Goal: Information Seeking & Learning: Learn about a topic

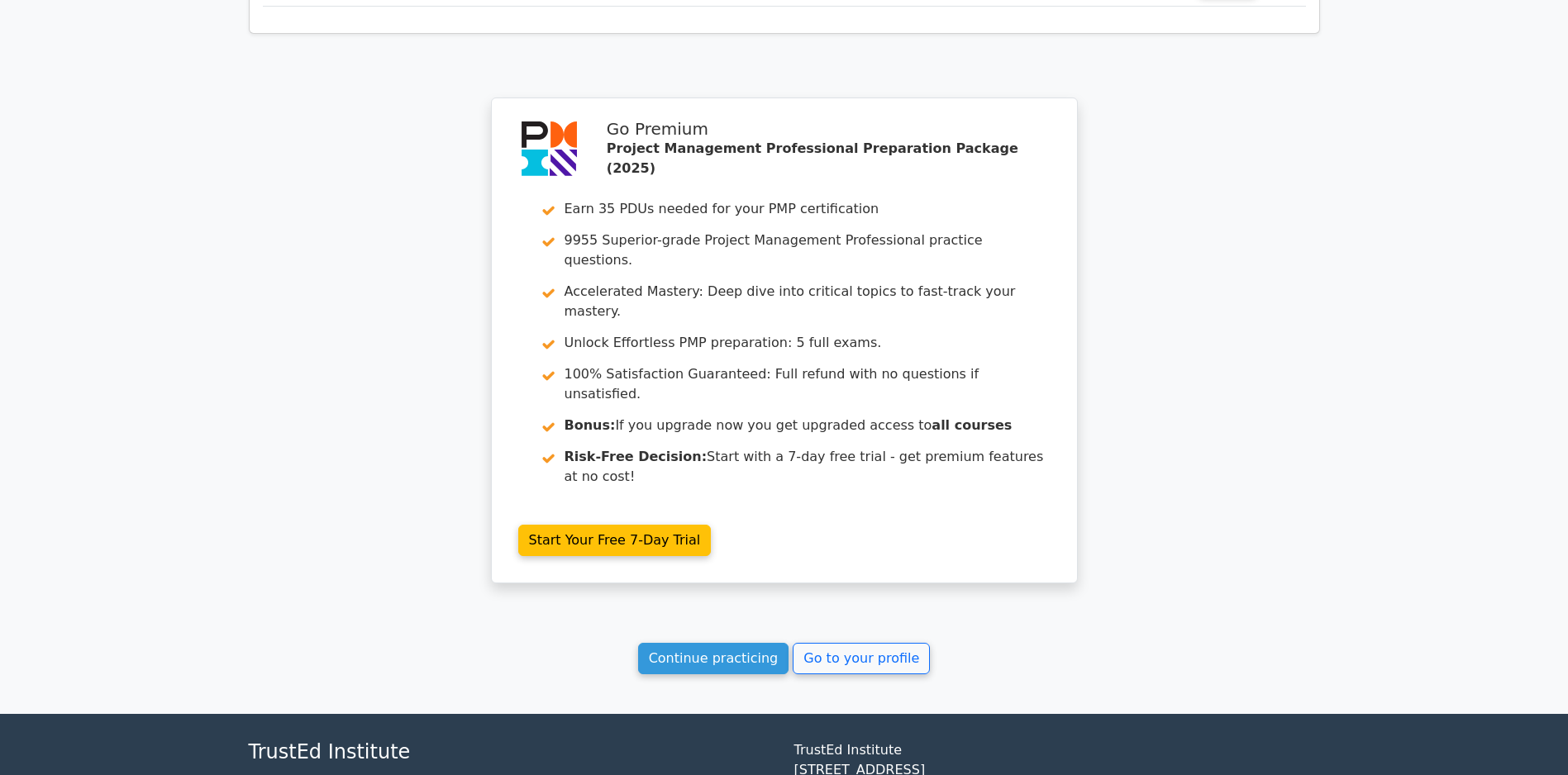
scroll to position [2511, 0]
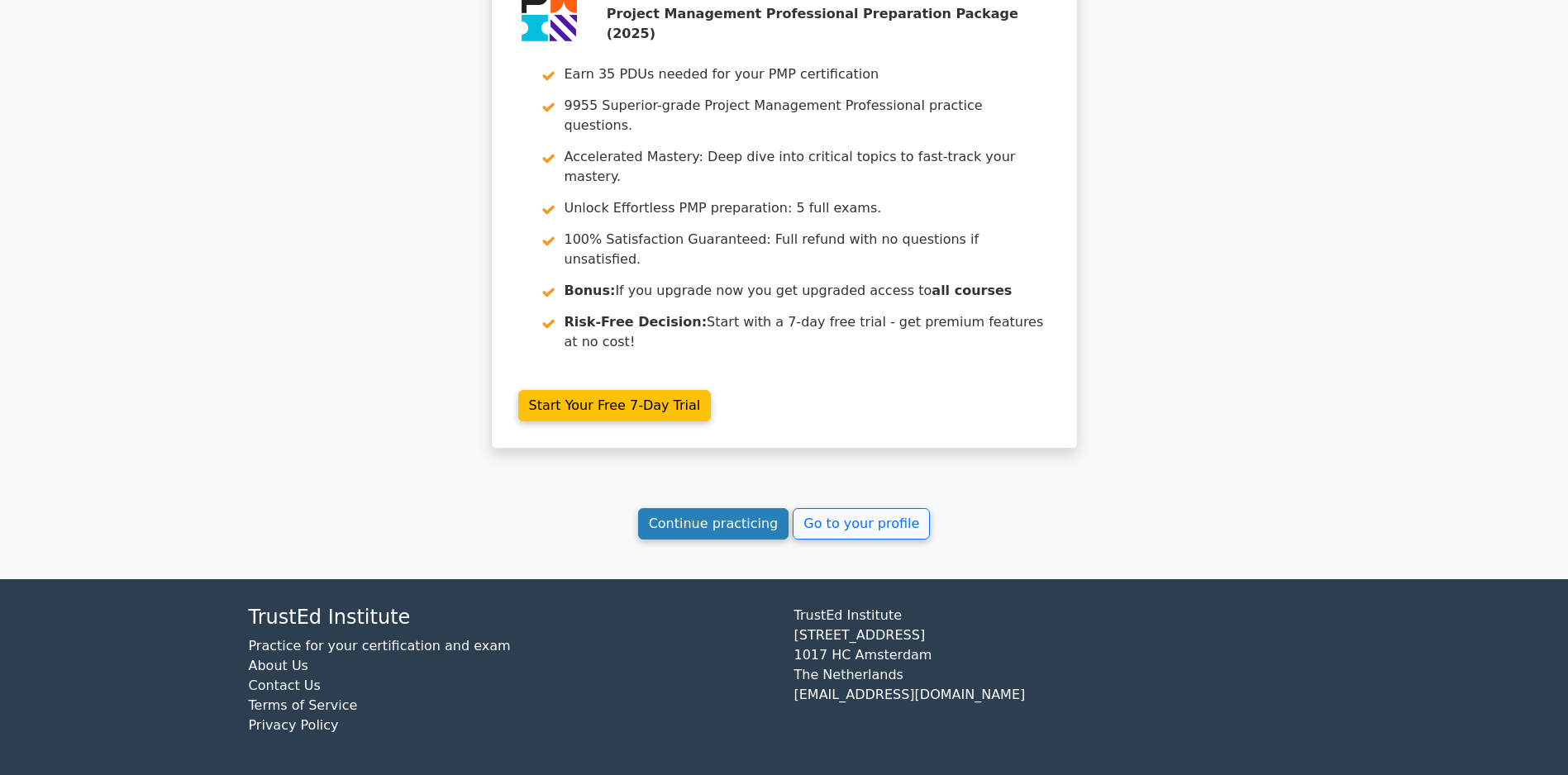
click at [690, 531] on link "Continue practicing" at bounding box center [713, 523] width 151 height 31
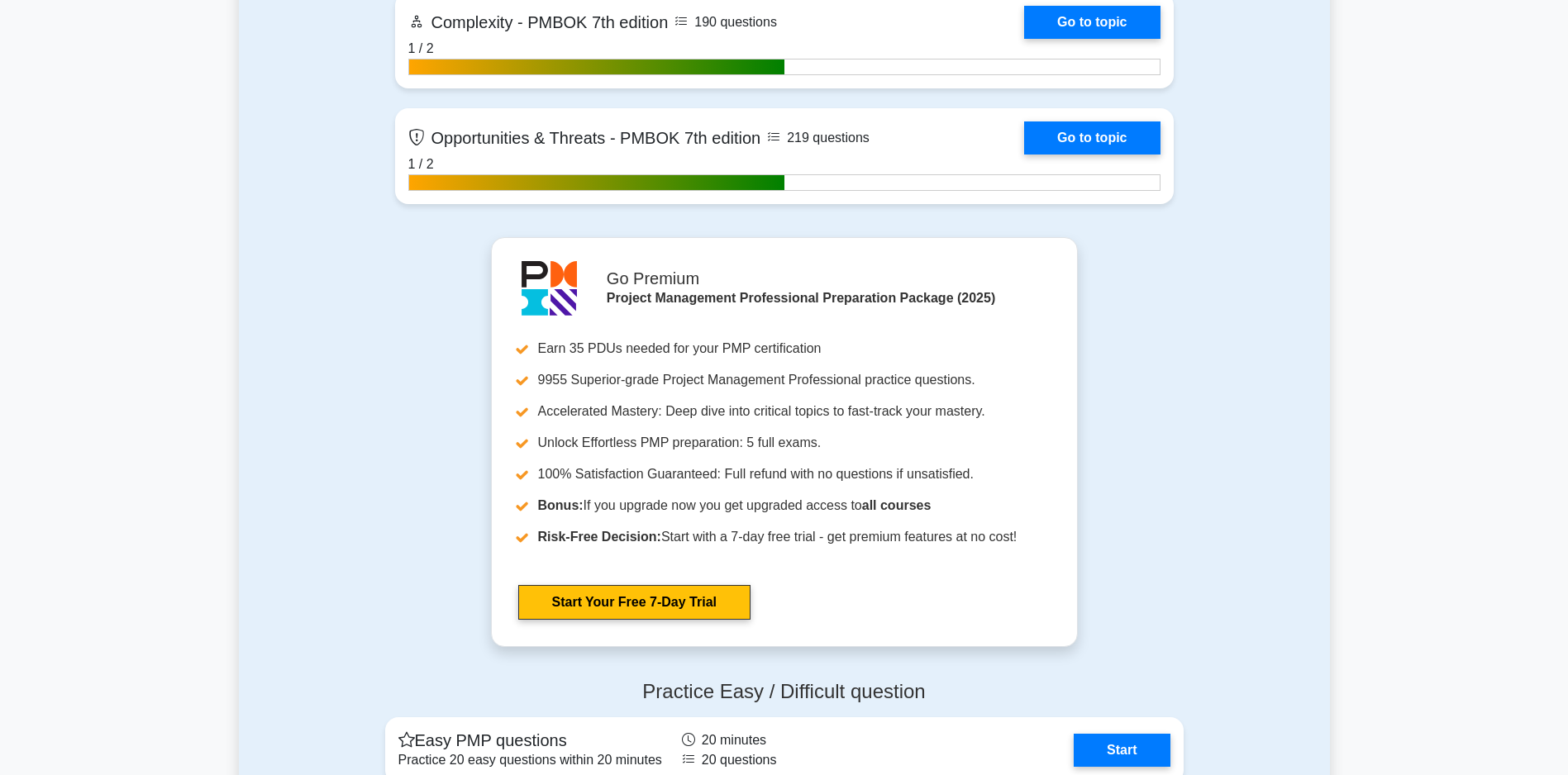
scroll to position [5732, 0]
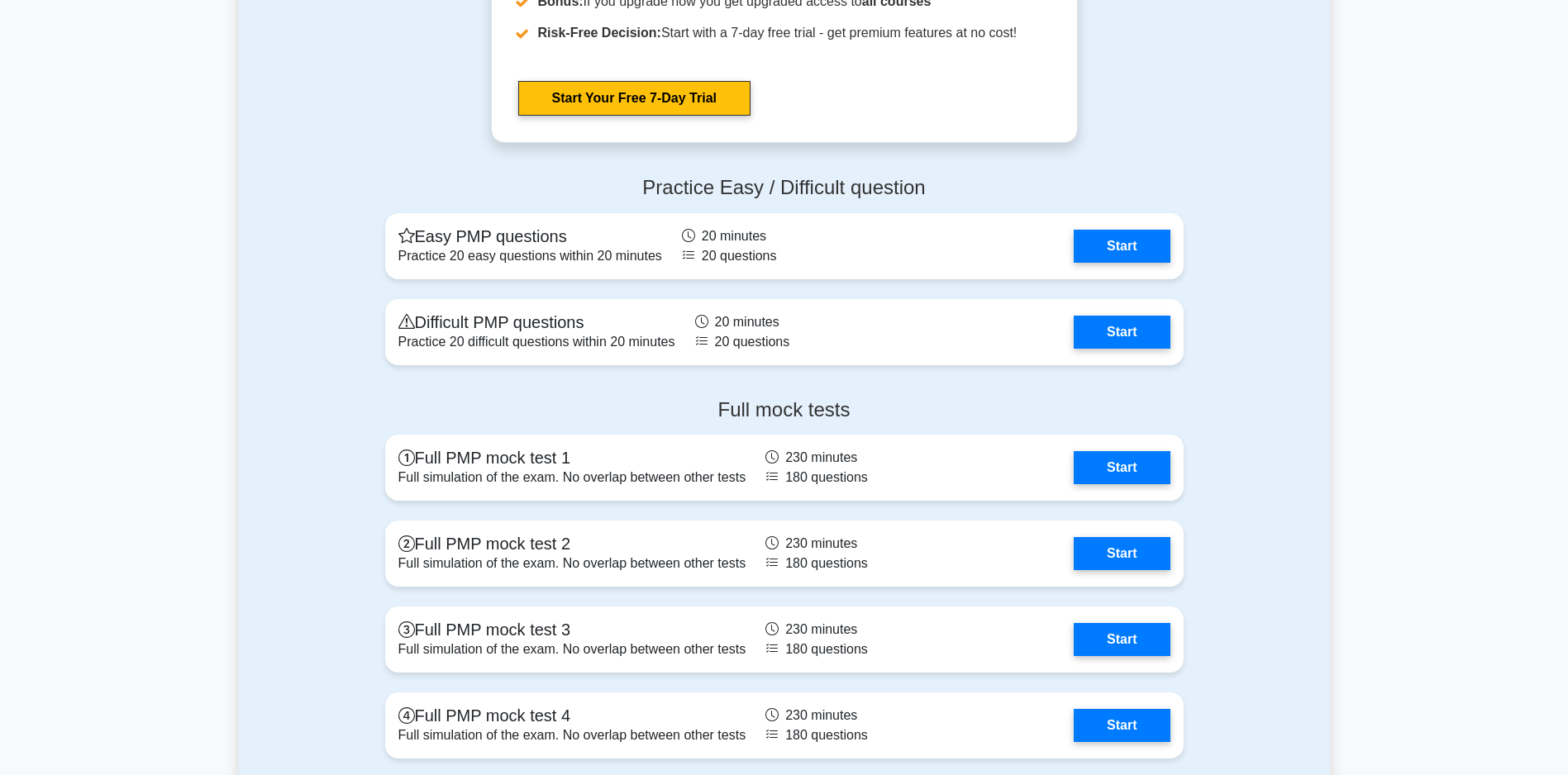
drag, startPoint x: 1579, startPoint y: 157, endPoint x: 1574, endPoint y: 163, distance: 7.8
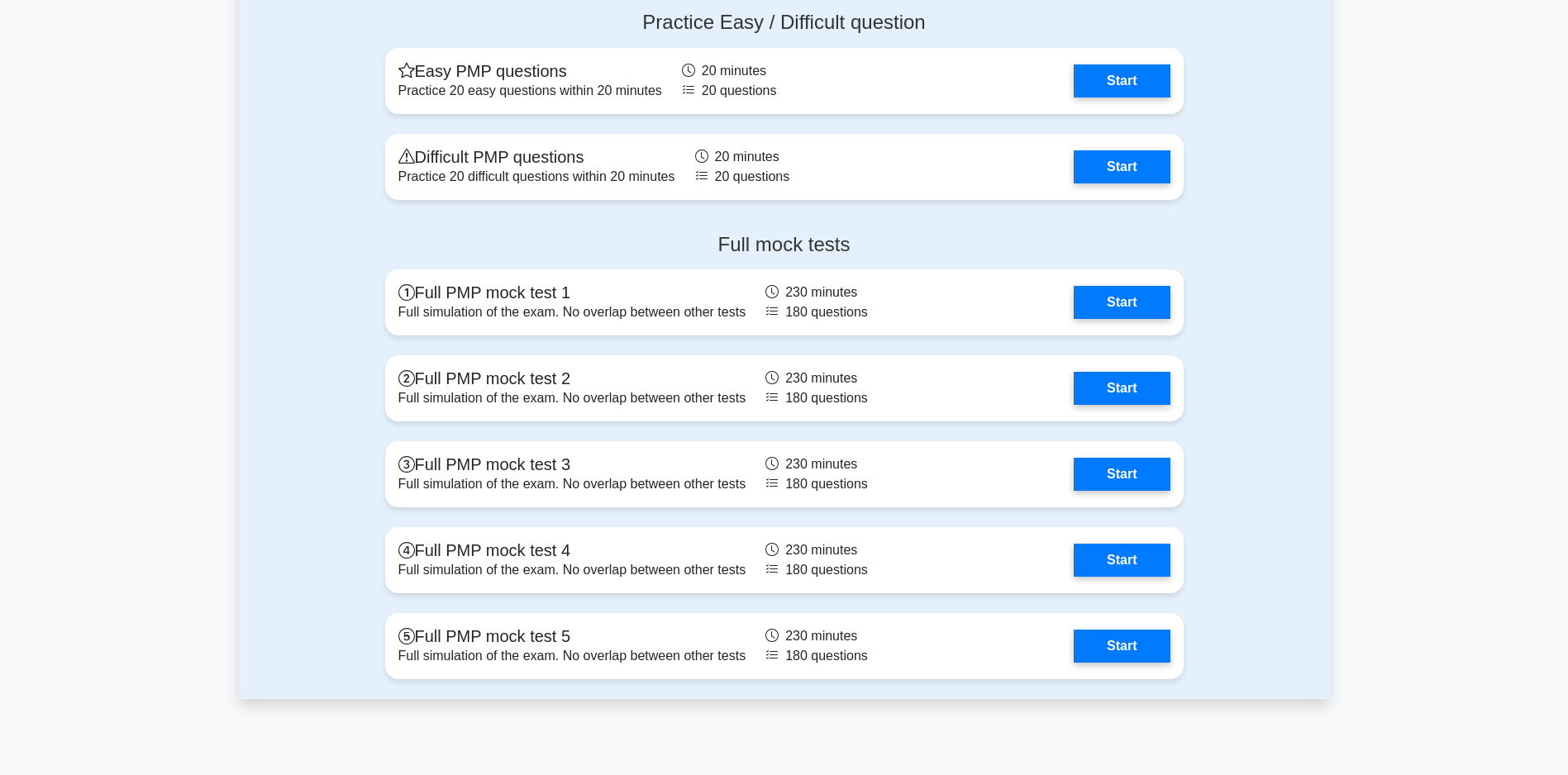
scroll to position [5980, 0]
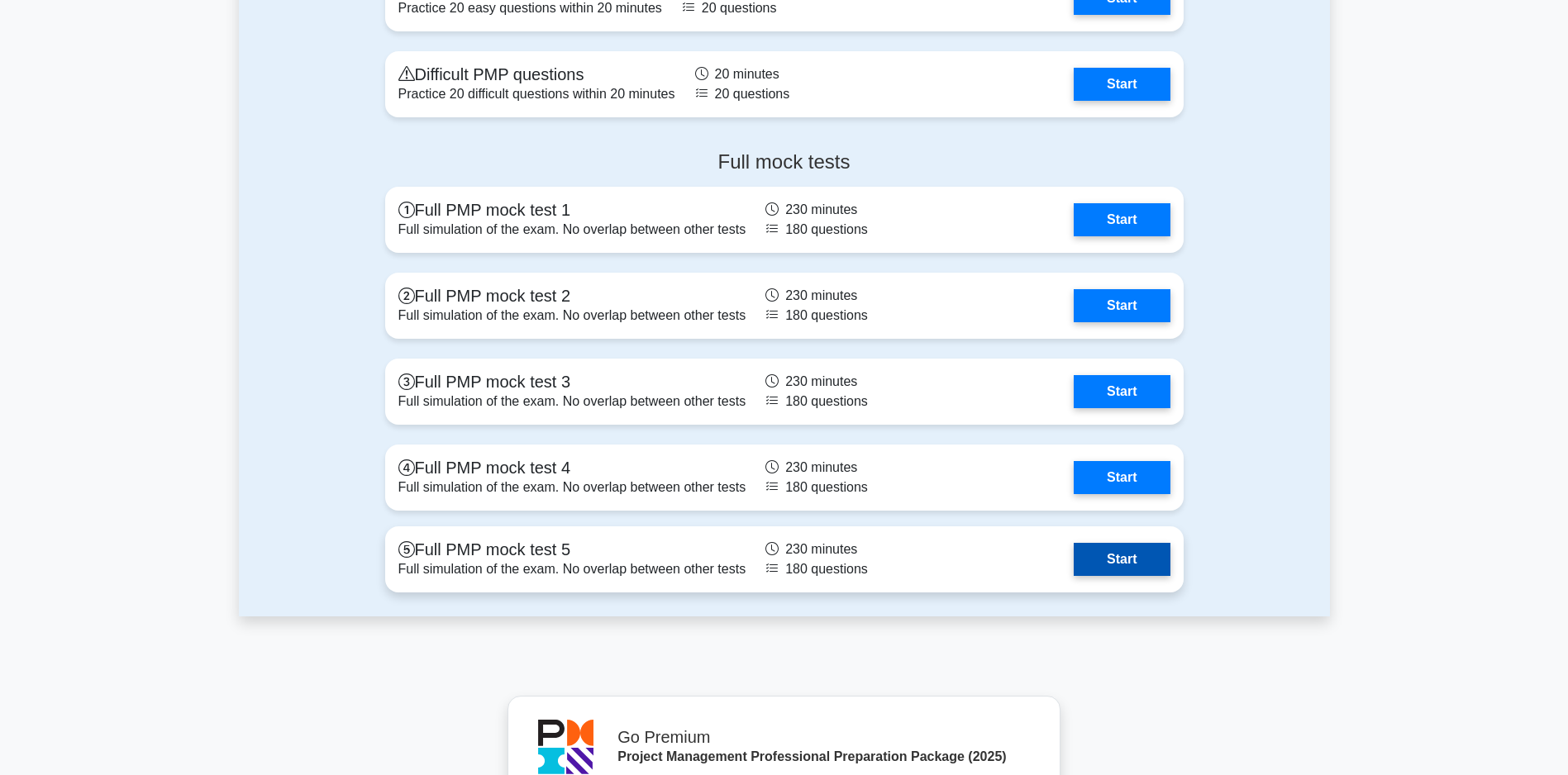
click at [1119, 554] on link "Start" at bounding box center [1121, 560] width 96 height 33
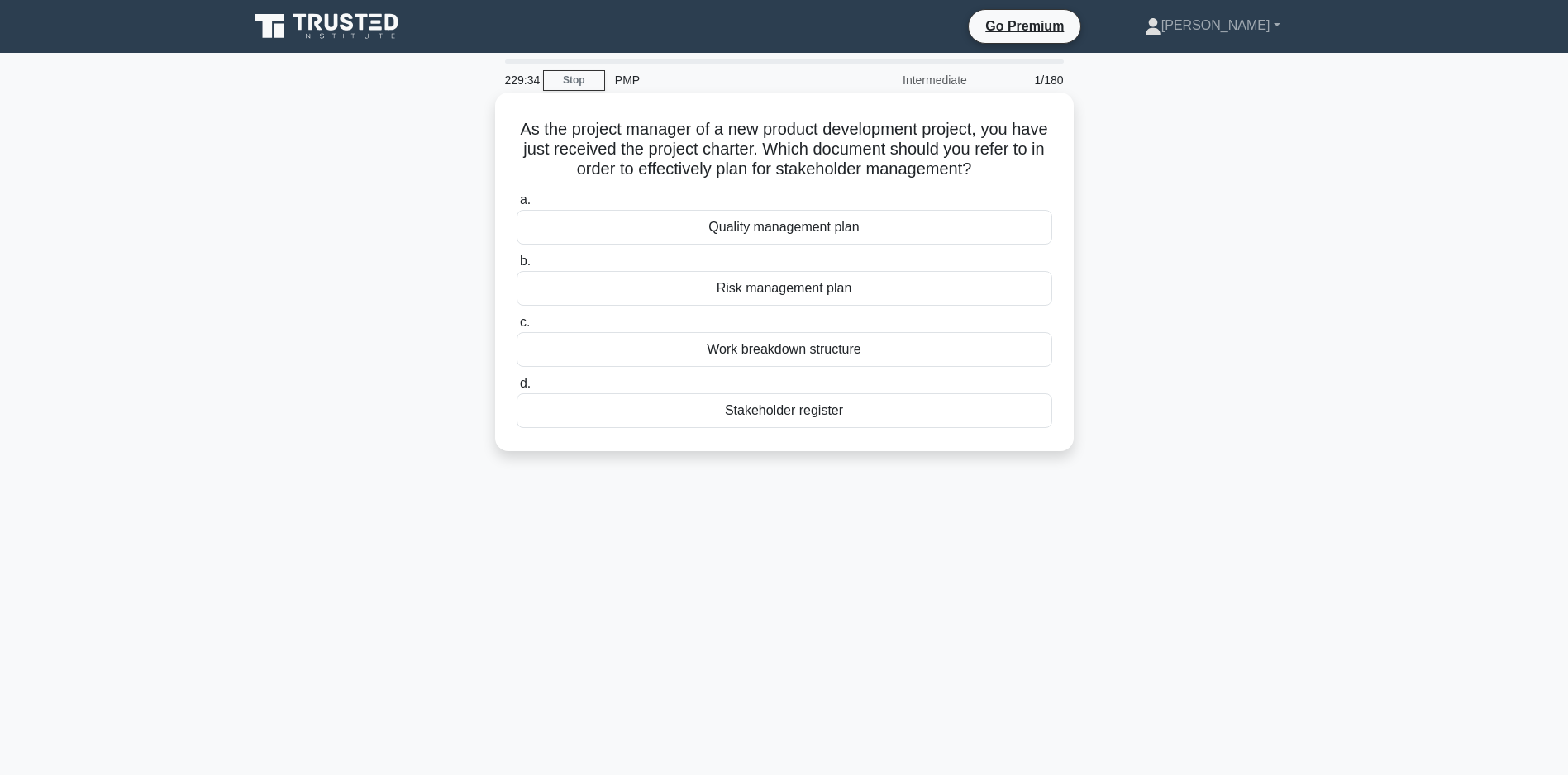
click at [774, 424] on div "Stakeholder register" at bounding box center [784, 411] width 536 height 35
click at [517, 389] on input "d. Stakeholder register" at bounding box center [517, 383] width 0 height 10
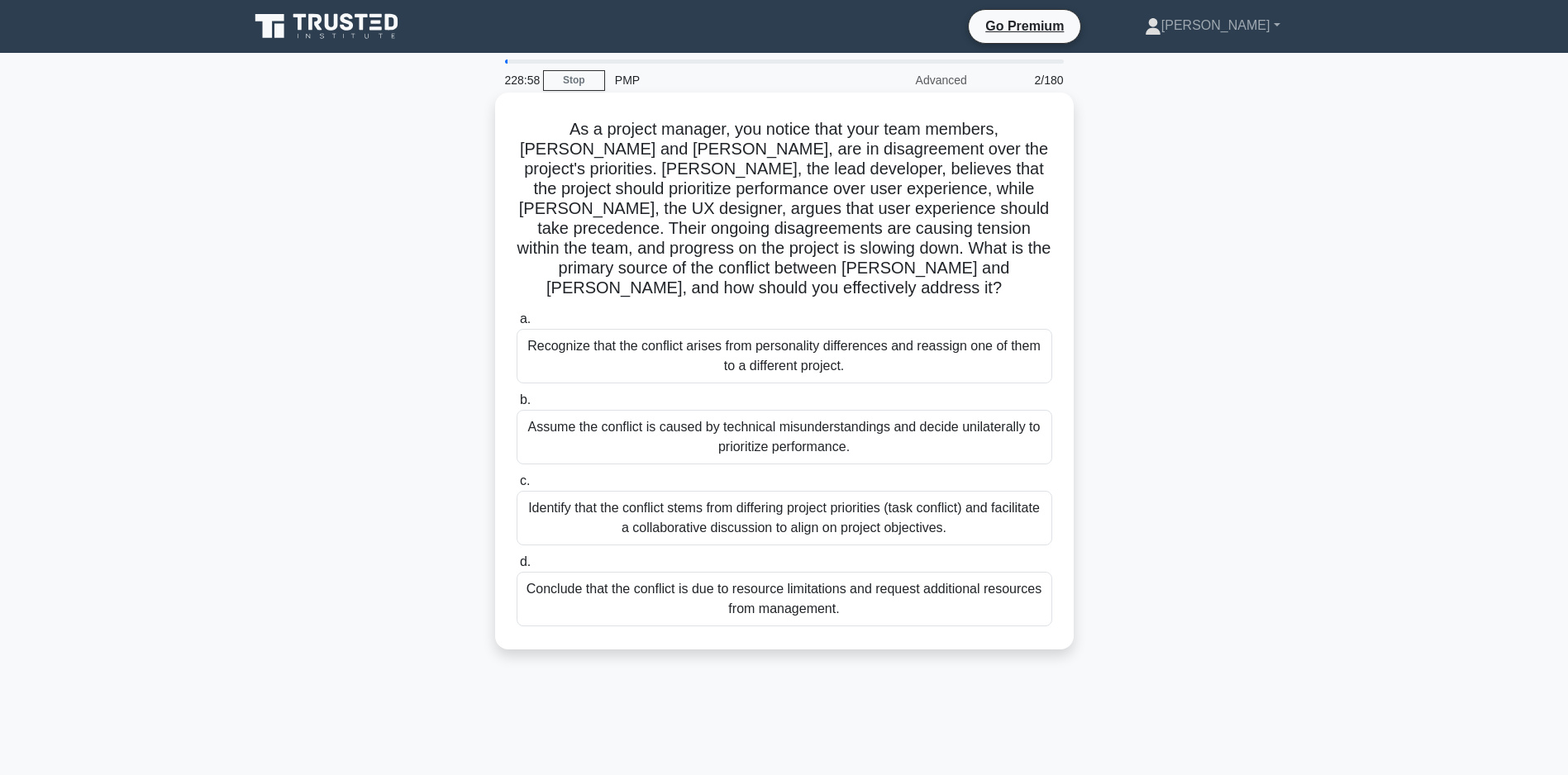
click at [819, 519] on div "Identify that the conflict stems from differing project priorities (task confli…" at bounding box center [784, 517] width 536 height 54
click at [517, 487] on input "c. Identify that the conflict stems from differing project priorities (task con…" at bounding box center [517, 481] width 0 height 10
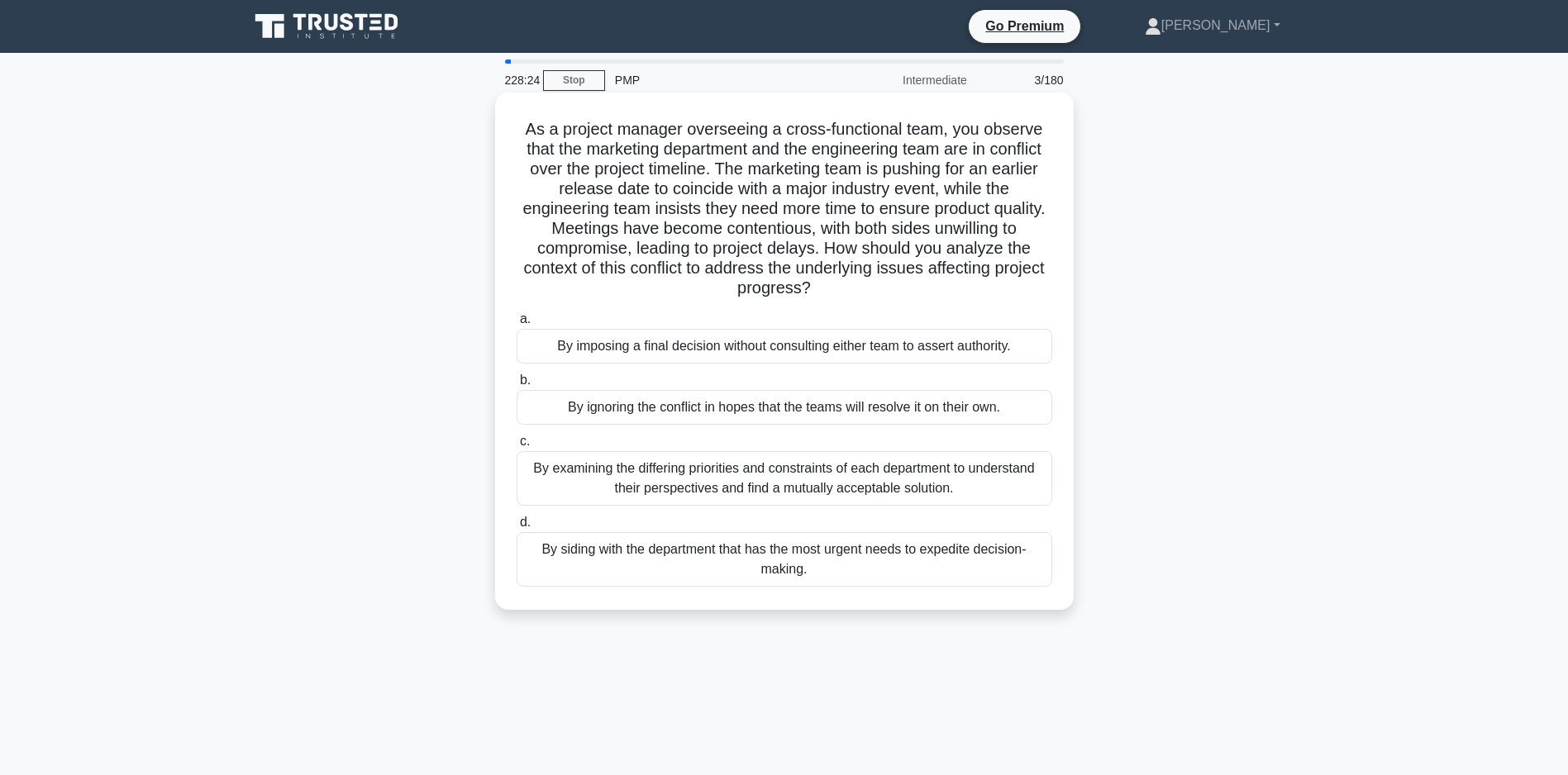
click at [731, 470] on div "By examining the differing priorities and constraints of each department to und…" at bounding box center [784, 478] width 536 height 54
click at [517, 447] on input "c. By examining the differing priorities and constraints of each department to …" at bounding box center [517, 441] width 0 height 10
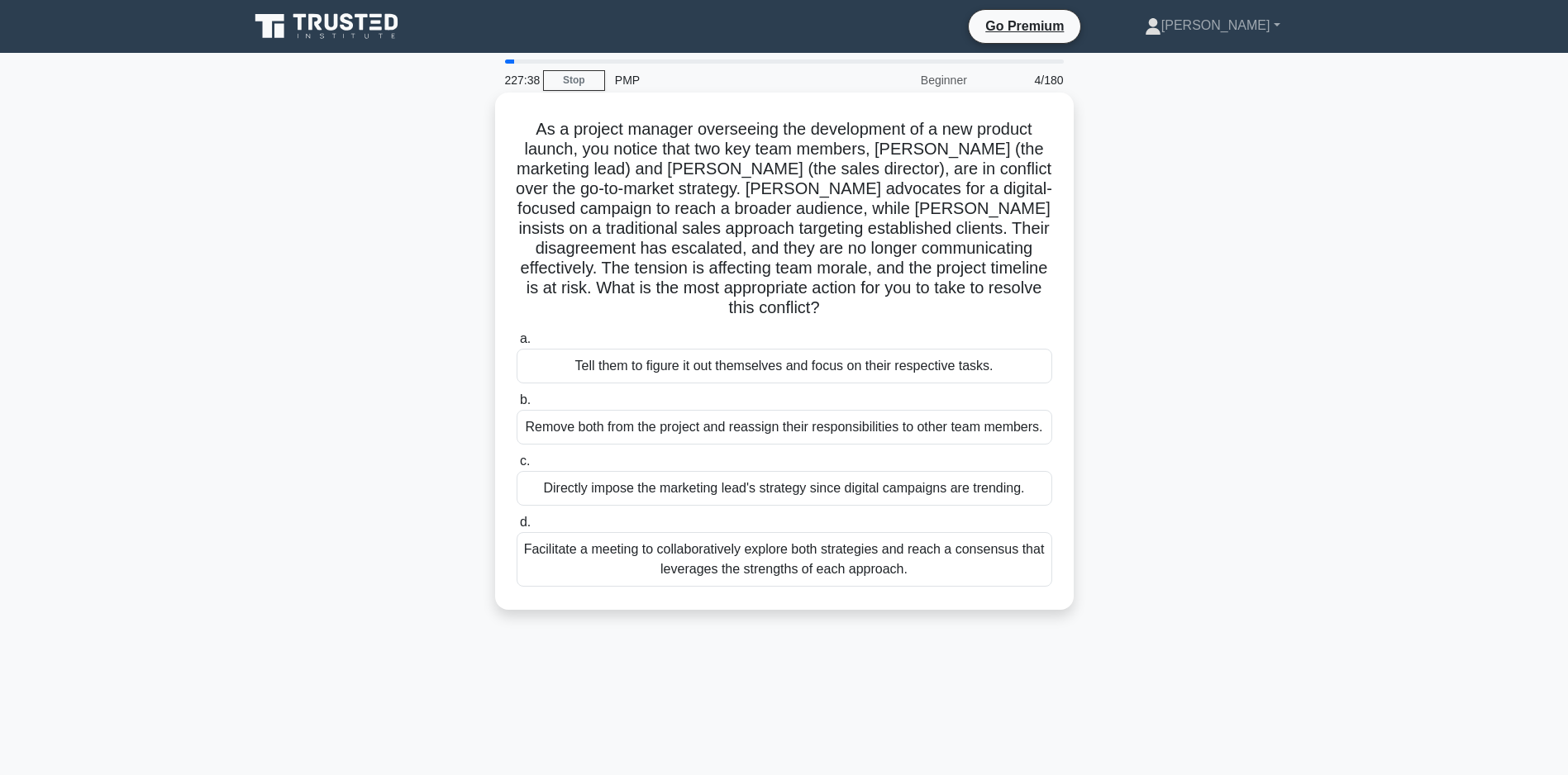
click at [678, 586] on div "Facilitate a meeting to collaboratively explore both strategies and reach a con…" at bounding box center [784, 559] width 536 height 54
click at [517, 528] on input "d. Facilitate a meeting to collaboratively explore both strategies and reach a …" at bounding box center [517, 522] width 0 height 10
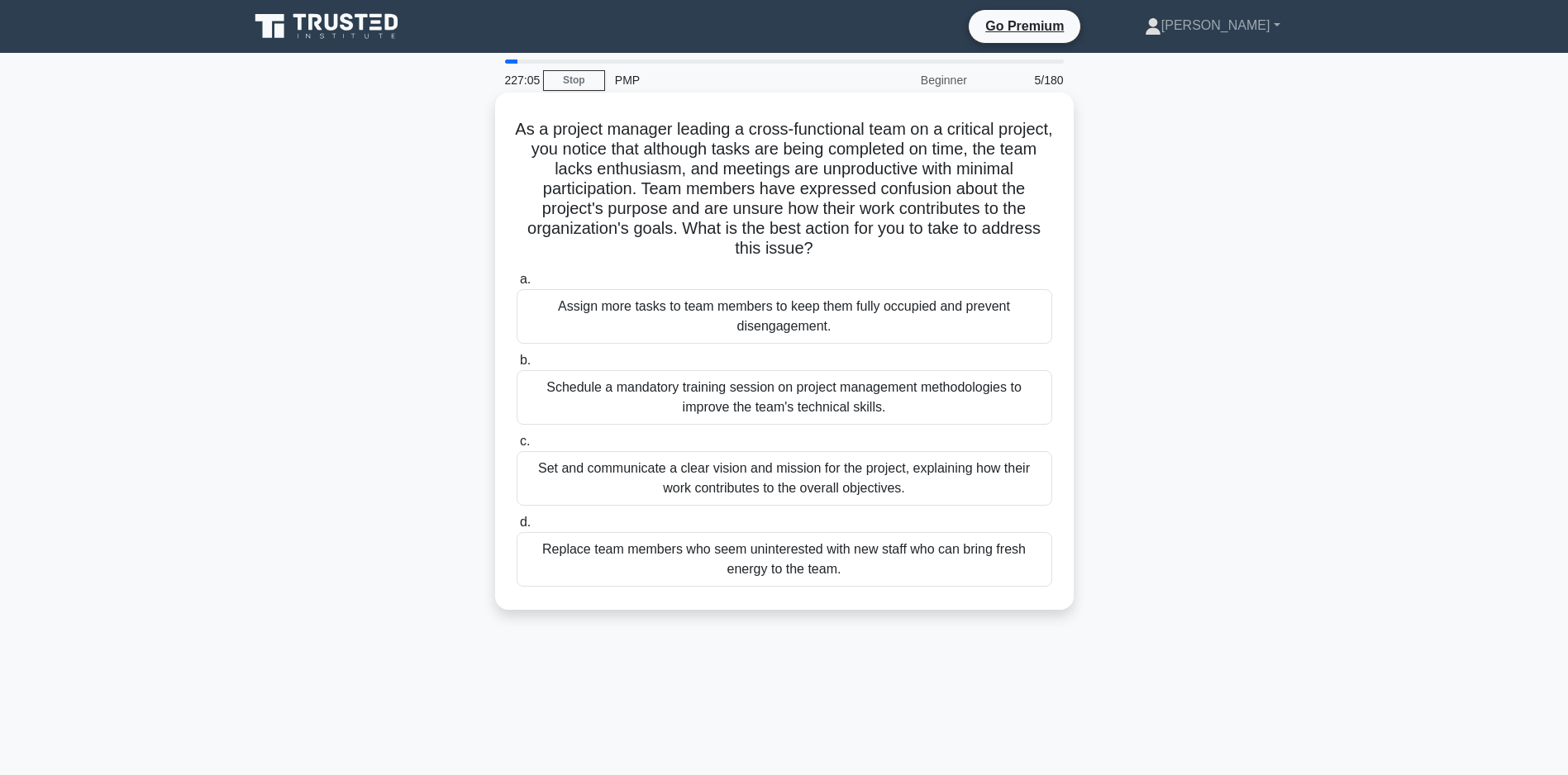
click at [781, 487] on div "Set and communicate a clear vision and mission for the project, explaining how …" at bounding box center [784, 478] width 536 height 54
click at [517, 447] on input "c. Set and communicate a clear vision and mission for the project, explaining h…" at bounding box center [517, 441] width 0 height 10
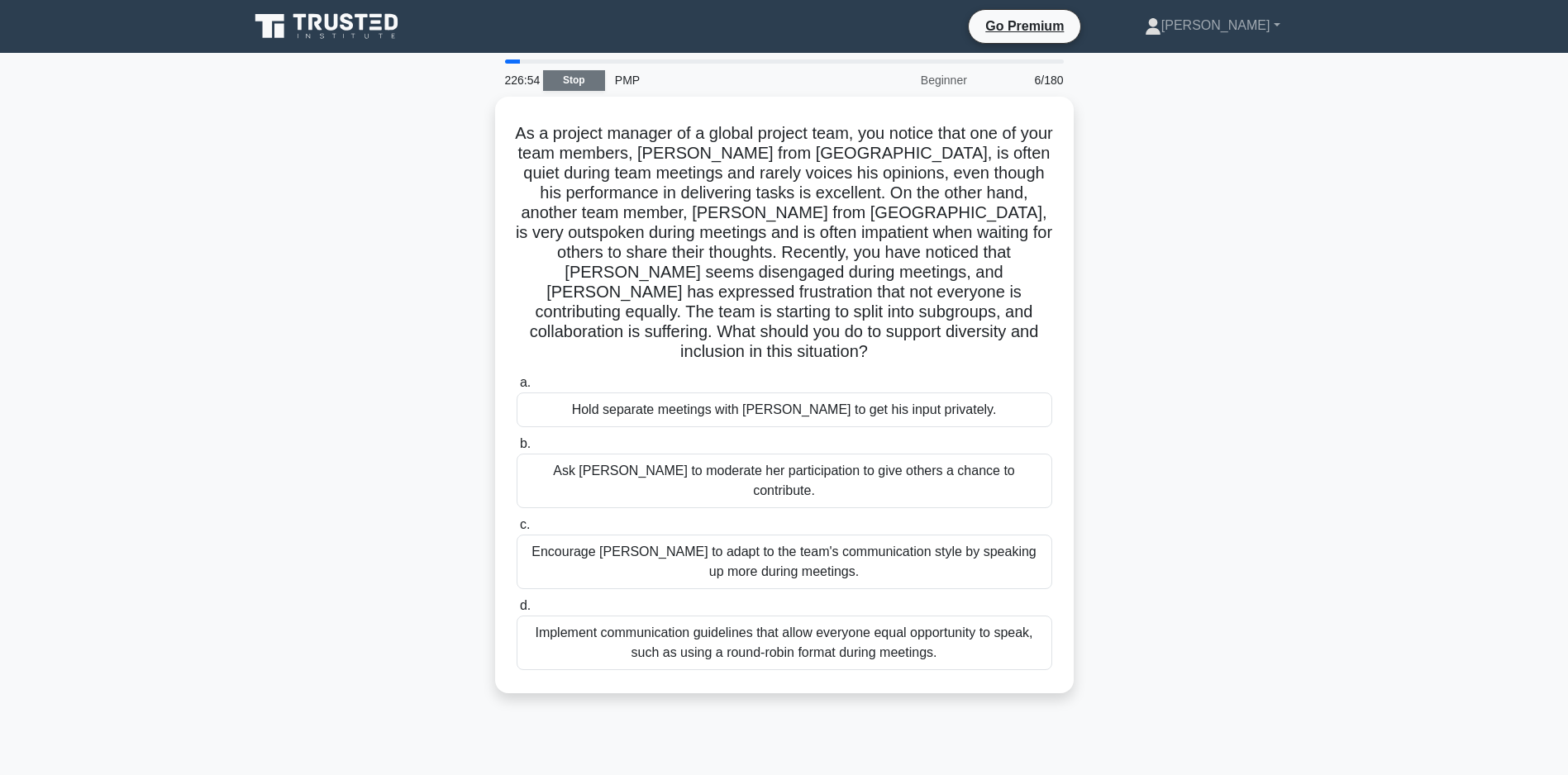
click at [560, 70] on link "Stop" at bounding box center [575, 80] width 62 height 21
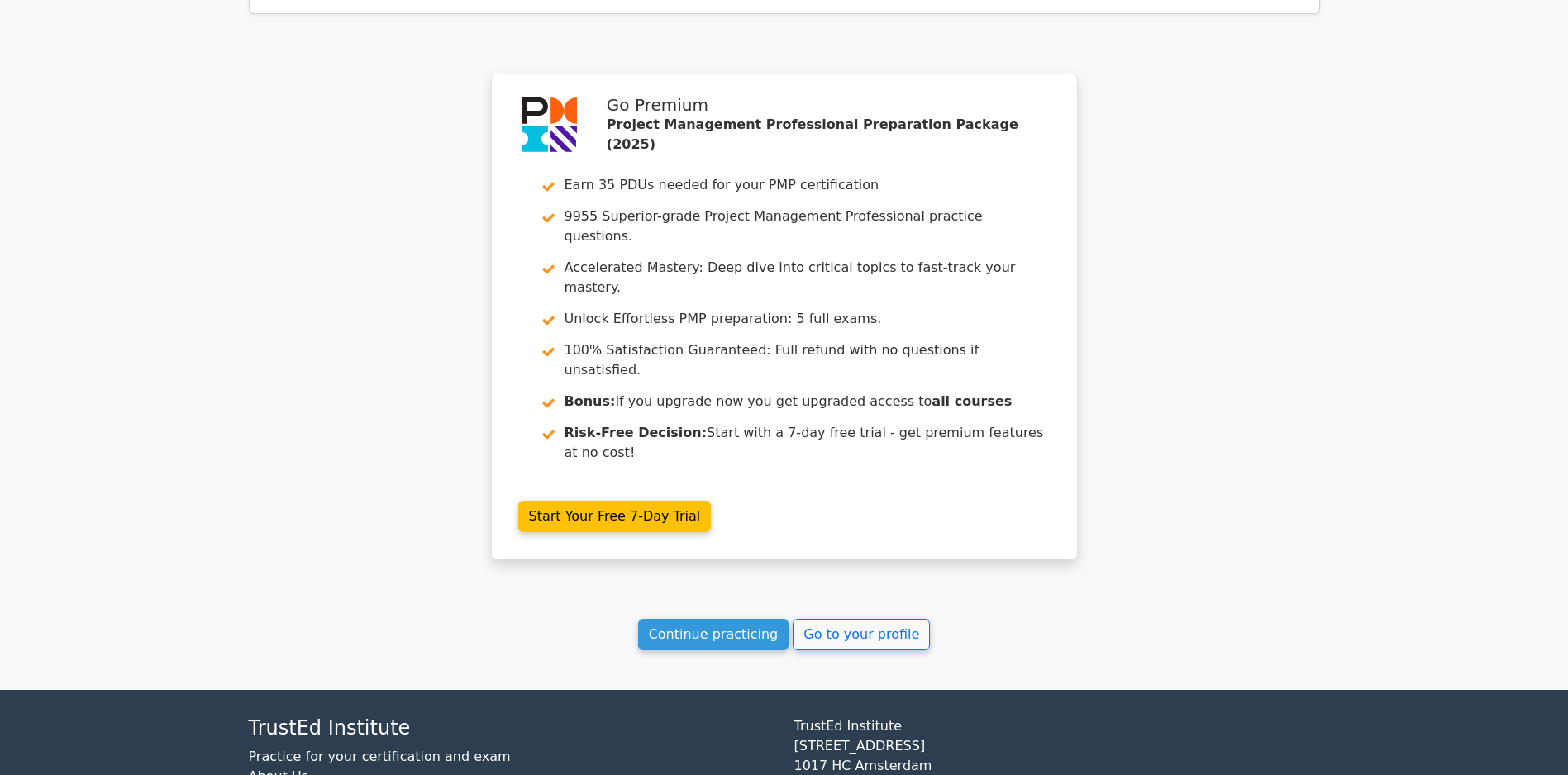
scroll to position [2474, 0]
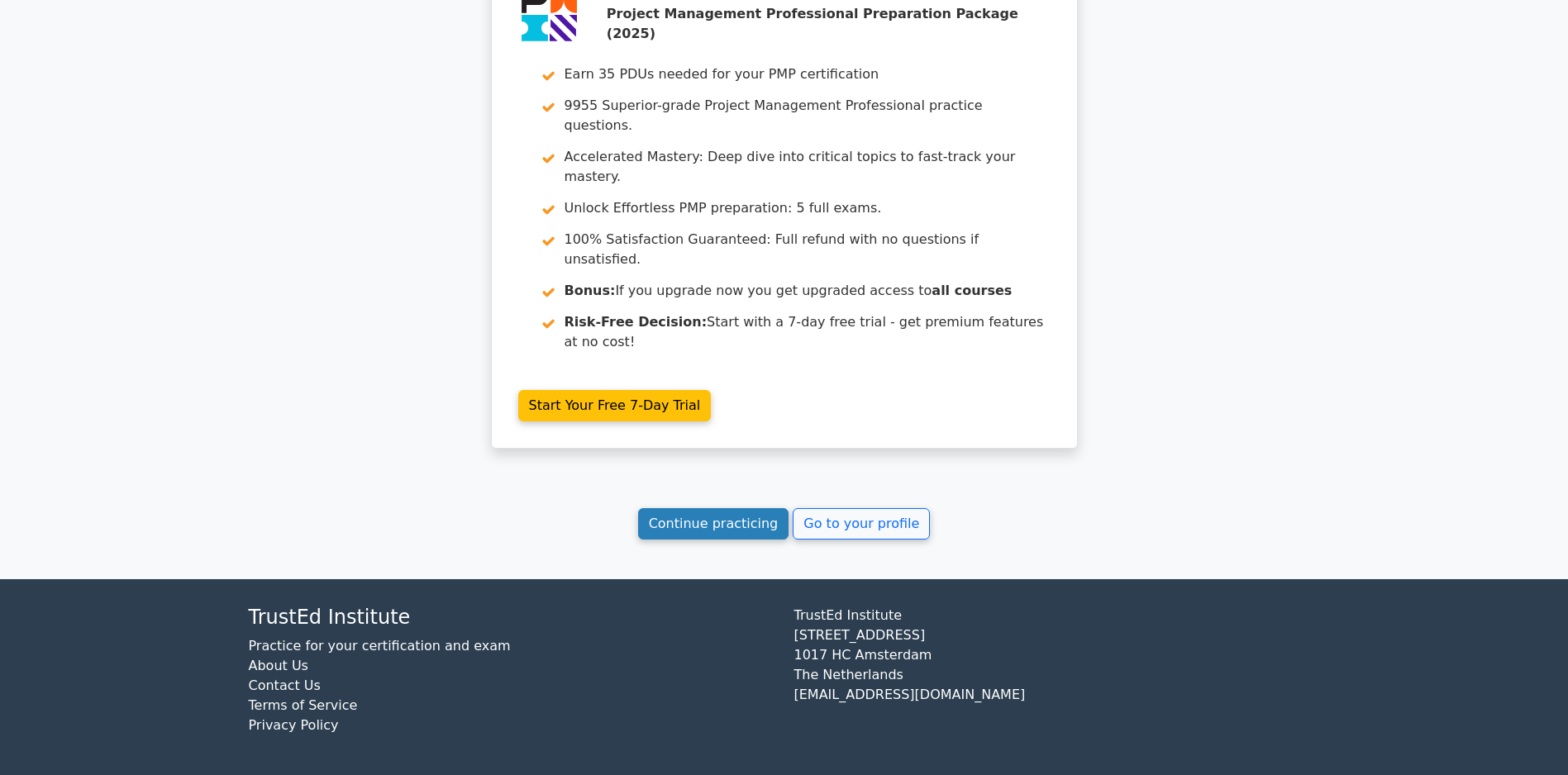
click at [672, 528] on link "Continue practicing" at bounding box center [713, 523] width 151 height 31
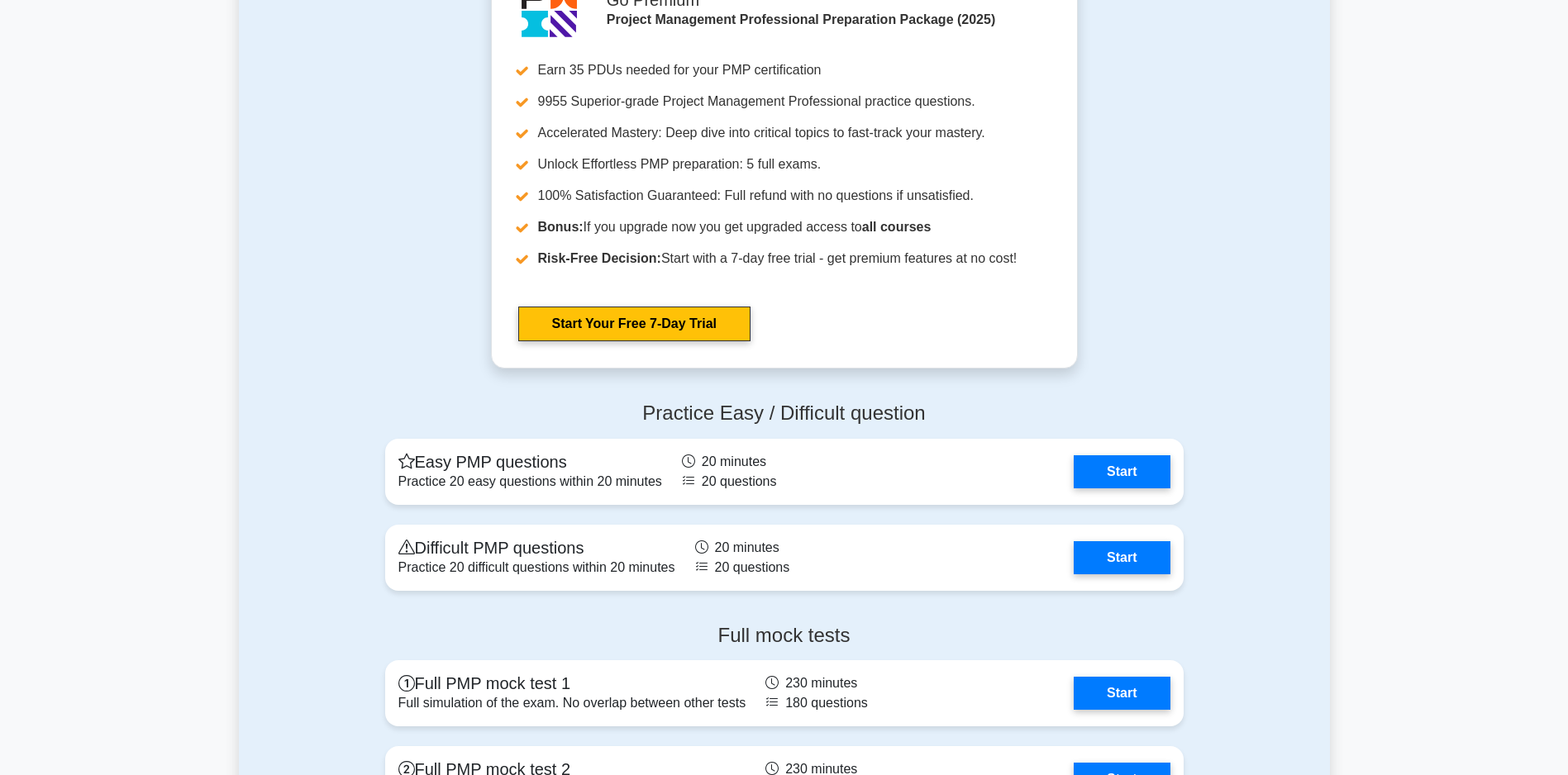
scroll to position [5558, 0]
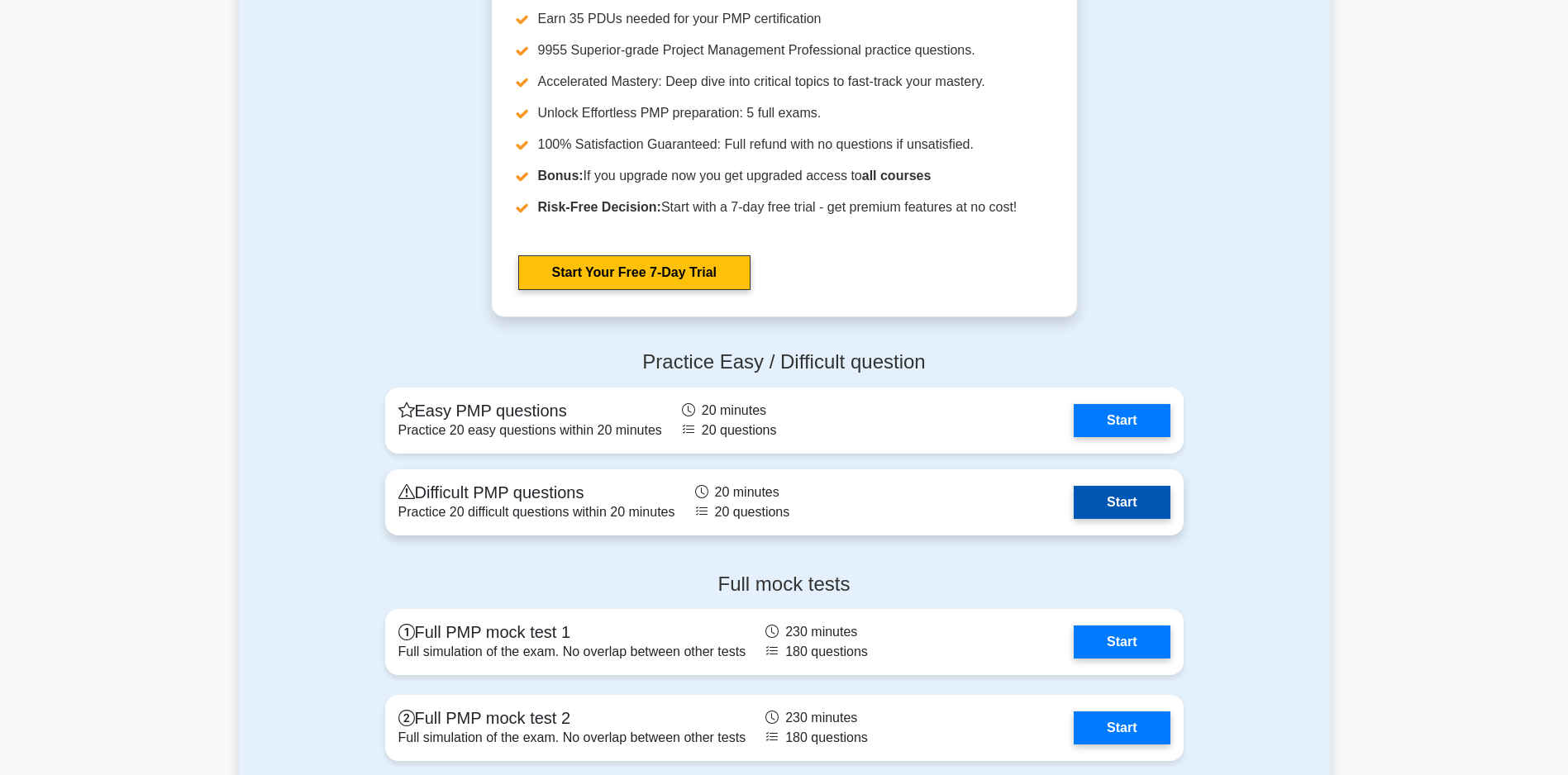
click at [1091, 490] on link "Start" at bounding box center [1121, 503] width 96 height 33
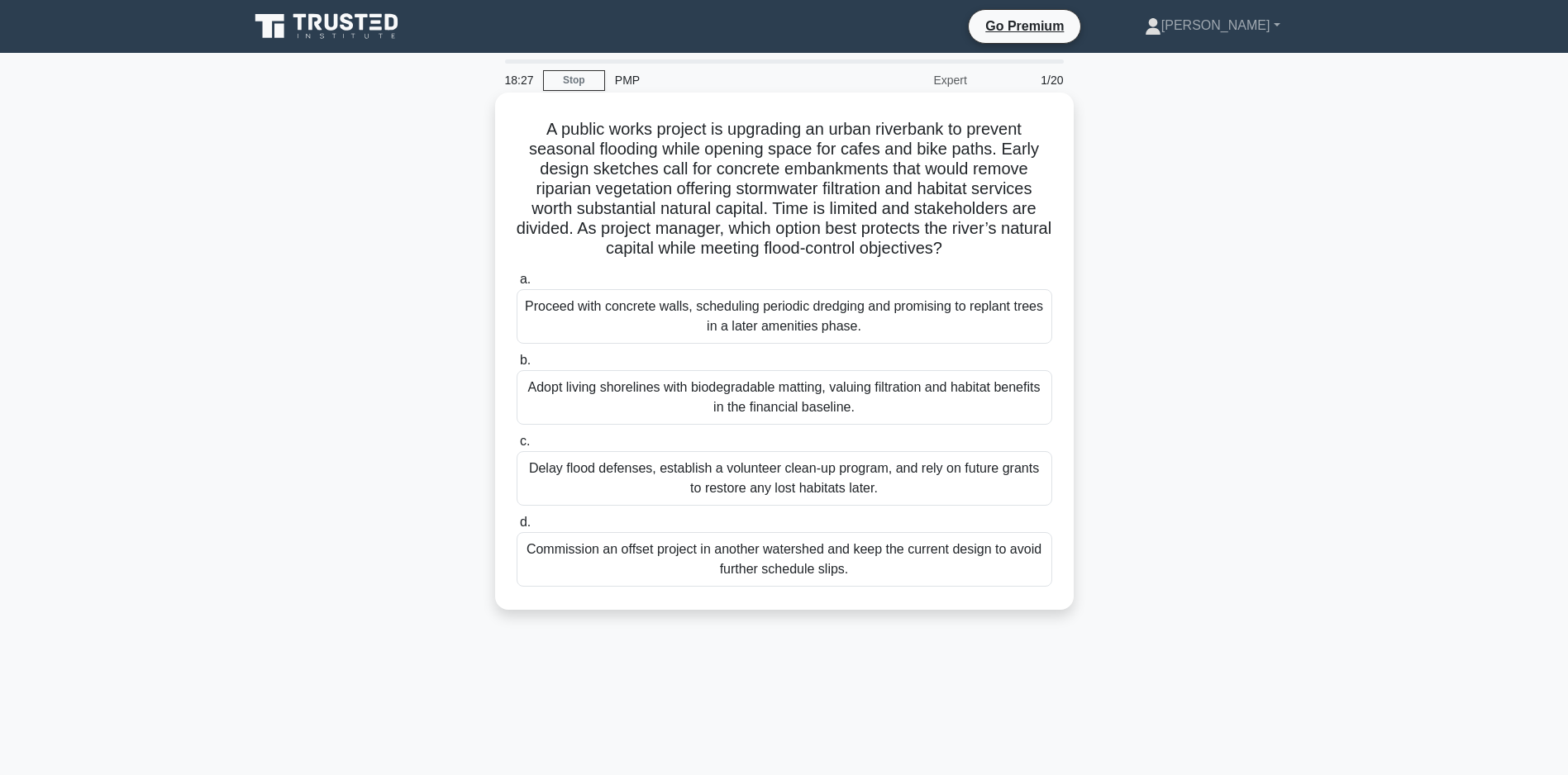
click at [713, 324] on div "Proceed with concrete walls, scheduling periodic dredging and promising to repl…" at bounding box center [784, 316] width 536 height 54
click at [517, 285] on input "a. Proceed with concrete walls, scheduling periodic dredging and promising to r…" at bounding box center [517, 279] width 0 height 10
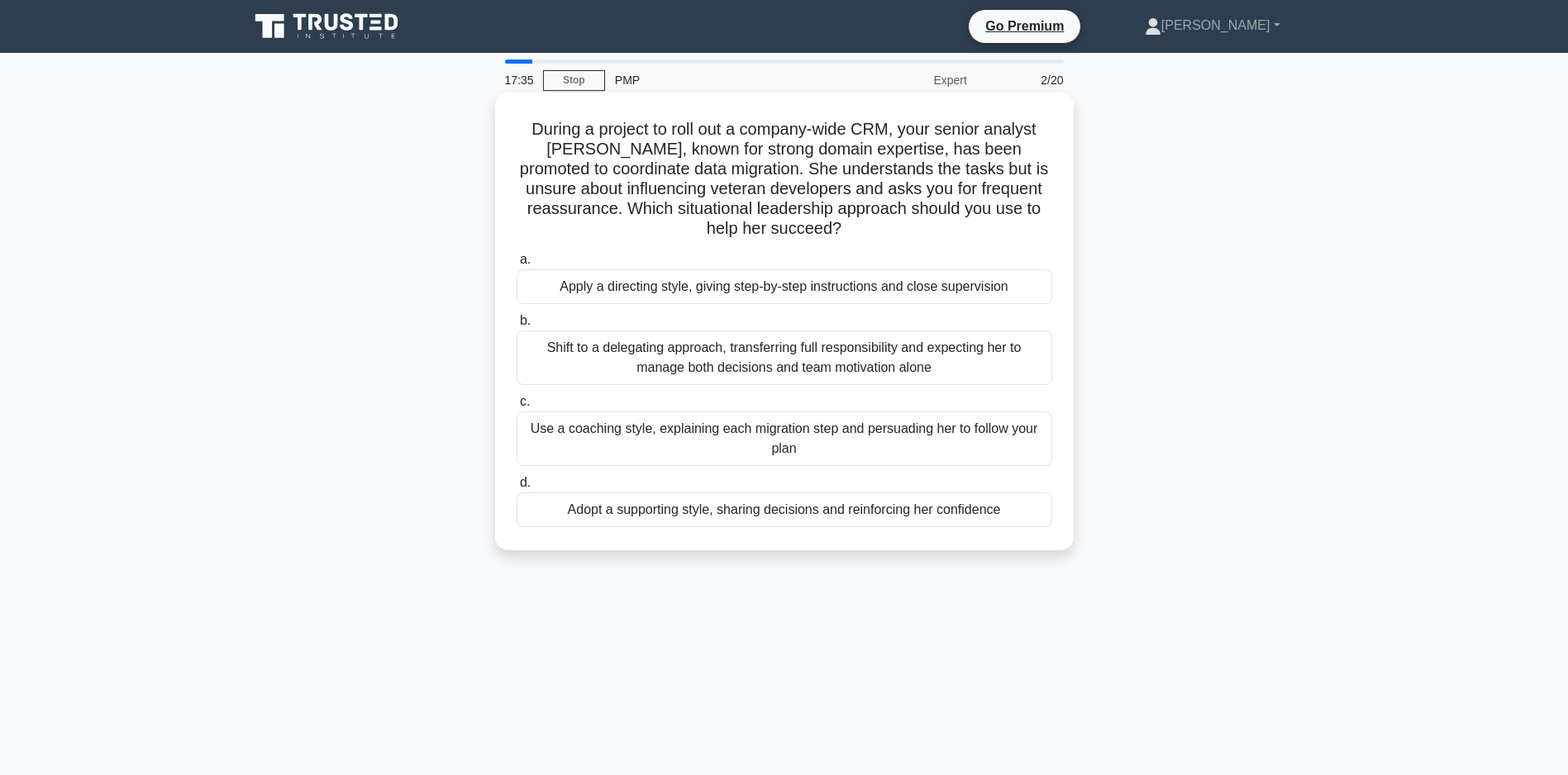
click at [754, 511] on div "Adopt a supporting style, sharing decisions and reinforcing her confidence" at bounding box center [784, 509] width 536 height 35
click at [517, 489] on input "d. Adopt a supporting style, sharing decisions and reinforcing her confidence" at bounding box center [517, 483] width 0 height 10
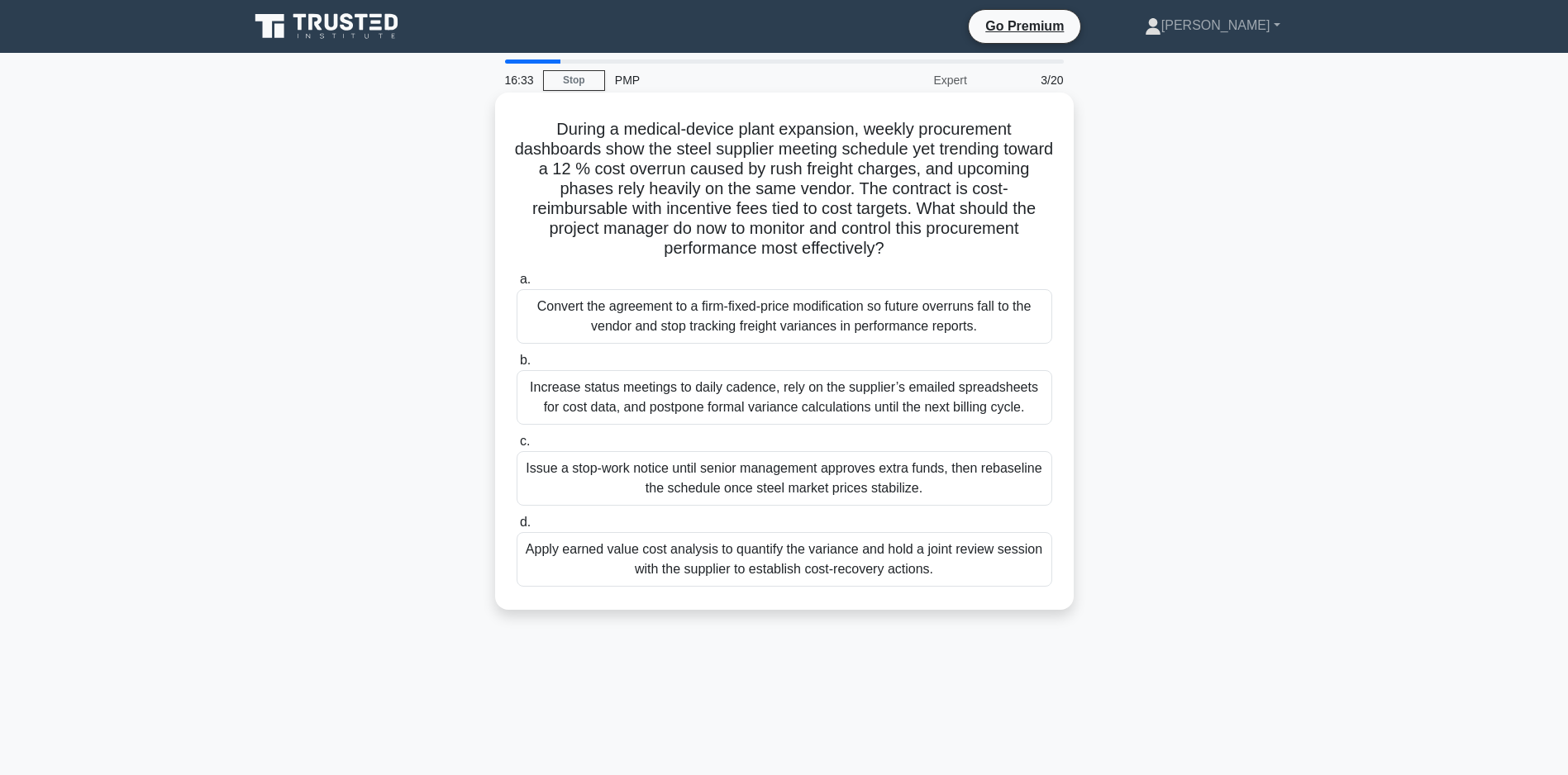
click at [612, 586] on div "Apply earned value cost analysis to quantify the variance and hold a joint revi…" at bounding box center [784, 559] width 536 height 54
click at [517, 528] on input "d. Apply earned value cost analysis to quantify the variance and hold a joint r…" at bounding box center [517, 522] width 0 height 10
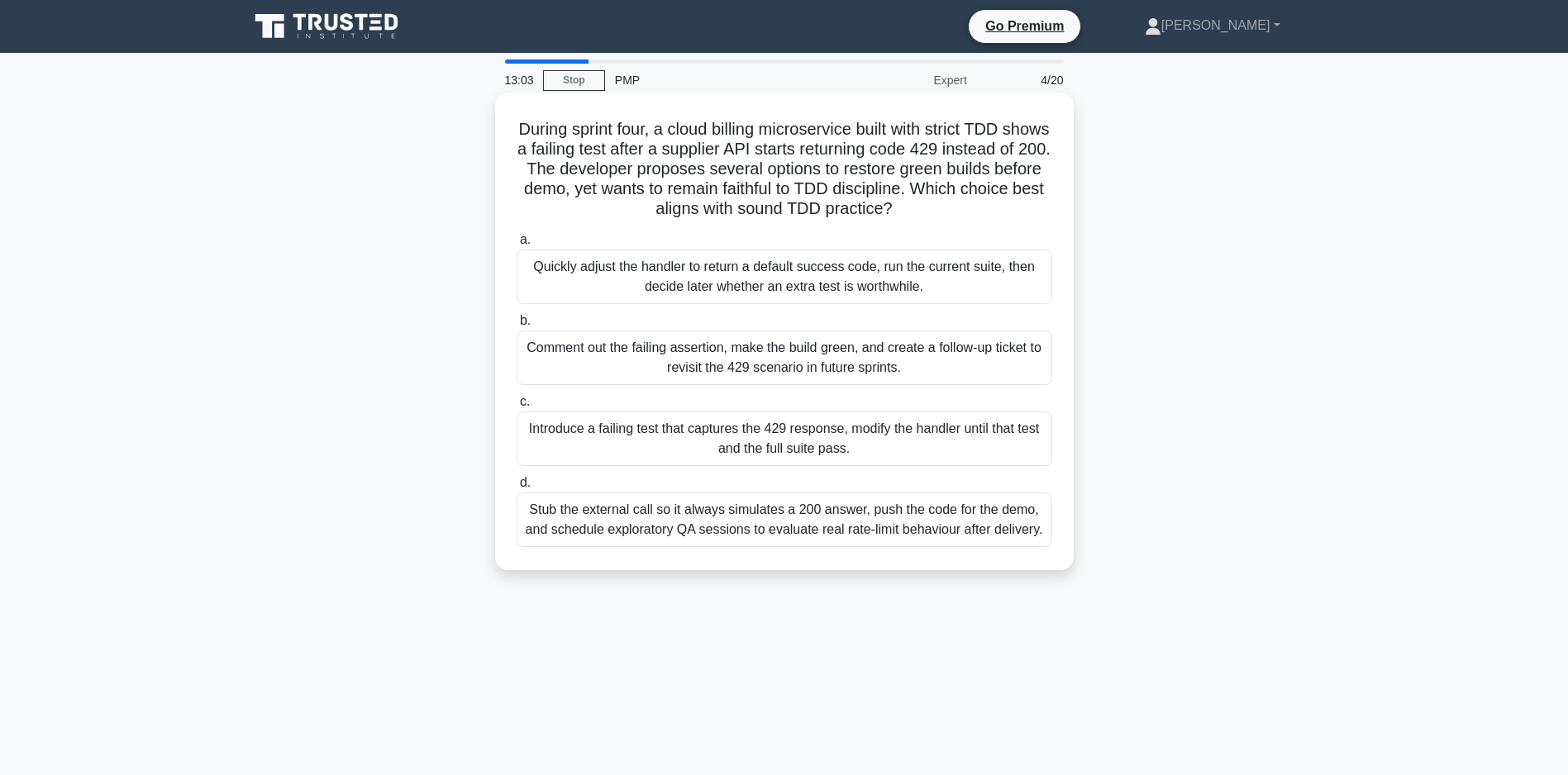
click at [700, 444] on div "Introduce a failing test that captures the 429 response, modify the handler unt…" at bounding box center [784, 439] width 536 height 54
click at [517, 407] on input "c. Introduce a failing test that captures the 429 response, modify the handler …" at bounding box center [517, 402] width 0 height 10
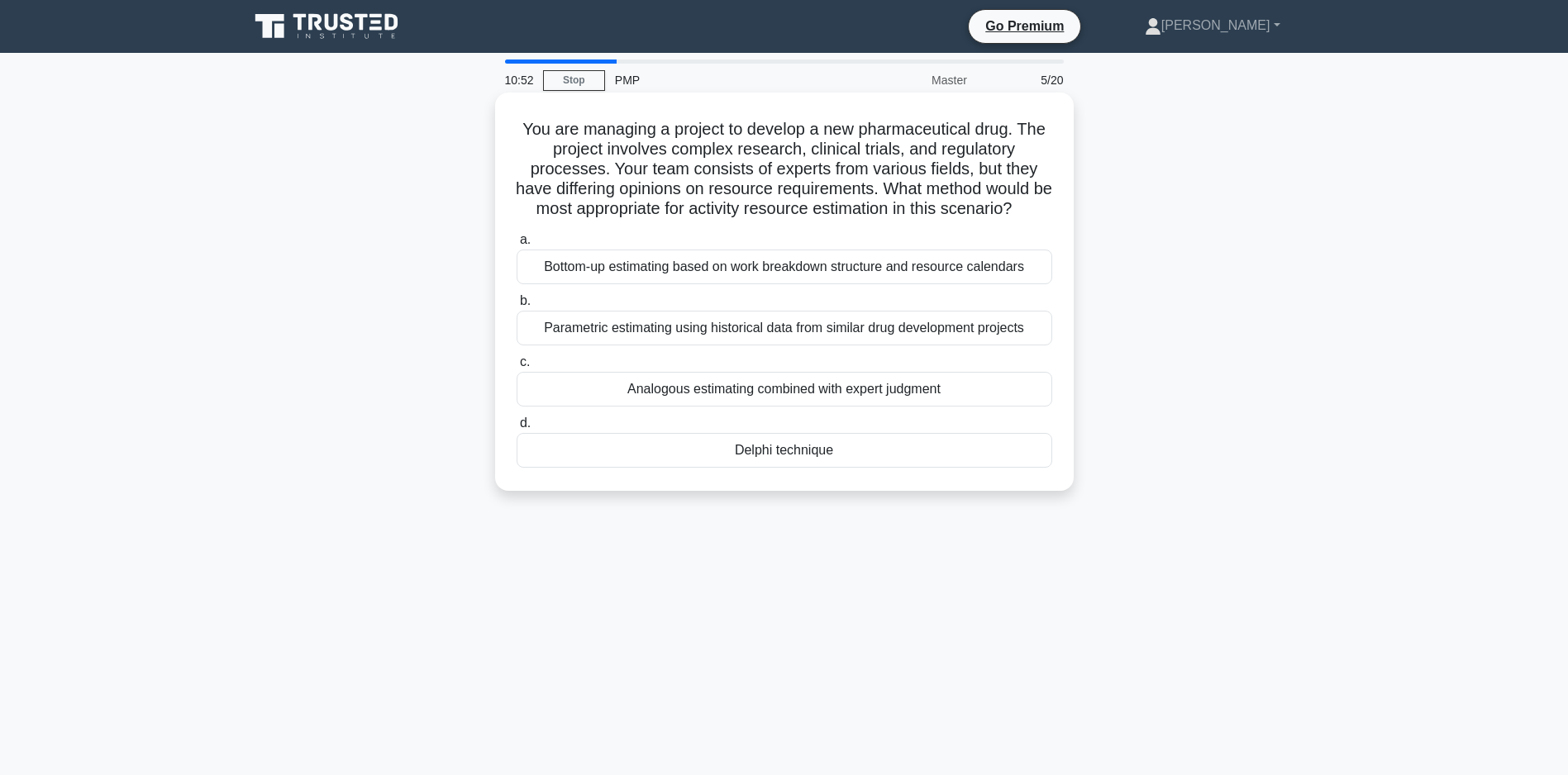
click at [726, 397] on div "Analogous estimating combined with expert judgment" at bounding box center [784, 389] width 536 height 35
click at [517, 368] on input "c. Analogous estimating combined with expert judgment" at bounding box center [517, 362] width 0 height 10
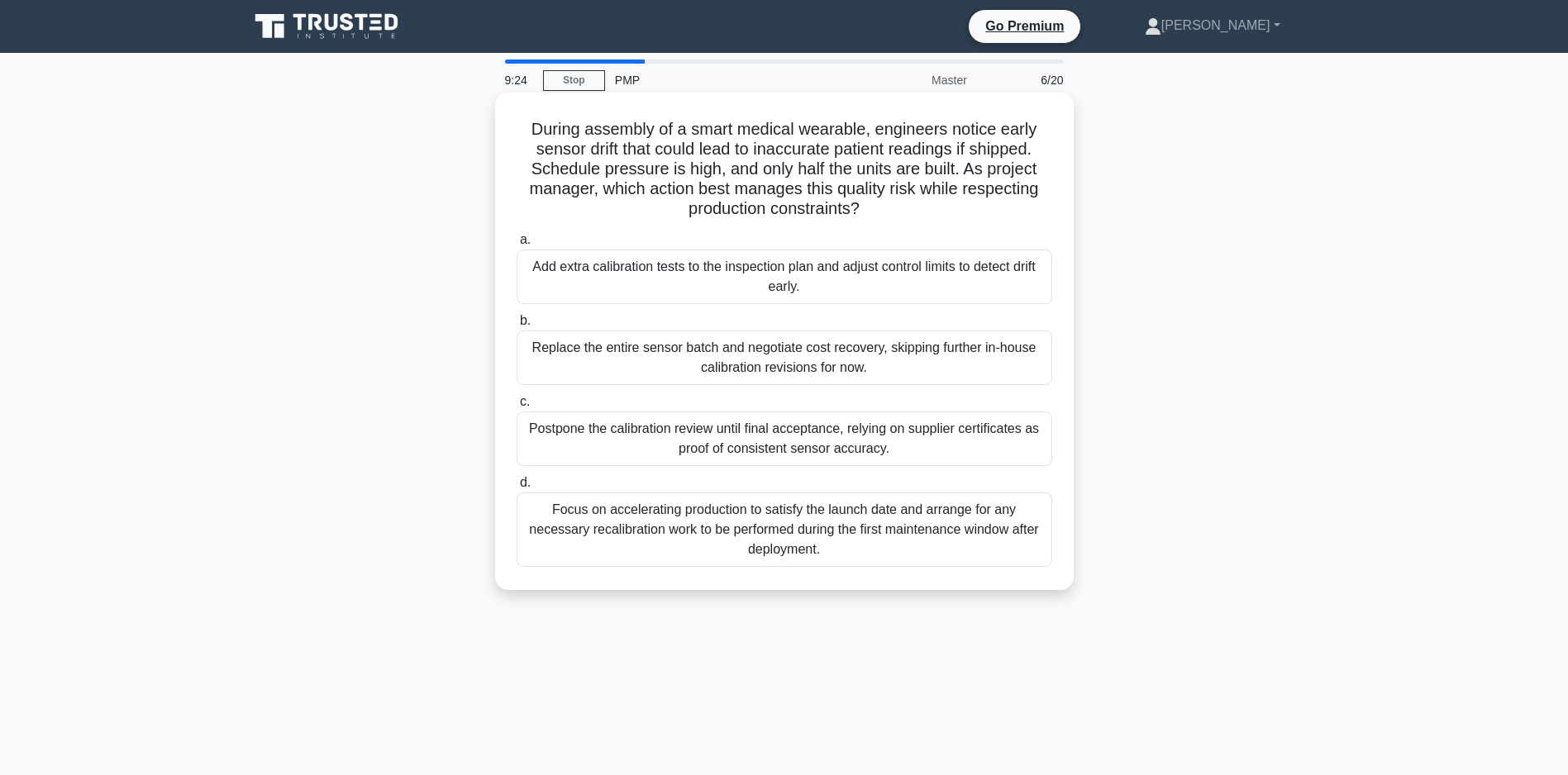
click at [705, 267] on div "Add extra calibration tests to the inspection plan and adjust control limits to…" at bounding box center [784, 276] width 536 height 54
click at [517, 246] on input "a. Add extra calibration tests to the inspection plan and adjust control limits…" at bounding box center [517, 240] width 0 height 10
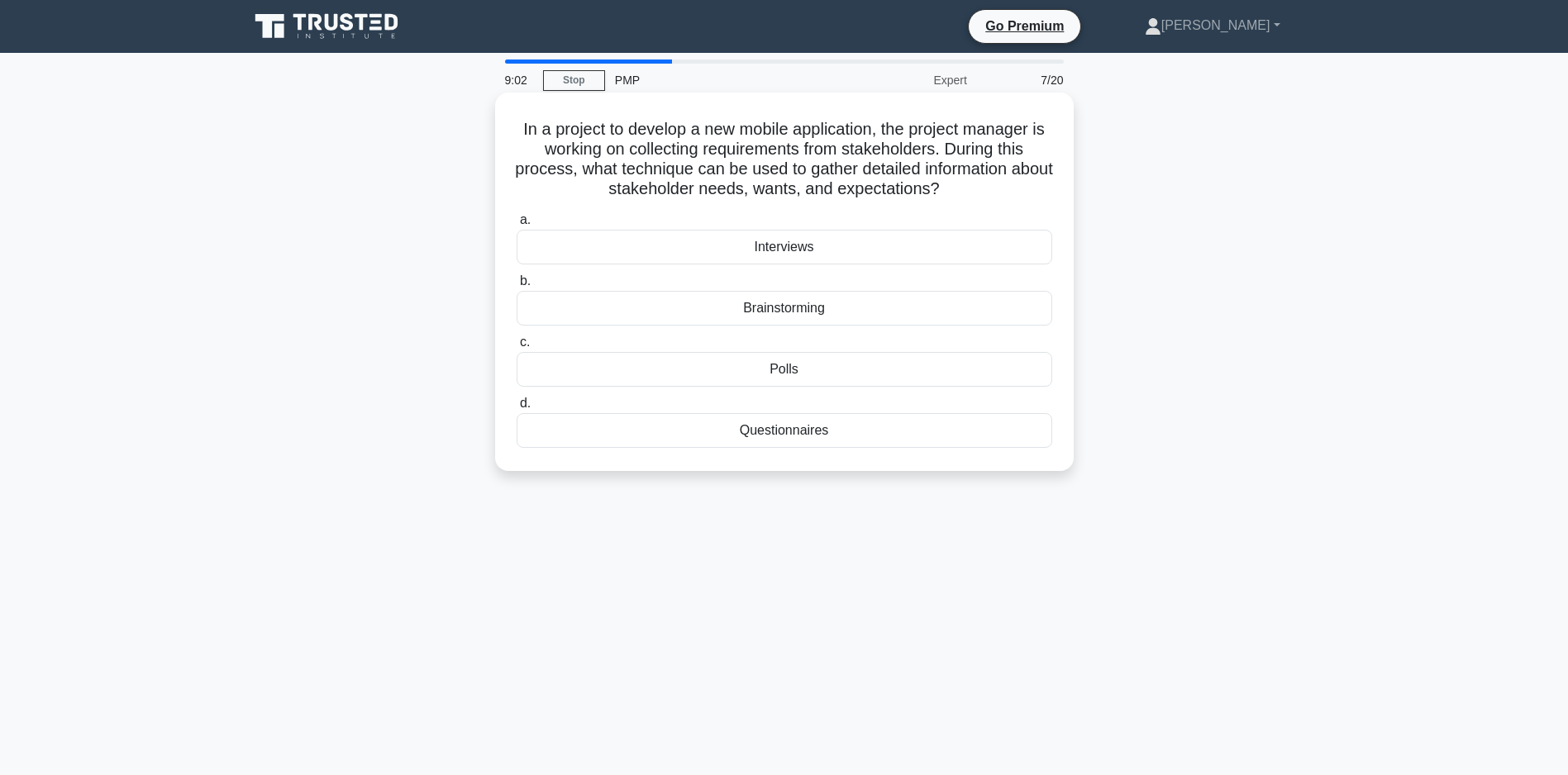
click at [822, 245] on div "Interviews" at bounding box center [784, 247] width 536 height 35
click at [517, 226] on input "a. Interviews" at bounding box center [517, 220] width 0 height 10
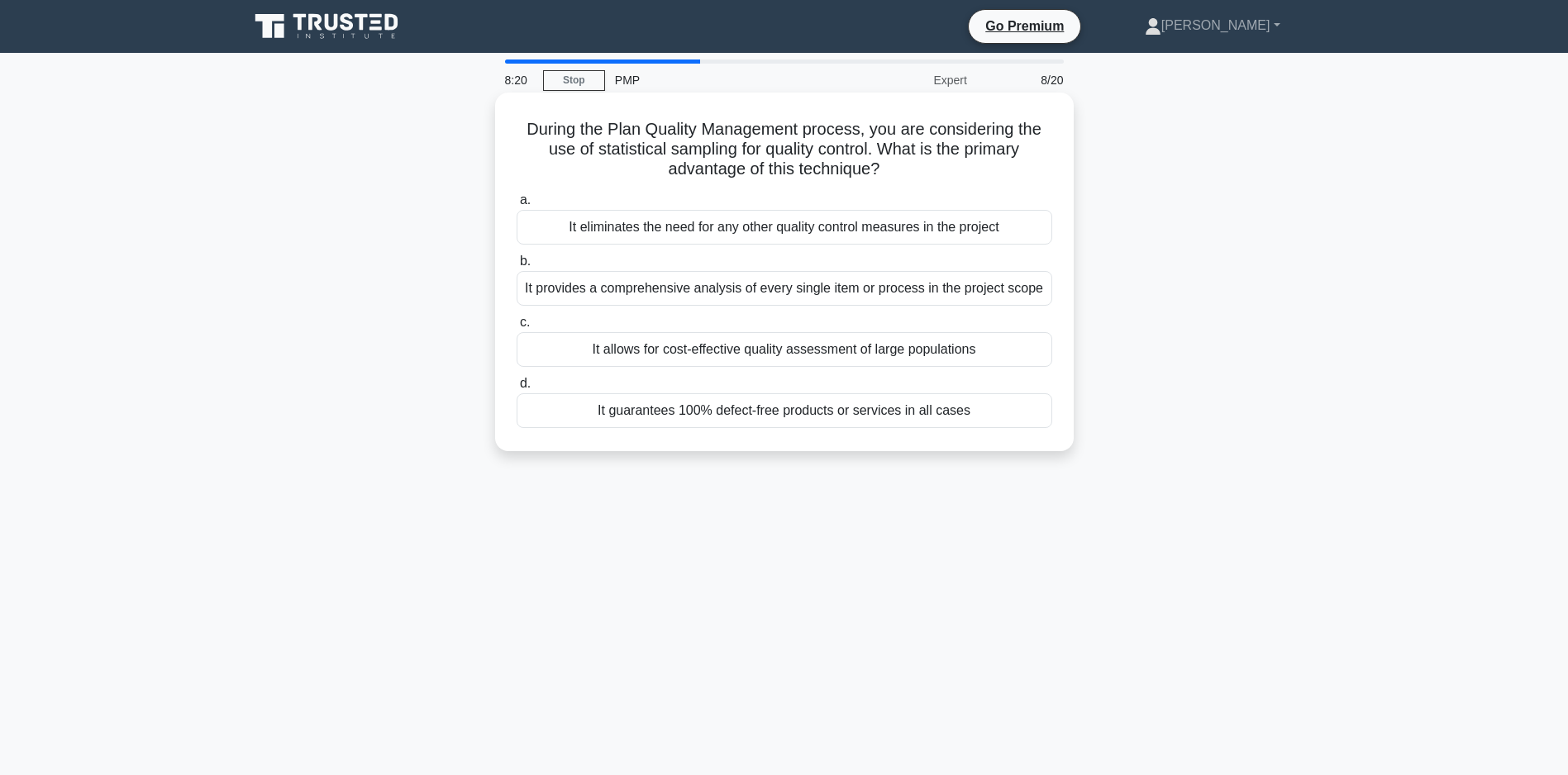
click at [646, 367] on div "It allows for cost-effective quality assessment of large populations" at bounding box center [784, 349] width 536 height 35
click at [517, 328] on input "c. It allows for cost-effective quality assessment of large populations" at bounding box center [517, 323] width 0 height 10
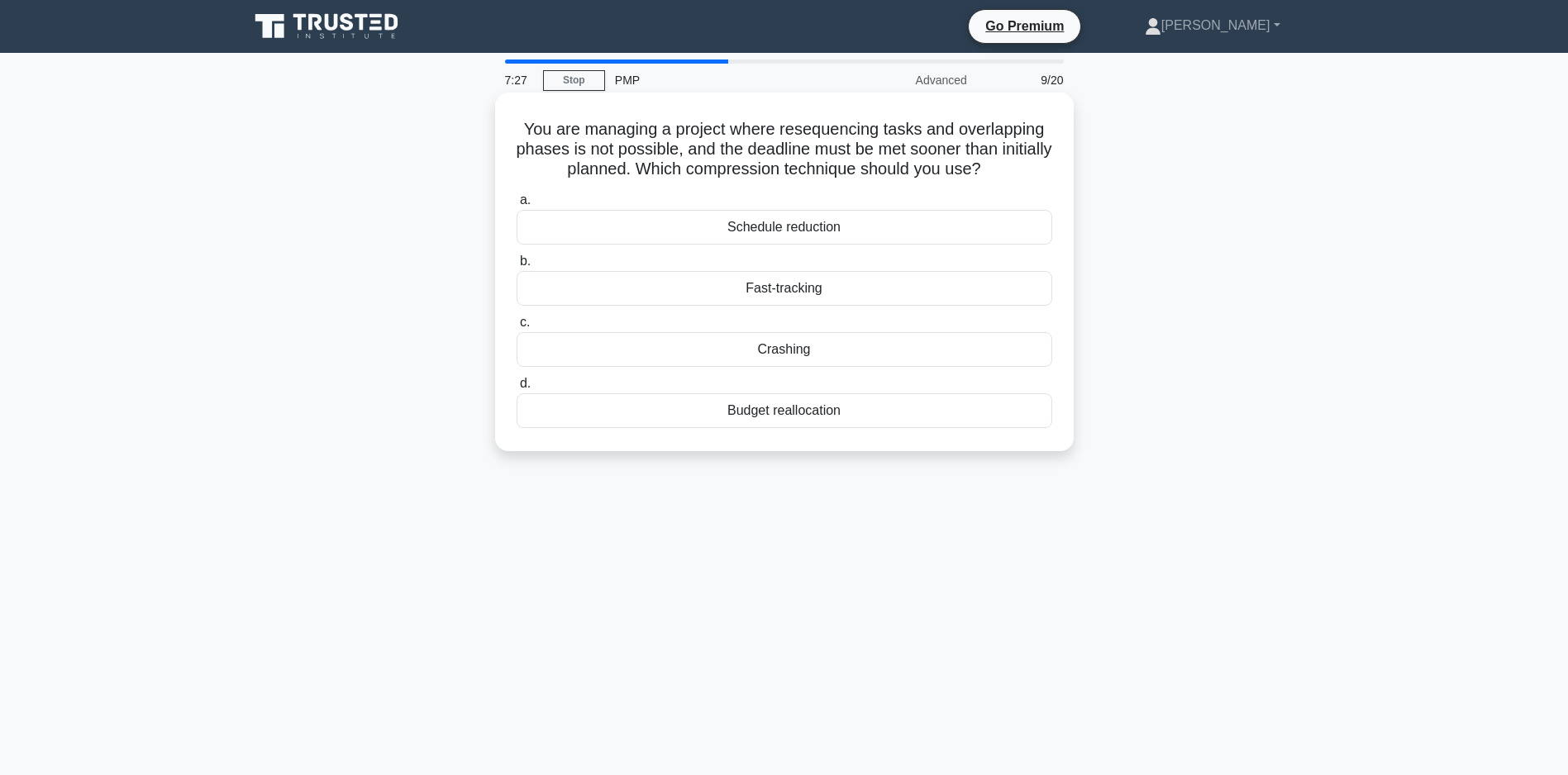
click at [693, 367] on div "Crashing" at bounding box center [784, 349] width 536 height 35
click at [517, 328] on input "c. Crashing" at bounding box center [517, 323] width 0 height 10
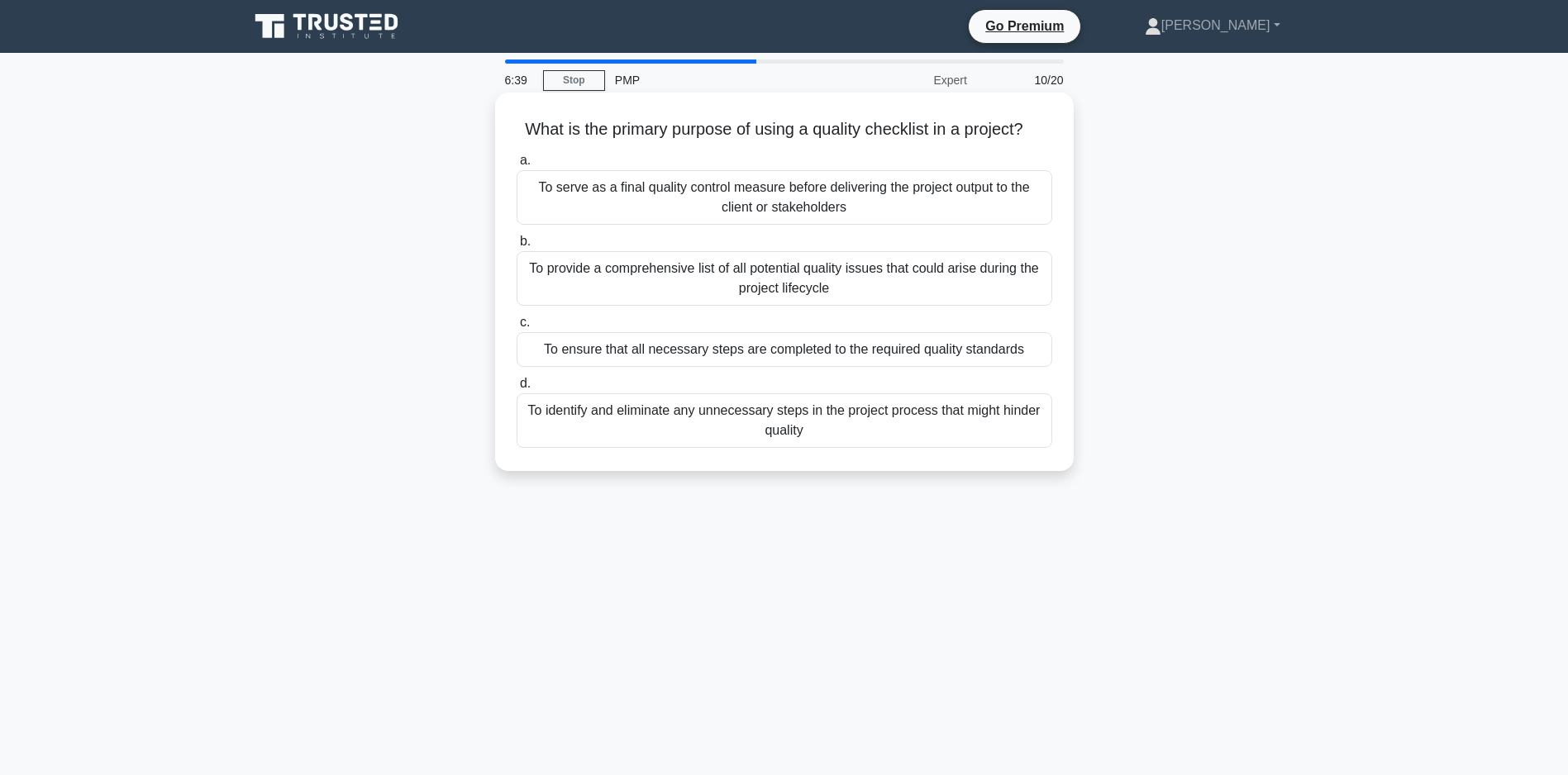
click at [746, 221] on div "To serve as a final quality control measure before delivering the project outpu…" at bounding box center [784, 197] width 536 height 54
click at [517, 166] on input "a. To serve as a final quality control measure before delivering the project ou…" at bounding box center [517, 161] width 0 height 10
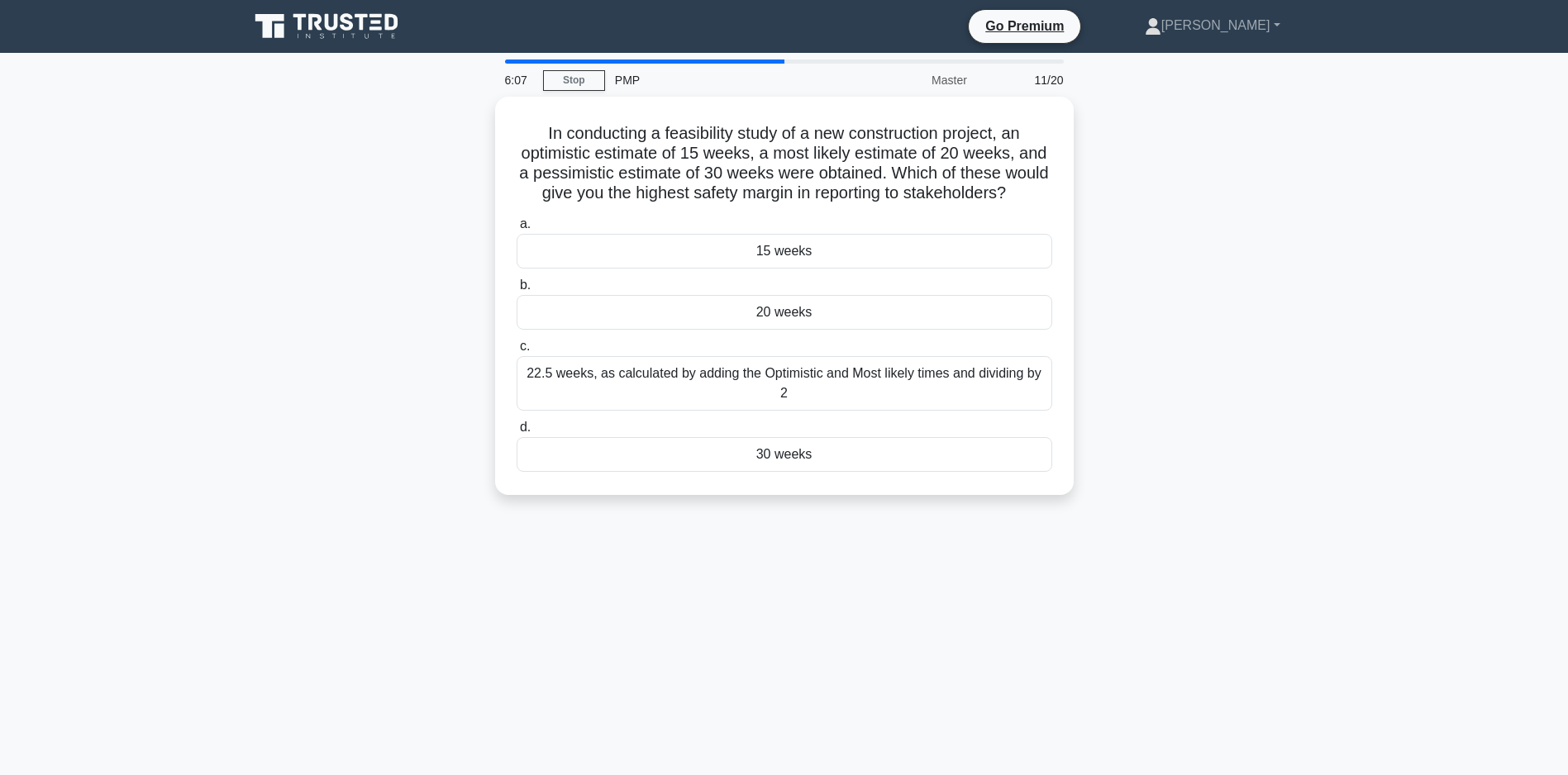
drag, startPoint x: 791, startPoint y: 265, endPoint x: 1174, endPoint y: 224, distance: 385.2
click at [1175, 224] on div "In conducting a feasibility study of a new construction project, an optimistic …" at bounding box center [784, 305] width 1091 height 418
drag, startPoint x: 1175, startPoint y: 224, endPoint x: 1192, endPoint y: 231, distance: 18.4
click at [1192, 231] on div "In conducting a feasibility study of a new construction project, an optimistic …" at bounding box center [784, 305] width 1091 height 418
click at [767, 402] on div "22.5 weeks, as calculated by adding the Optimistic and Most likely times and di…" at bounding box center [784, 379] width 536 height 54
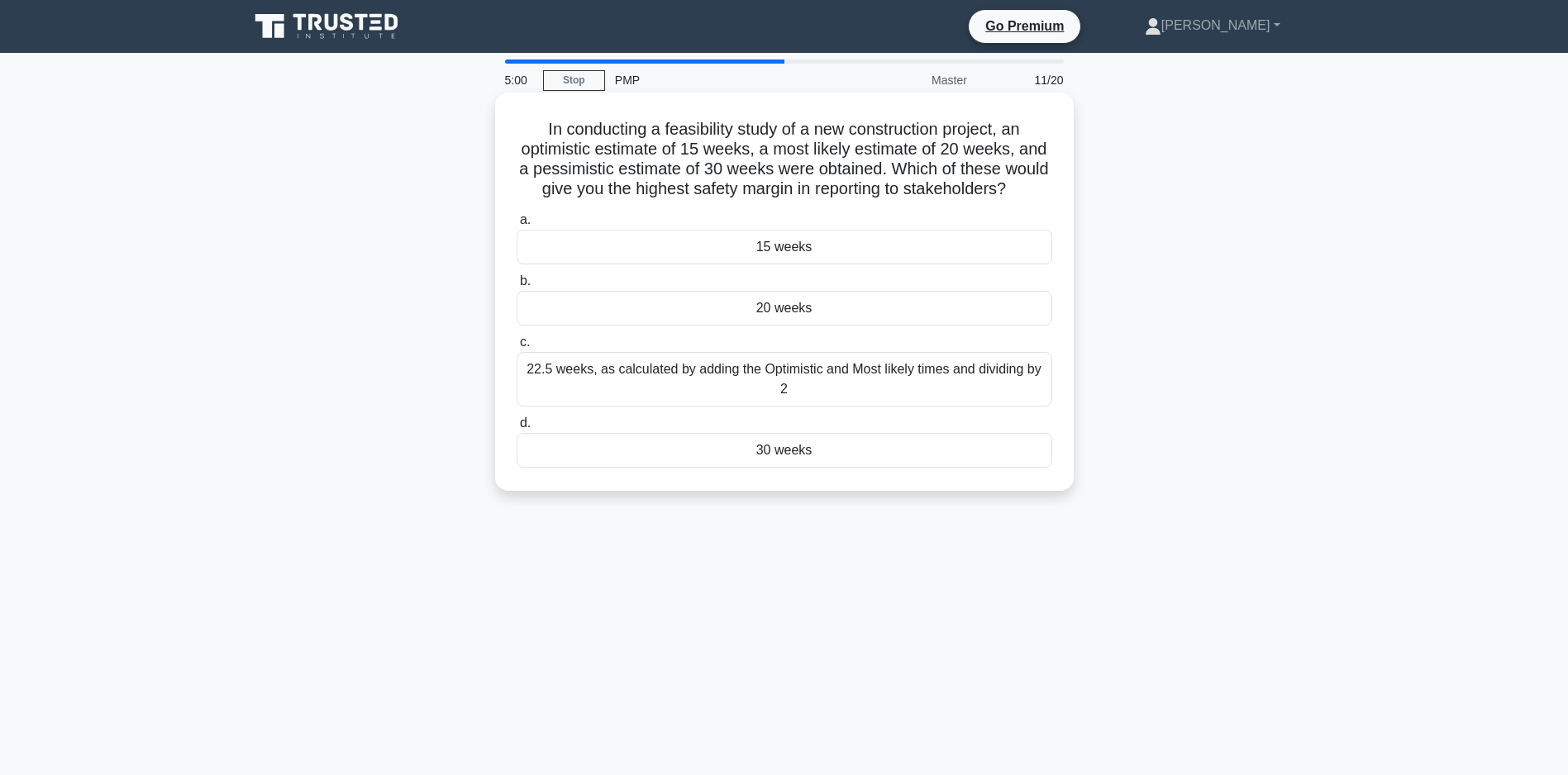
click at [517, 348] on input "c. 22.5 weeks, as calculated by adding the Optimistic and Most likely times and…" at bounding box center [517, 343] width 0 height 10
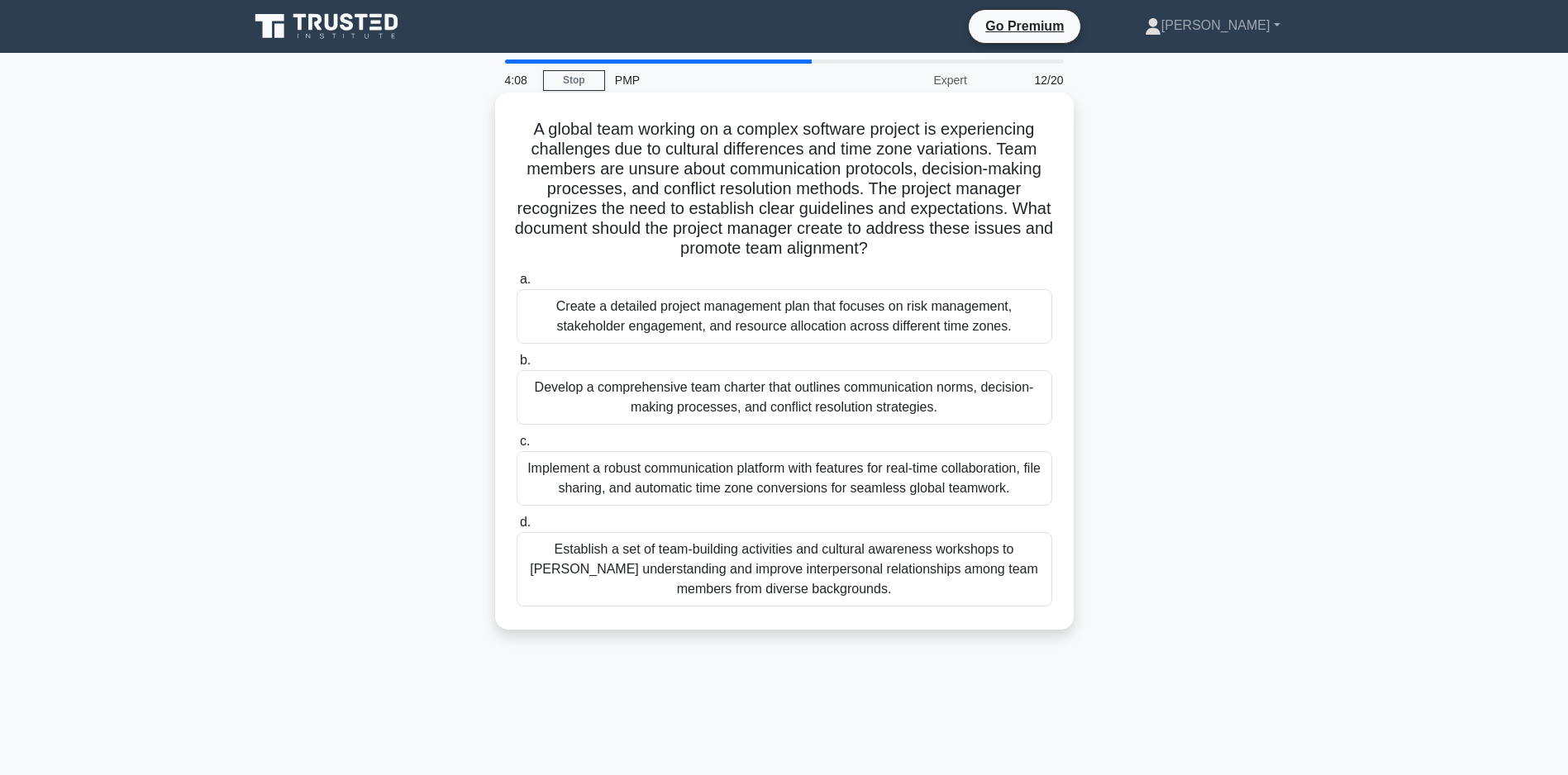
click at [820, 606] on div "Establish a set of team-building activities and cultural awareness workshops to…" at bounding box center [784, 569] width 536 height 74
click at [517, 528] on input "d. Establish a set of team-building activities and cultural awareness workshops…" at bounding box center [517, 522] width 0 height 10
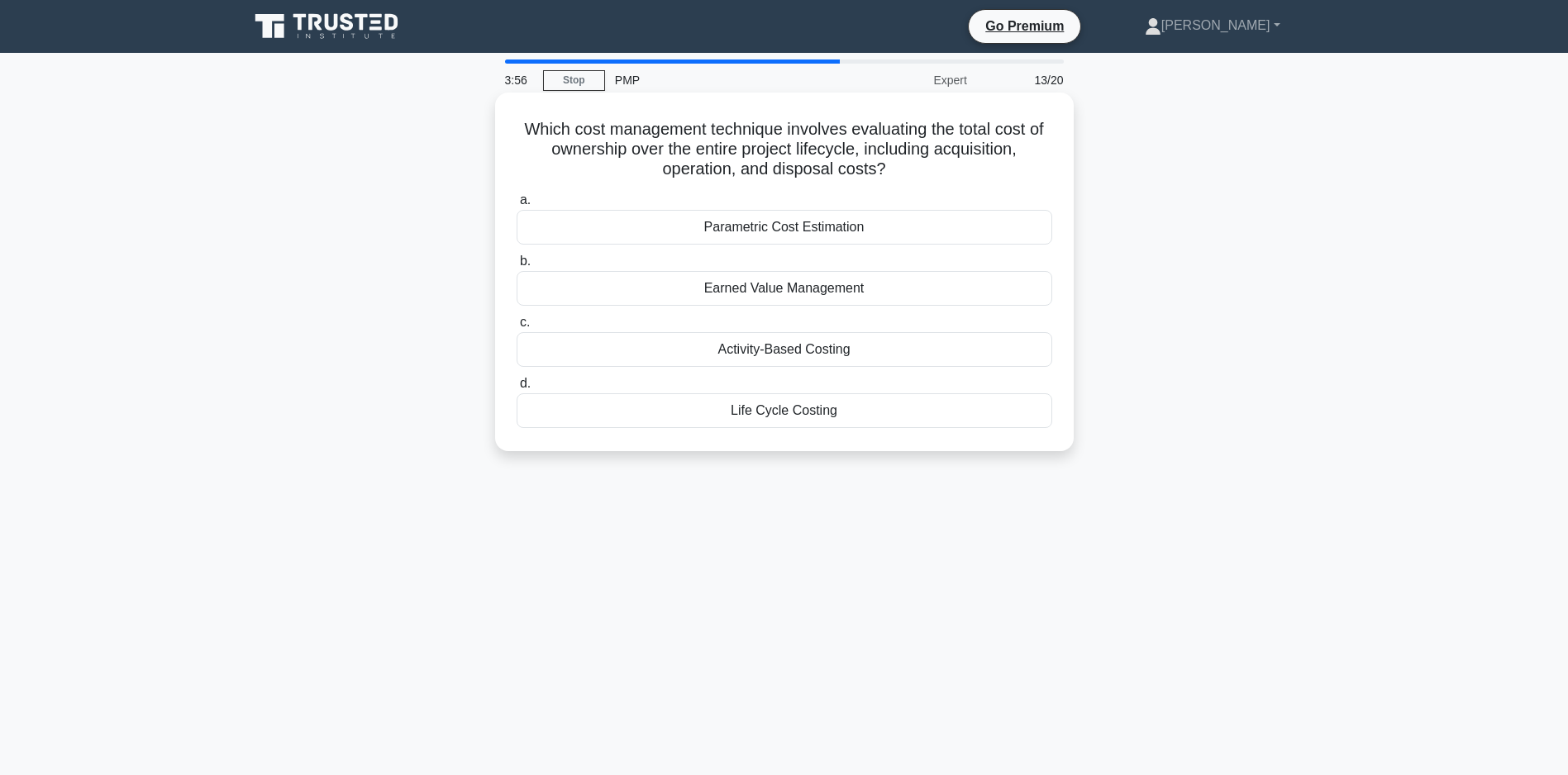
click at [772, 417] on div "Life Cycle Costing" at bounding box center [784, 411] width 536 height 35
click at [517, 389] on input "d. Life Cycle Costing" at bounding box center [517, 383] width 0 height 10
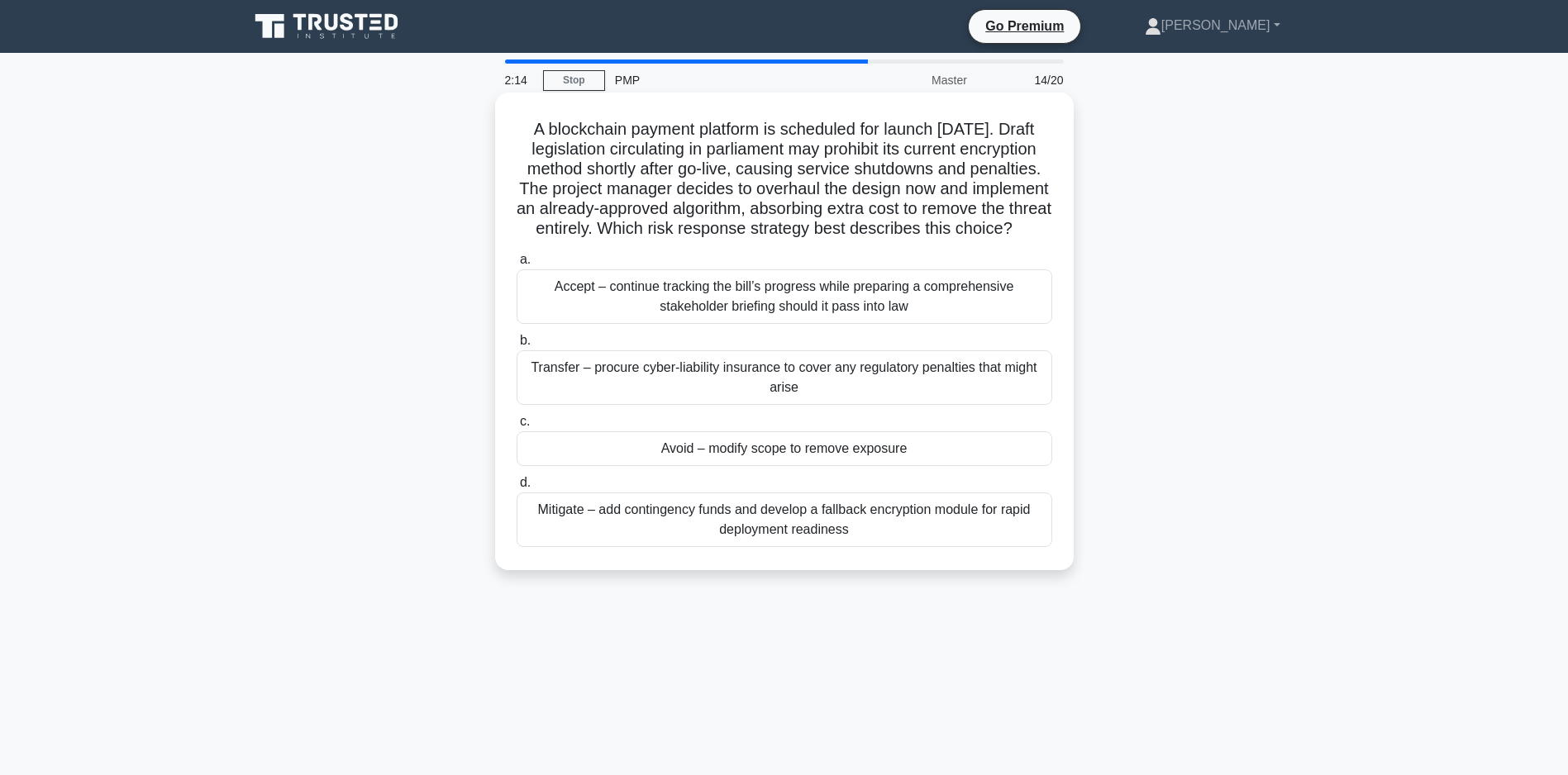
click at [675, 546] on div "Mitigate – add contingency funds and develop a fallback encryption module for r…" at bounding box center [784, 519] width 536 height 54
click at [517, 489] on input "d. Mitigate – add contingency funds and develop a fallback encryption module fo…" at bounding box center [517, 483] width 0 height 10
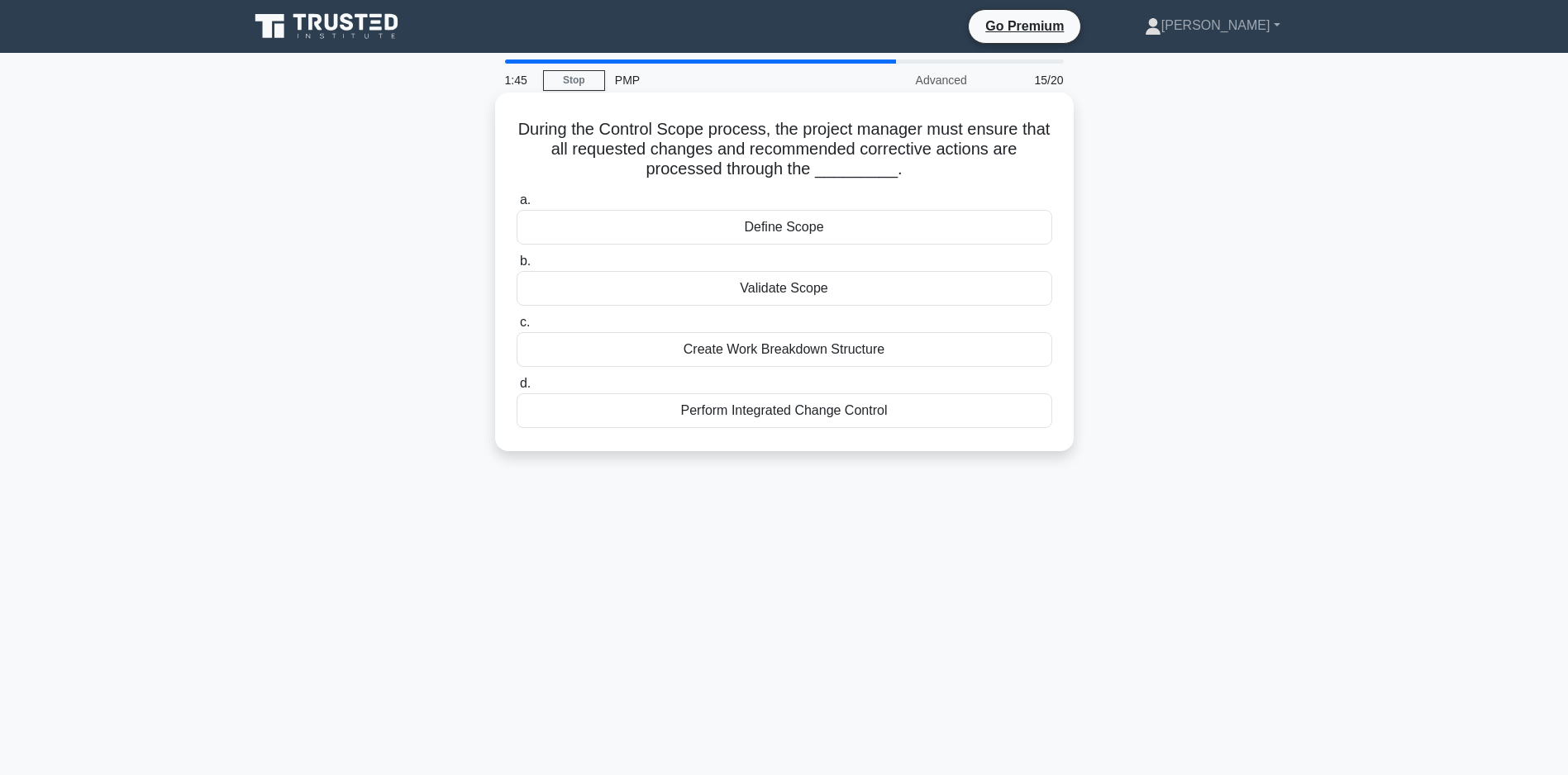
click at [768, 415] on div "Perform Integrated Change Control" at bounding box center [784, 411] width 536 height 35
click at [517, 389] on input "d. Perform Integrated Change Control" at bounding box center [517, 383] width 0 height 10
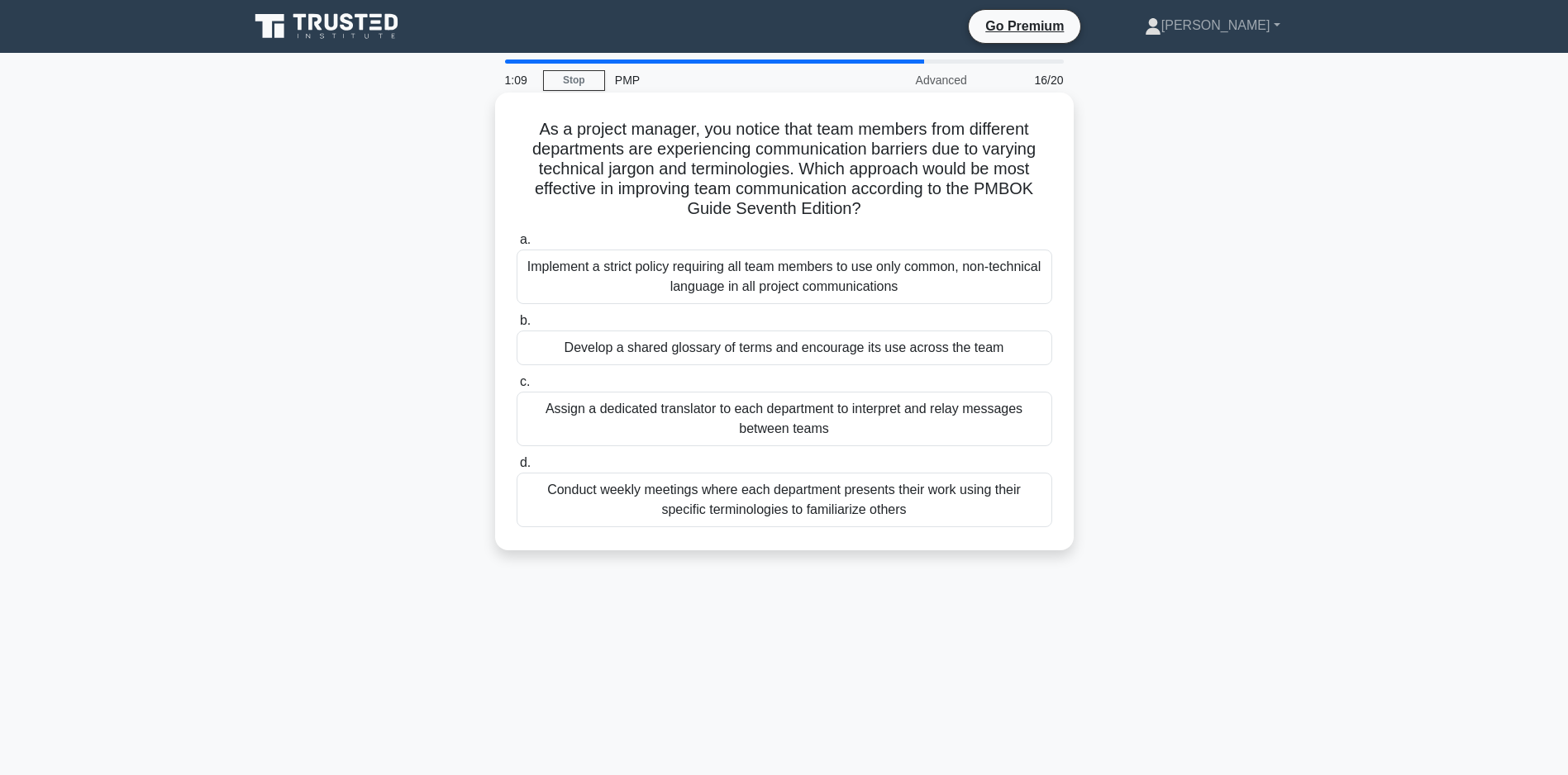
click at [657, 351] on div "Develop a shared glossary of terms and encourage its use across the team" at bounding box center [784, 348] width 536 height 35
click at [517, 326] on input "b. Develop a shared glossary of terms and encourage its use across the team" at bounding box center [517, 321] width 0 height 10
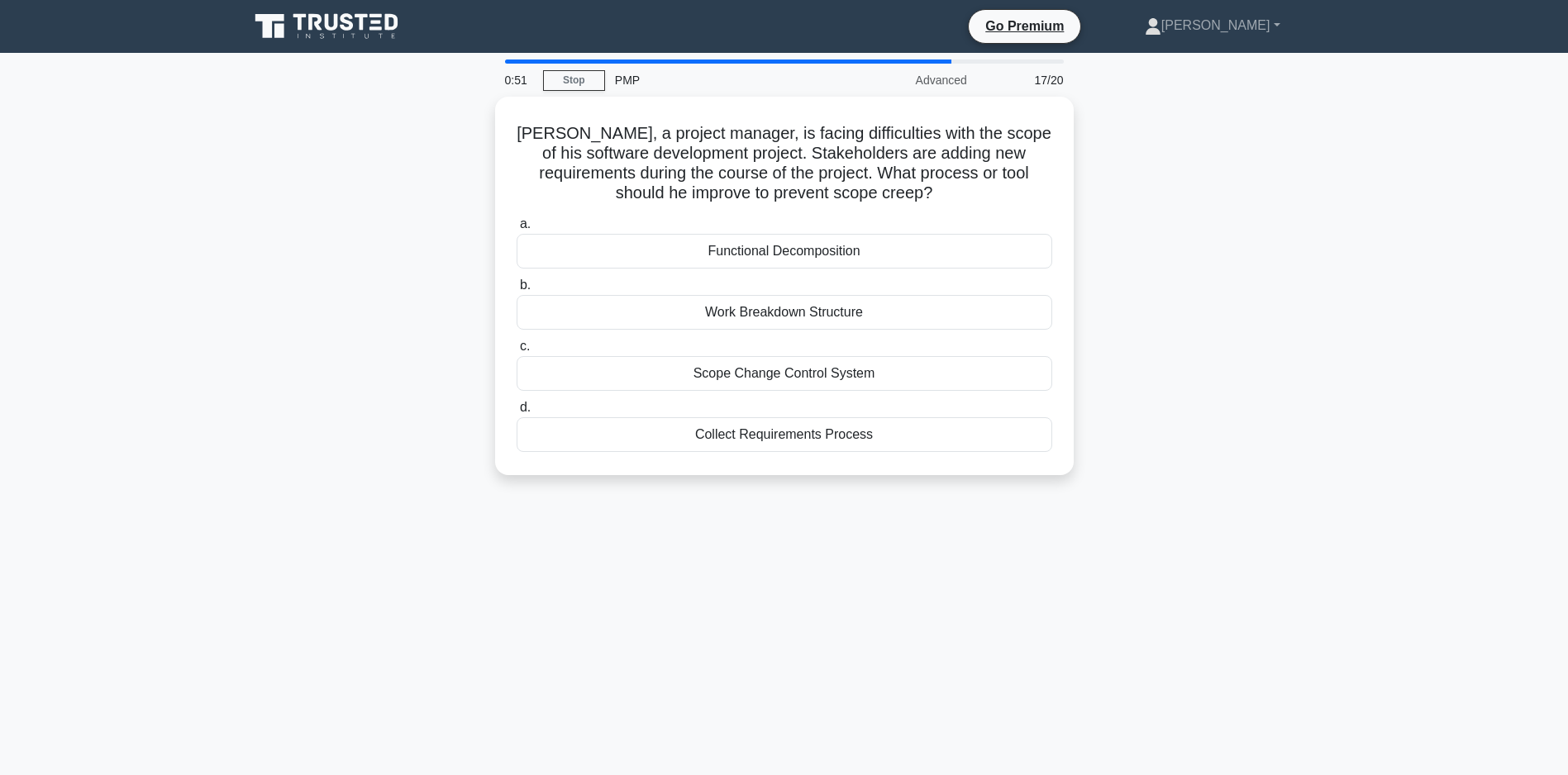
drag, startPoint x: 775, startPoint y: 370, endPoint x: 583, endPoint y: 562, distance: 271.5
click at [583, 562] on div "0:51 Stop PMP Advanced 17/20 John, a project manager, is facing difficulties wi…" at bounding box center [784, 472] width 1091 height 826
click at [588, 562] on div "0:50 Stop PMP Advanced 17/20 John, a project manager, is facing difficulties wi…" at bounding box center [784, 472] width 1091 height 826
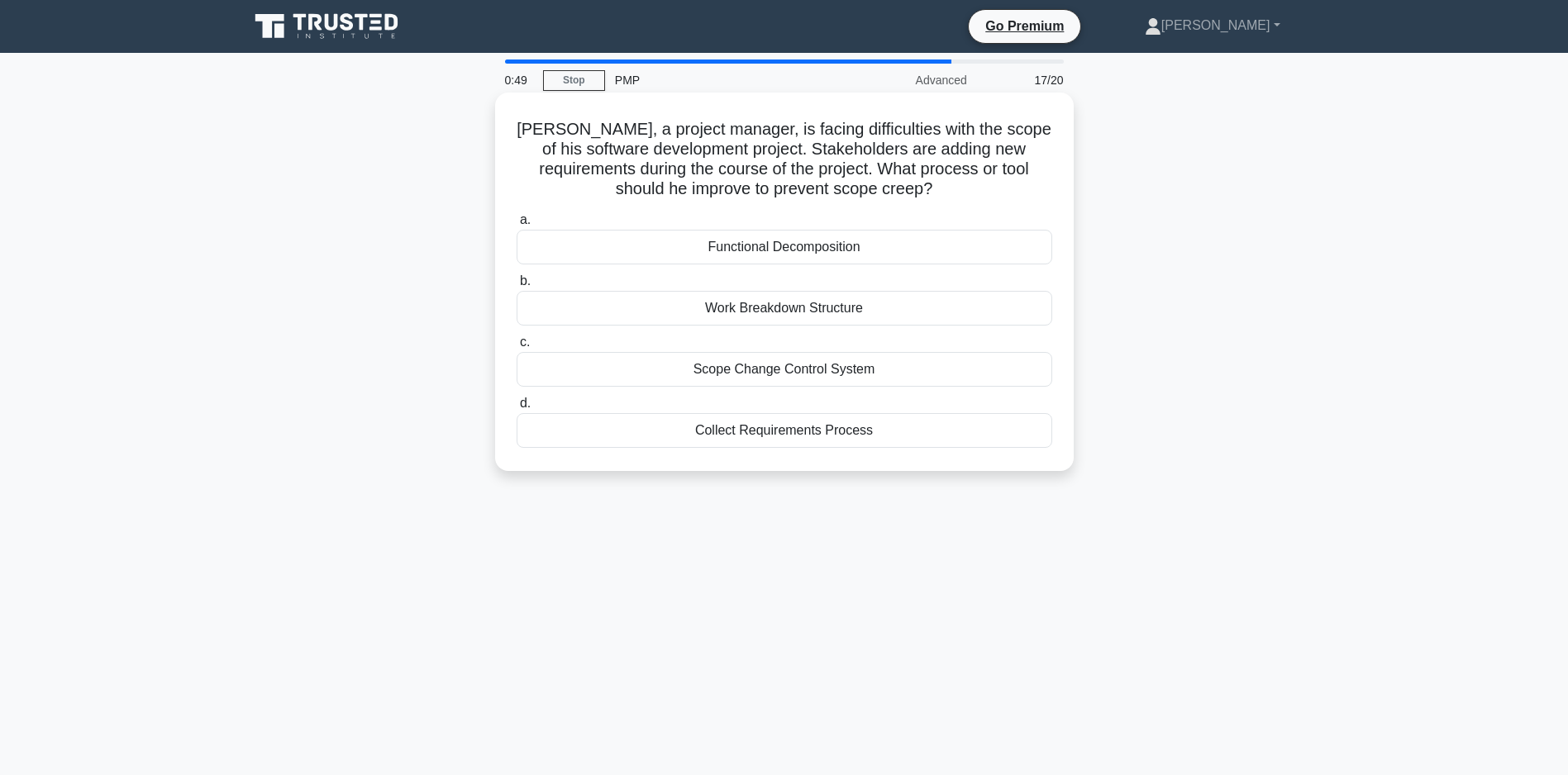
click at [704, 375] on div "Scope Change Control System" at bounding box center [784, 369] width 536 height 35
click at [517, 348] on input "c. Scope Change Control System" at bounding box center [517, 343] width 0 height 10
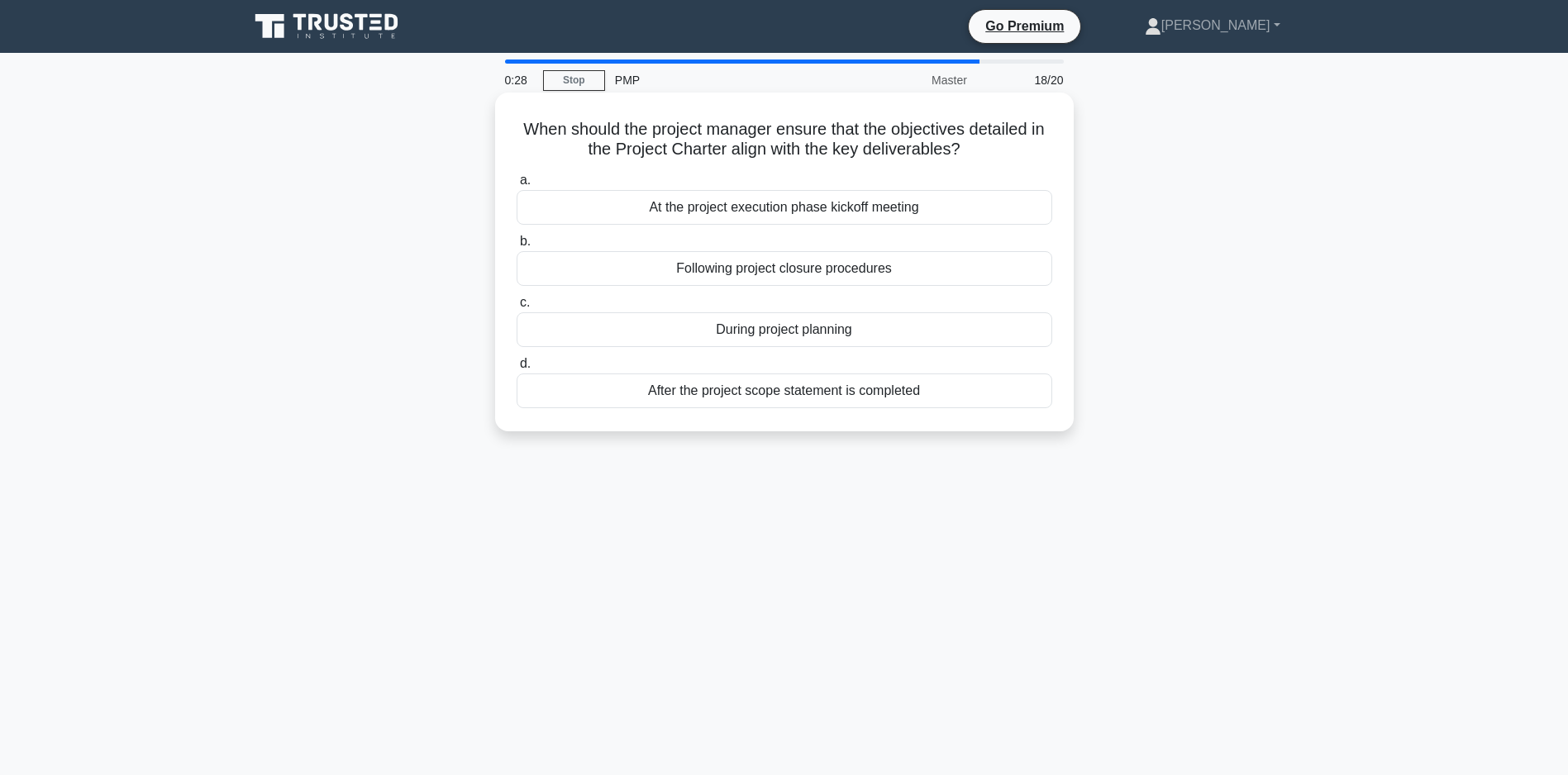
click at [781, 322] on div "During project planning" at bounding box center [784, 330] width 536 height 35
click at [517, 308] on input "c. During project planning" at bounding box center [517, 303] width 0 height 10
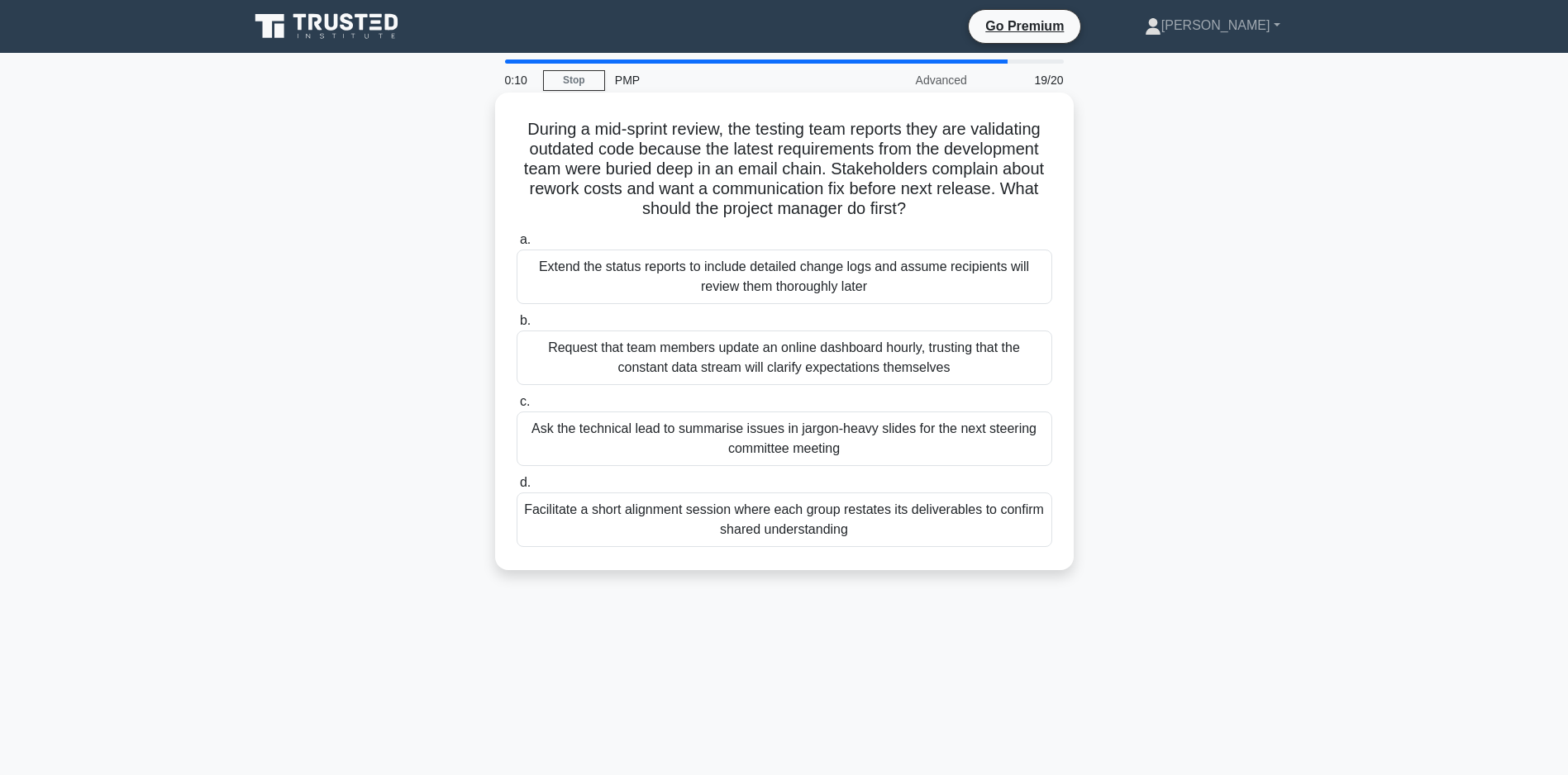
click at [785, 543] on div "Facilitate a short alignment session where each group restates its deliverables…" at bounding box center [784, 519] width 536 height 54
click at [517, 489] on input "d. Facilitate a short alignment session where each group restates its deliverab…" at bounding box center [517, 483] width 0 height 10
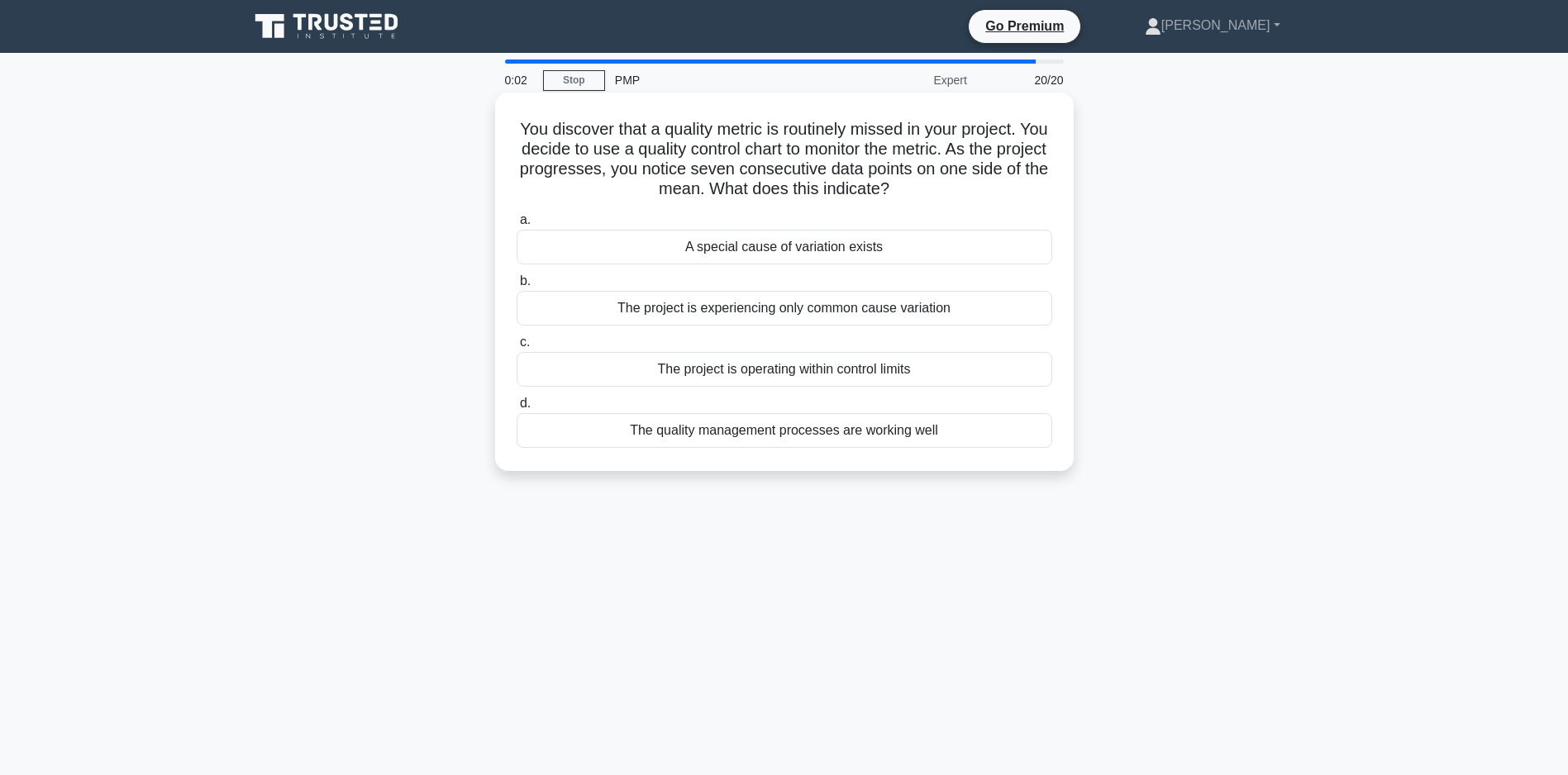
click at [672, 434] on div "The quality management processes are working well" at bounding box center [784, 431] width 536 height 35
click at [517, 409] on input "d. The quality management processes are working well" at bounding box center [517, 403] width 0 height 10
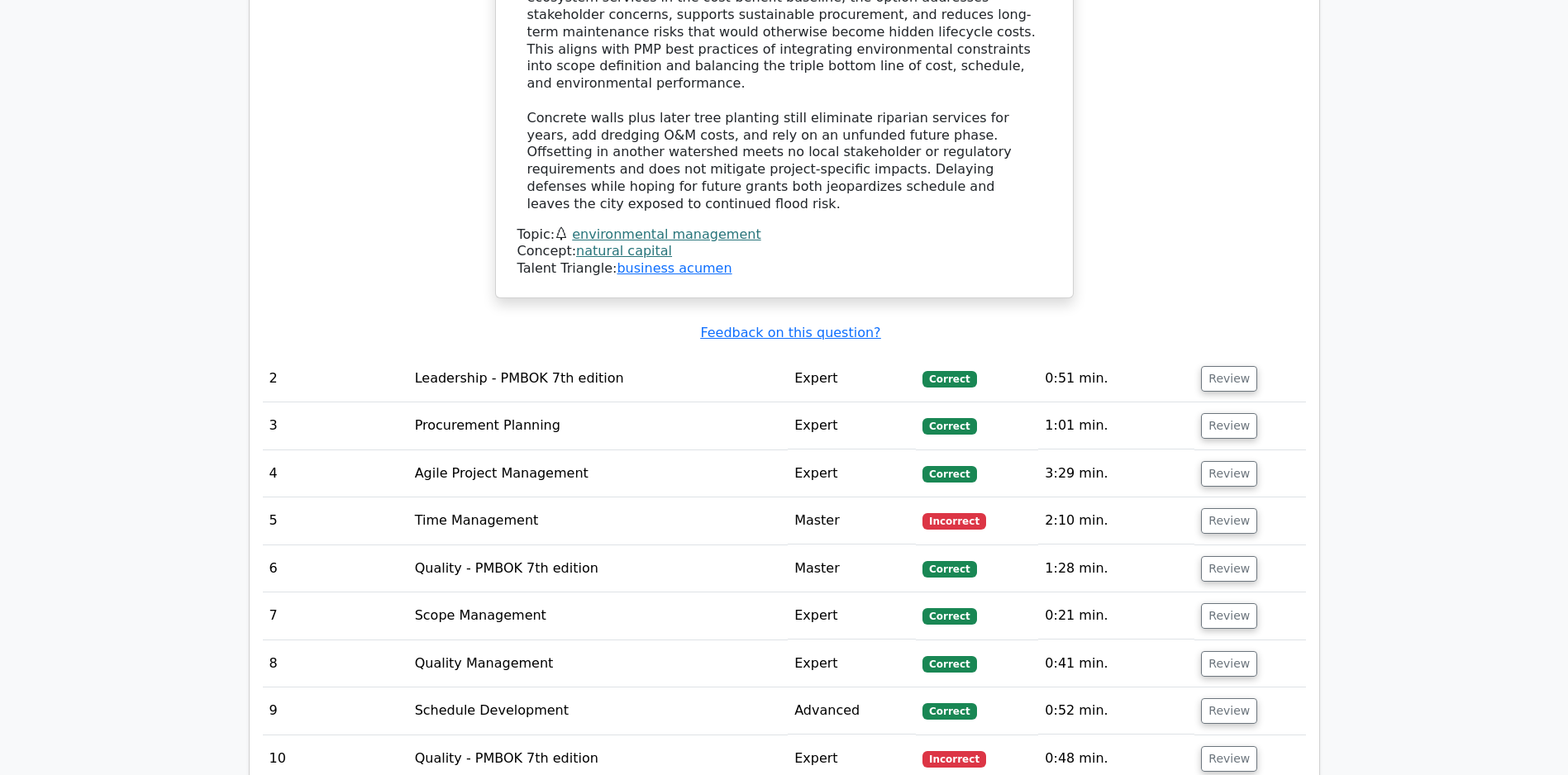
scroll to position [2584, 0]
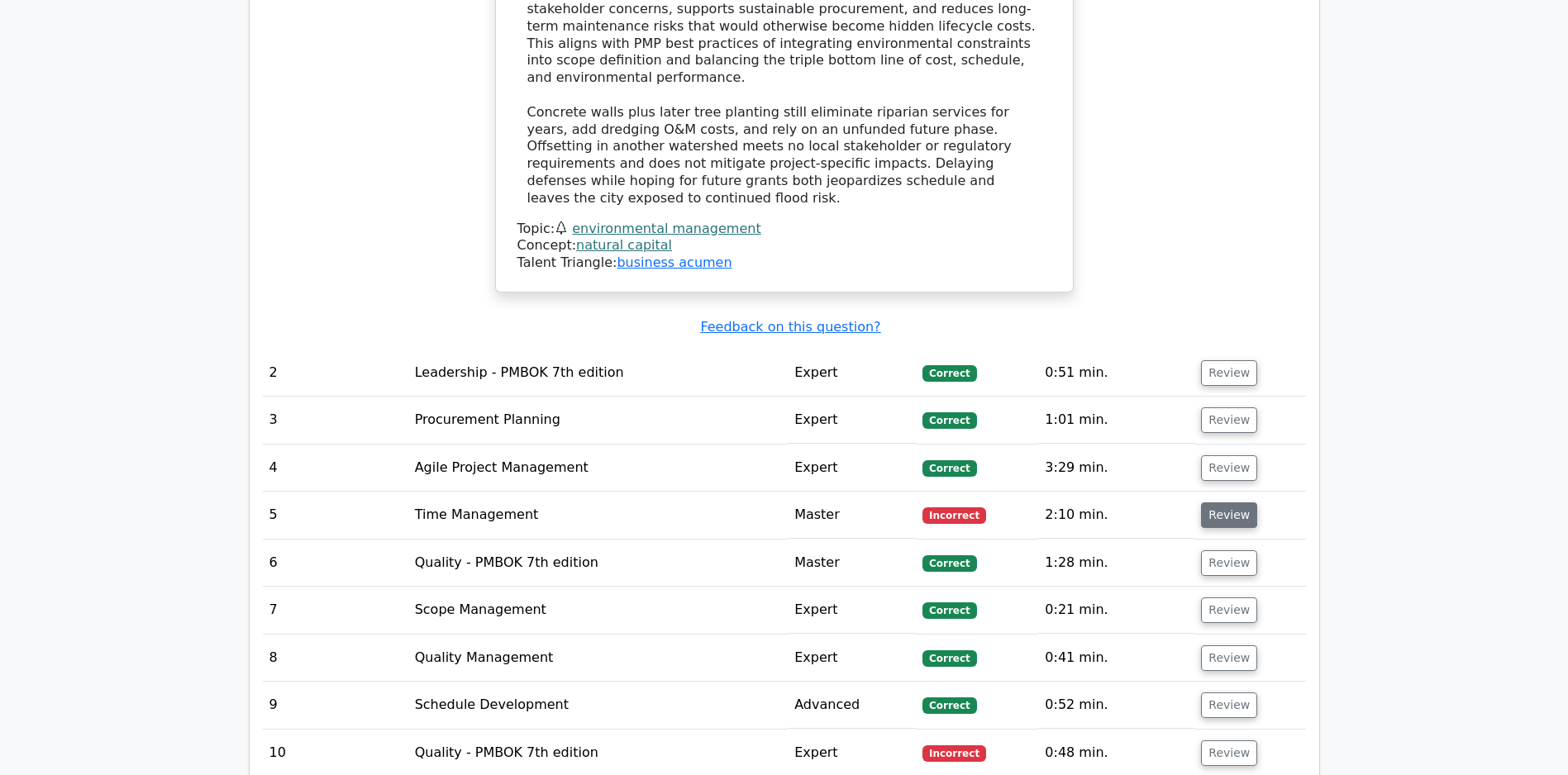
click at [1216, 511] on button "Review" at bounding box center [1229, 516] width 56 height 26
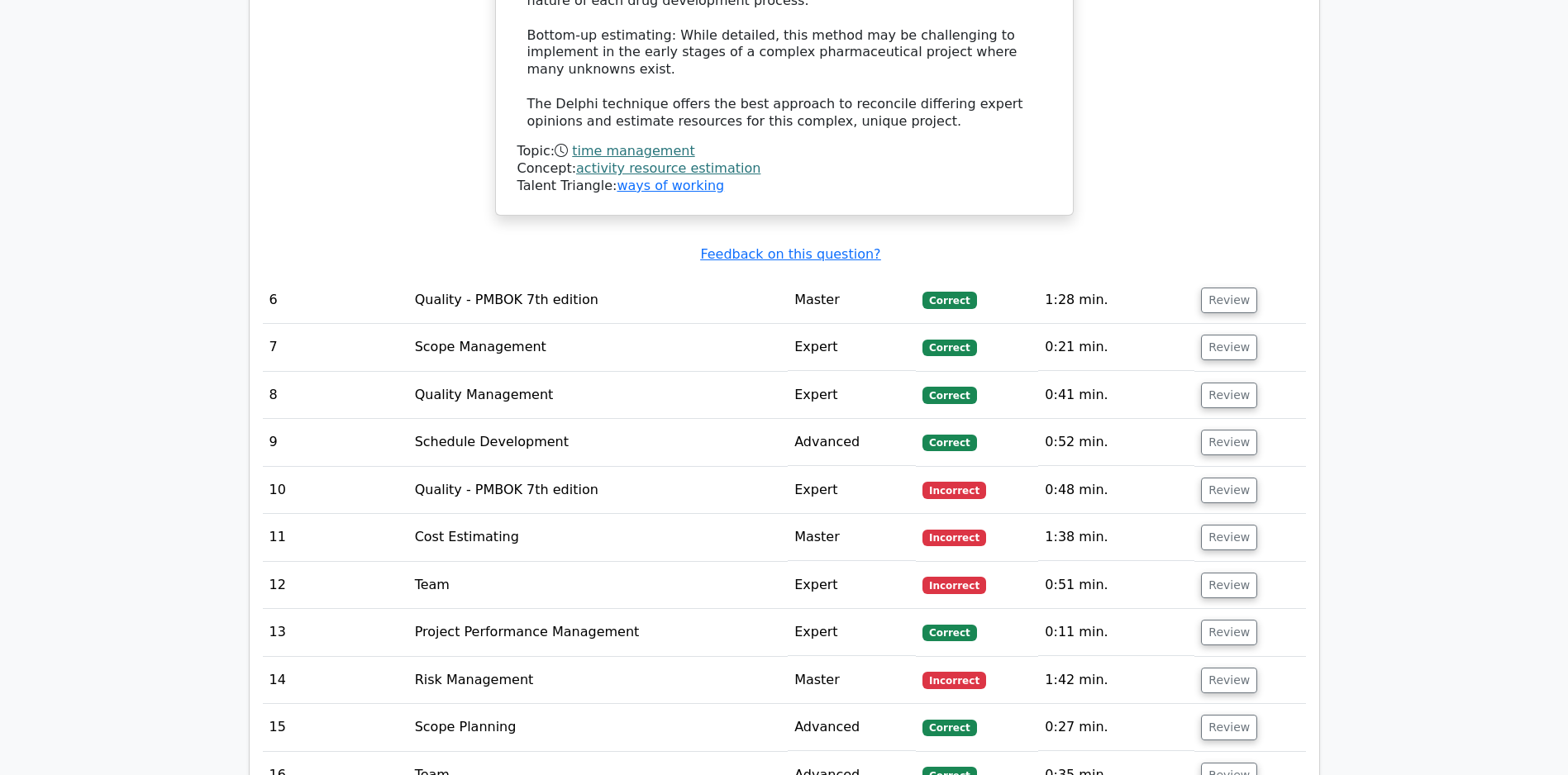
scroll to position [4177, 0]
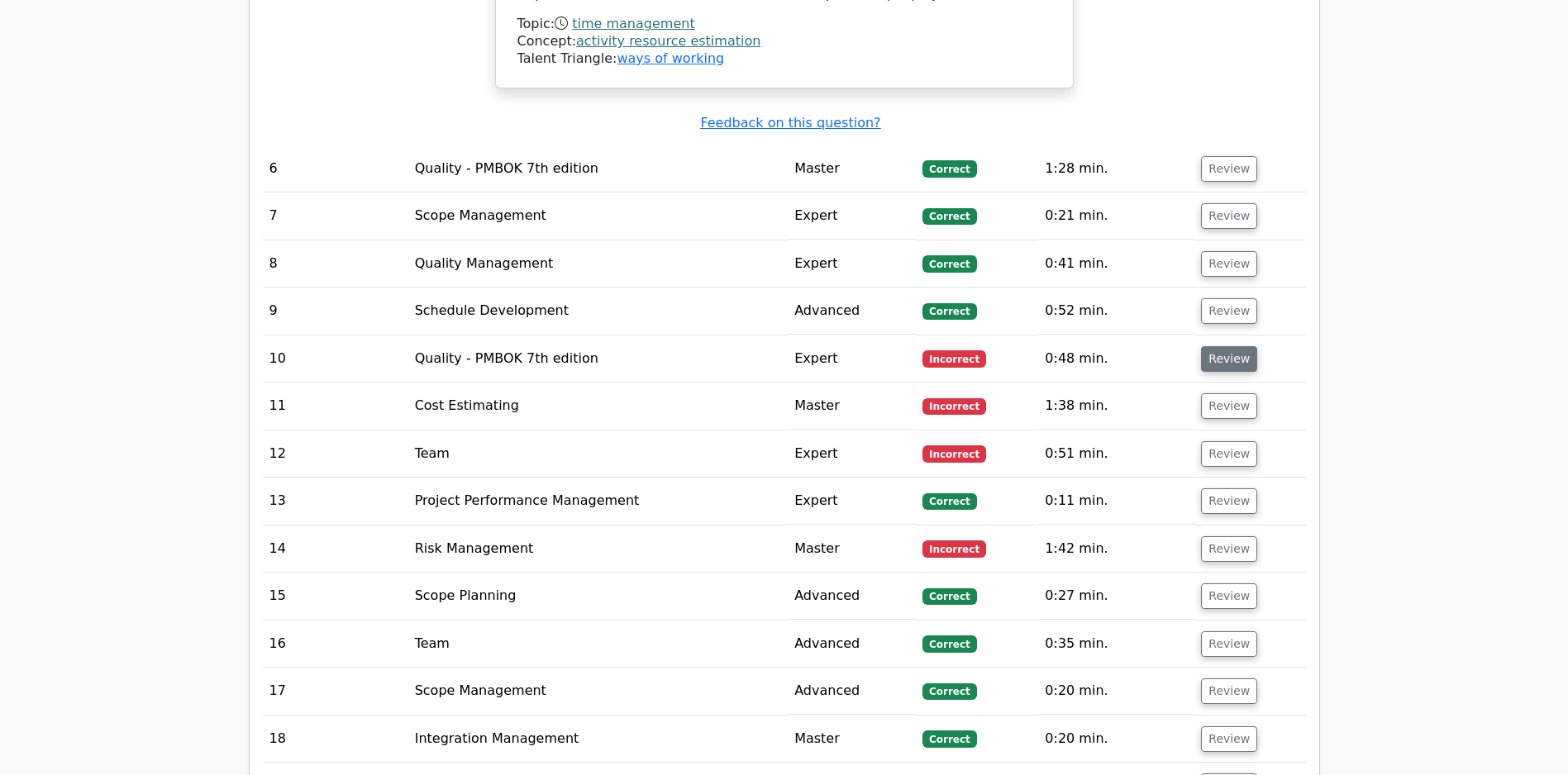
click at [1248, 363] on button "Review" at bounding box center [1229, 359] width 56 height 26
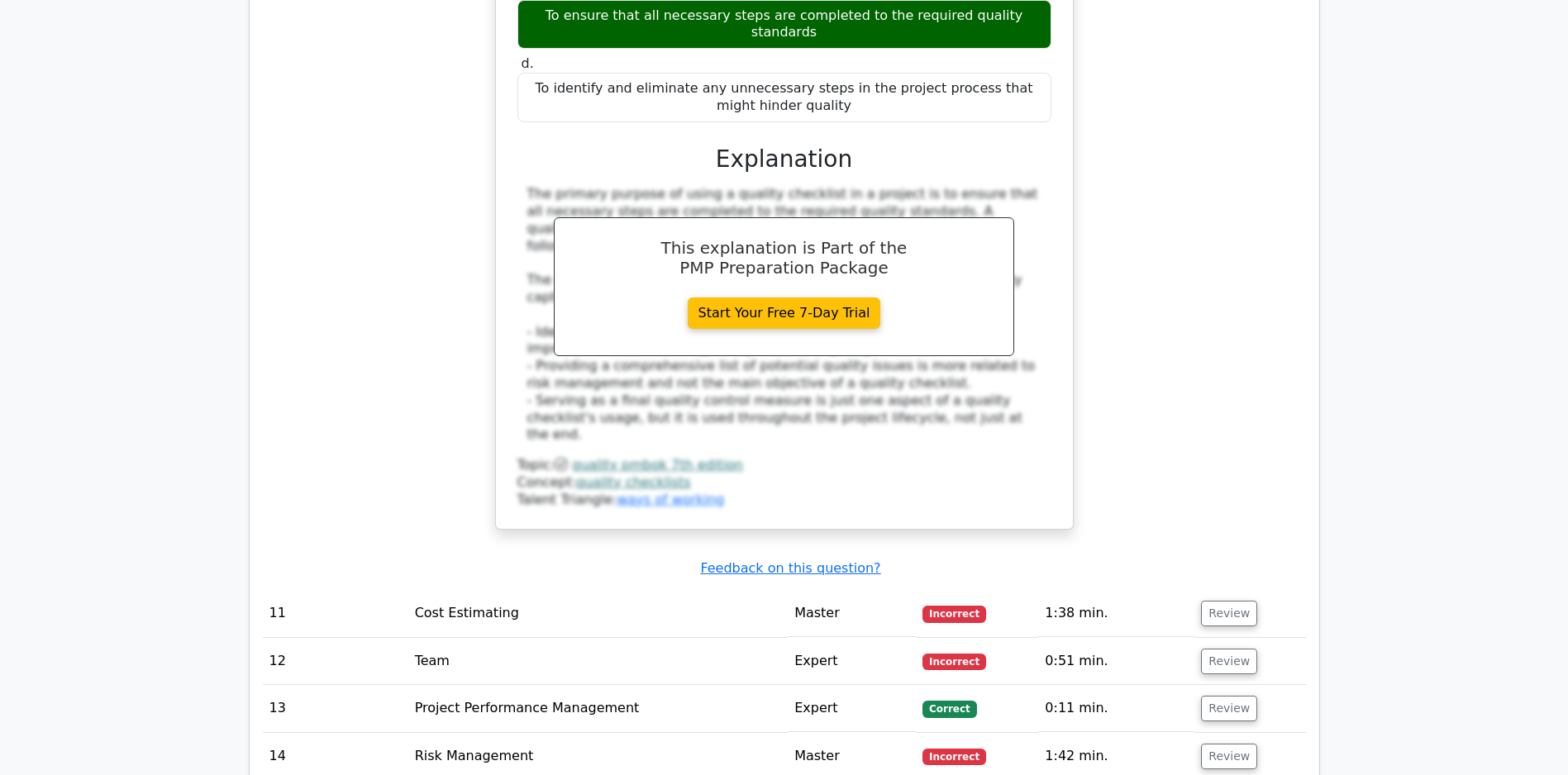
scroll to position [4972, 0]
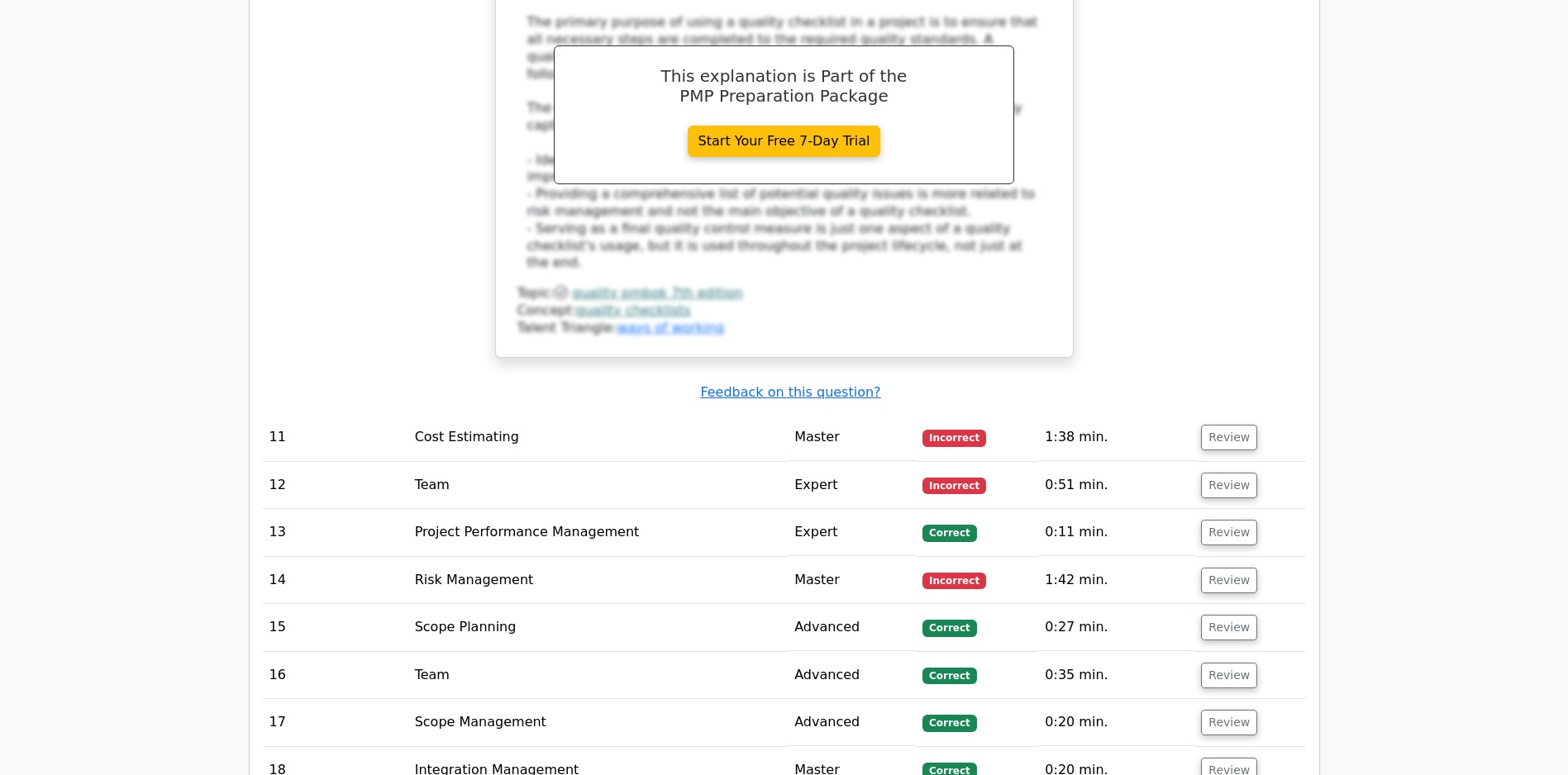
click at [1232, 426] on td "Review" at bounding box center [1250, 438] width 111 height 47
click at [1225, 432] on button "Review" at bounding box center [1229, 438] width 56 height 26
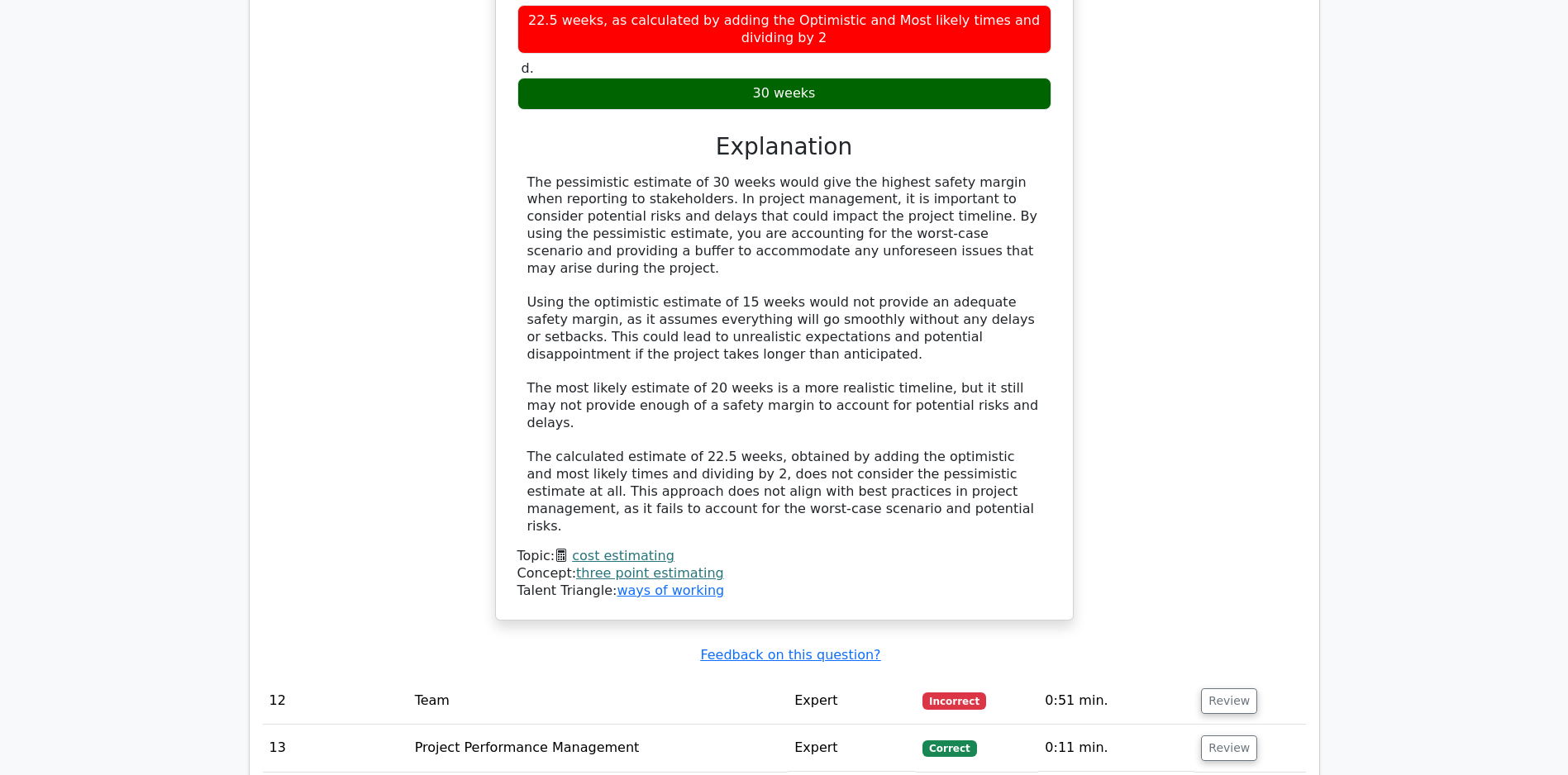
scroll to position [5864, 0]
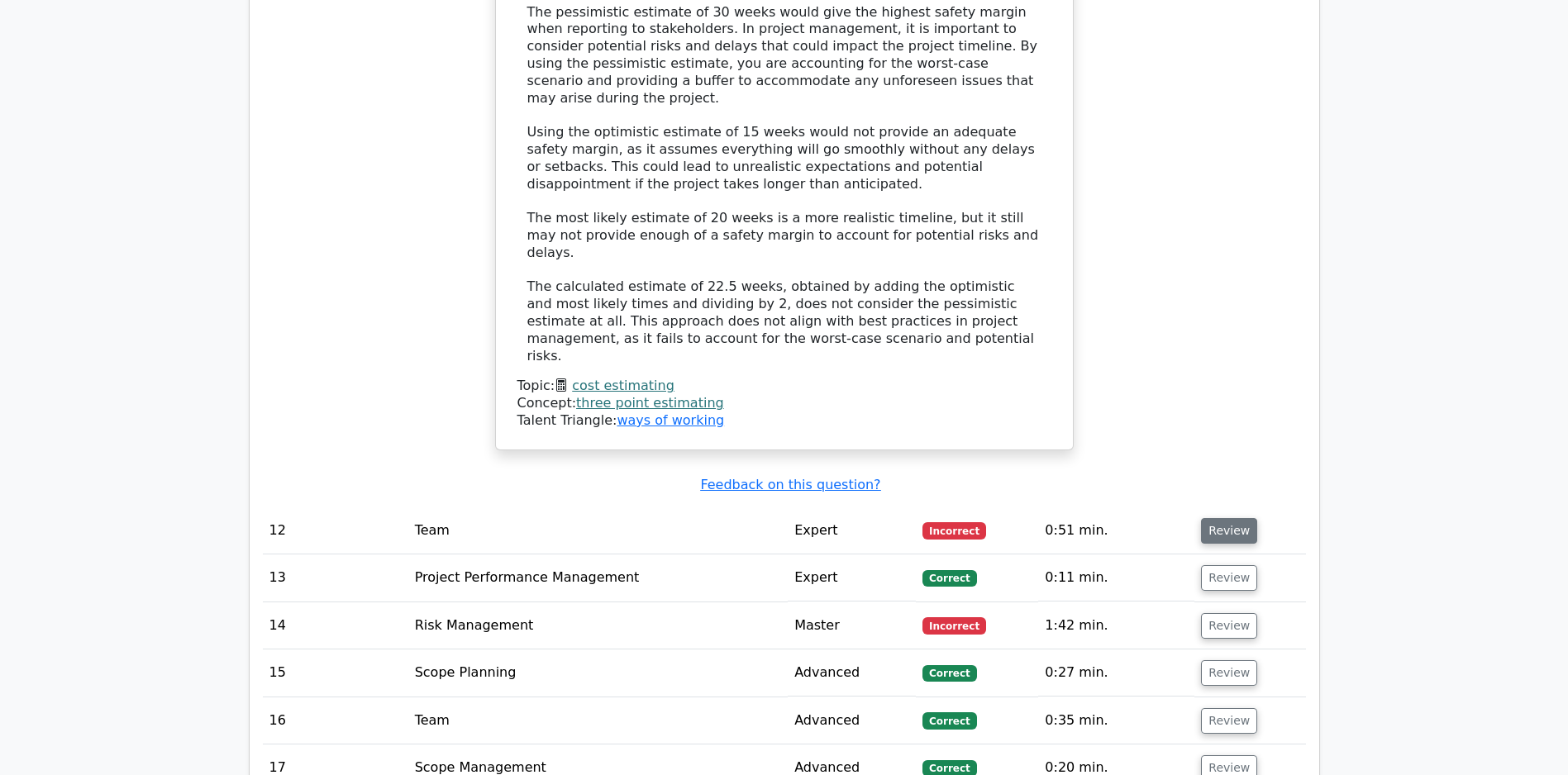
click at [1219, 533] on button "Review" at bounding box center [1229, 531] width 56 height 26
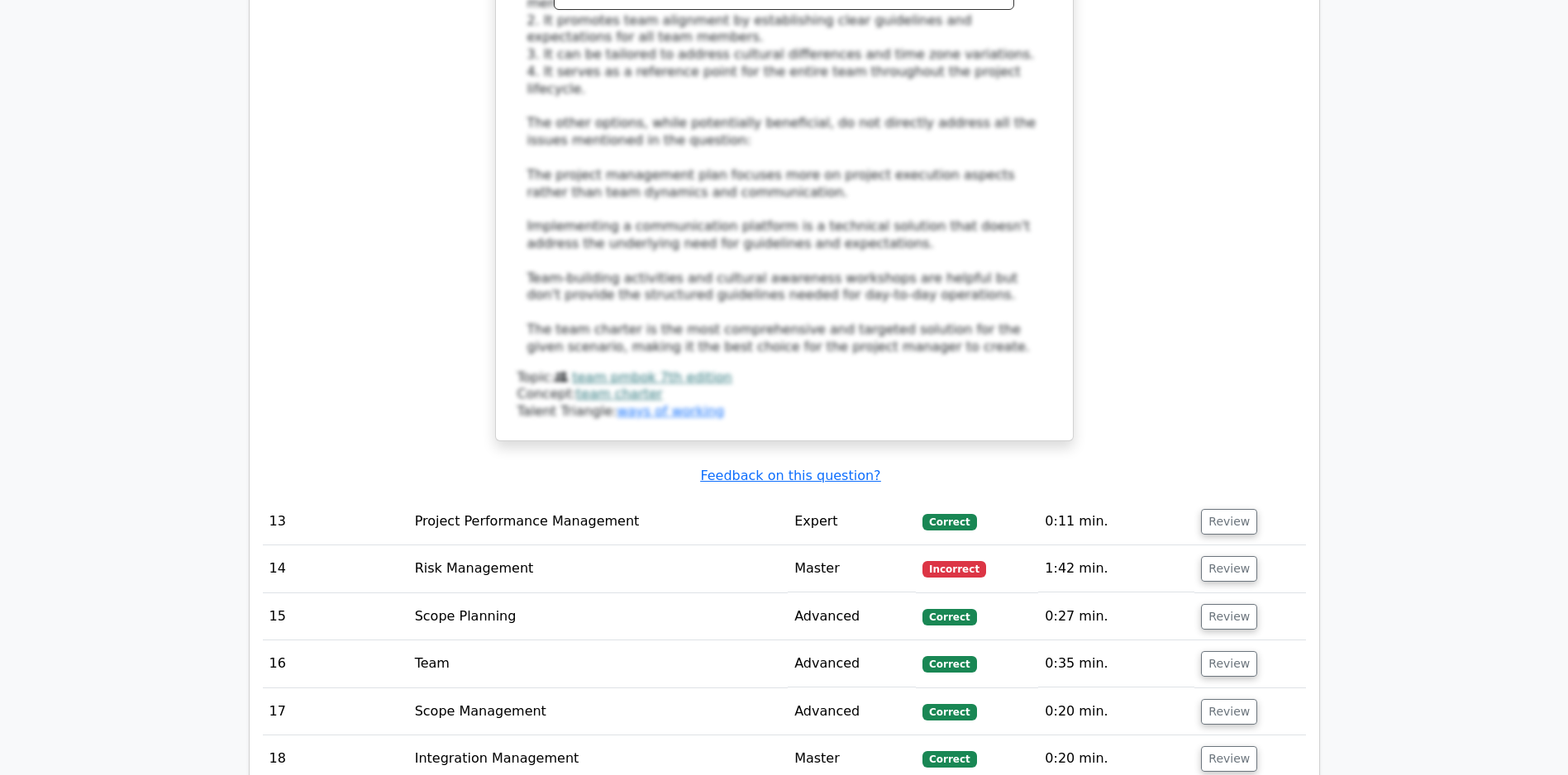
scroll to position [7283, 0]
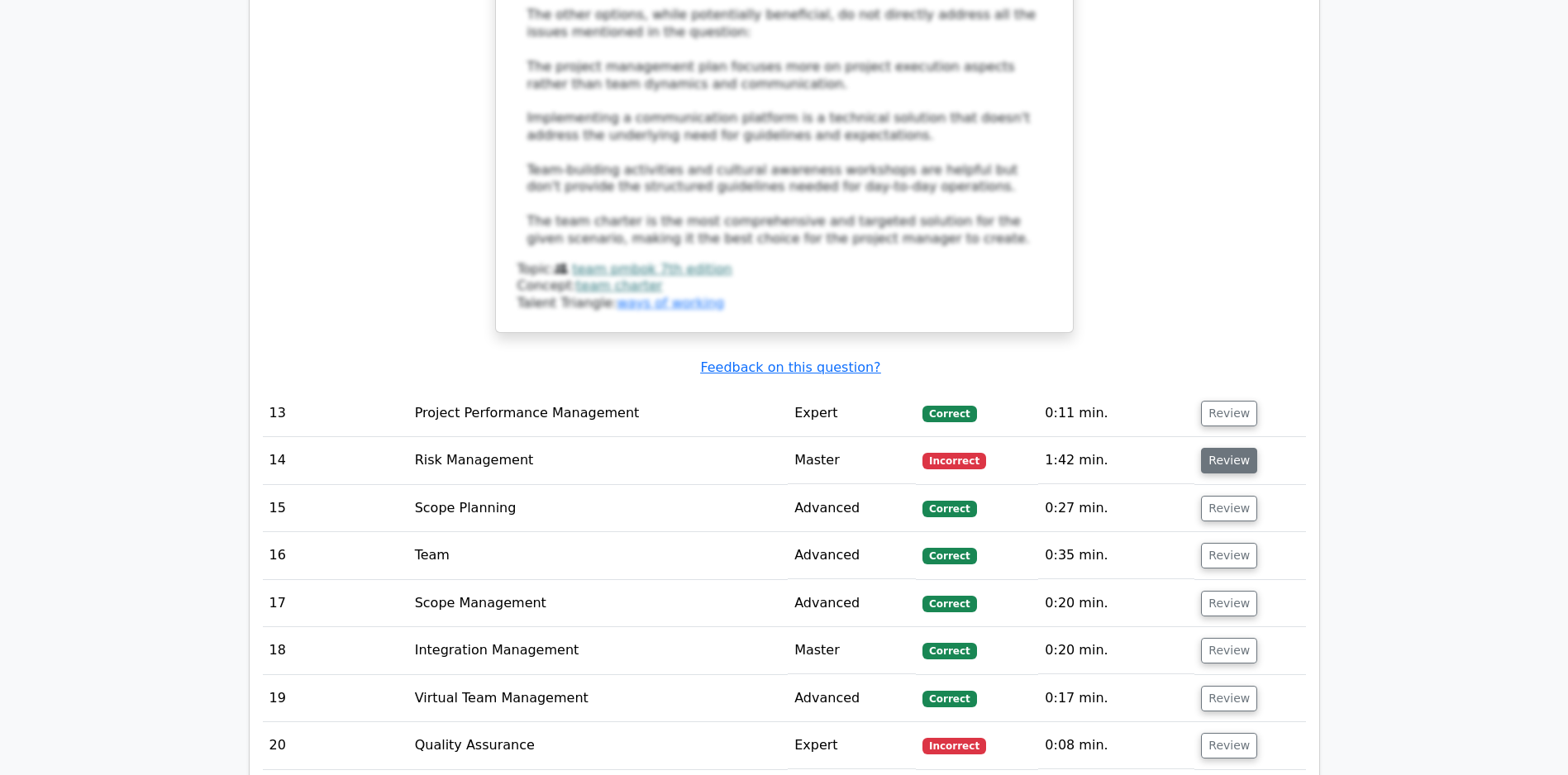
click at [1217, 461] on button "Review" at bounding box center [1229, 461] width 56 height 26
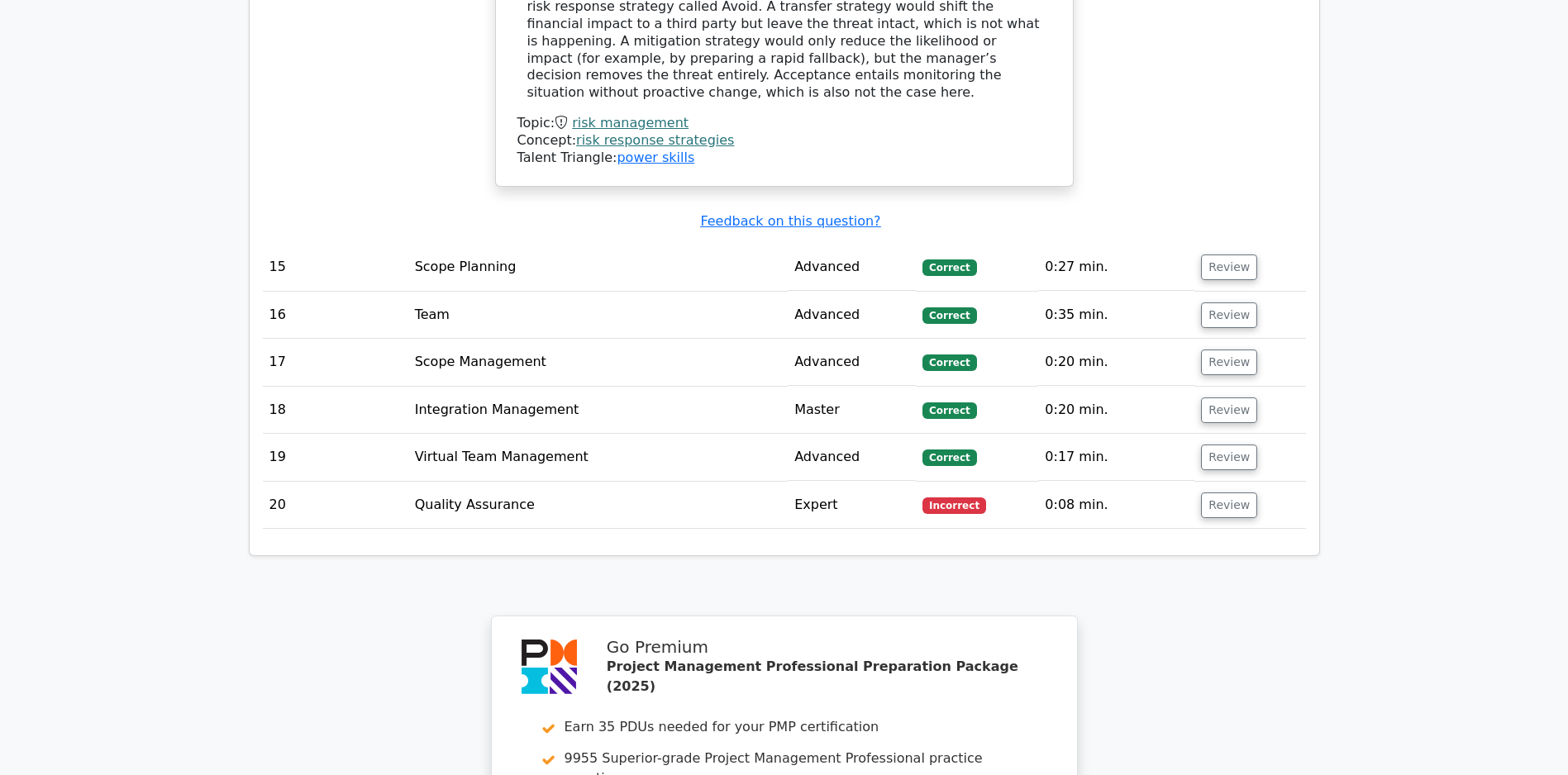
scroll to position [8395, 0]
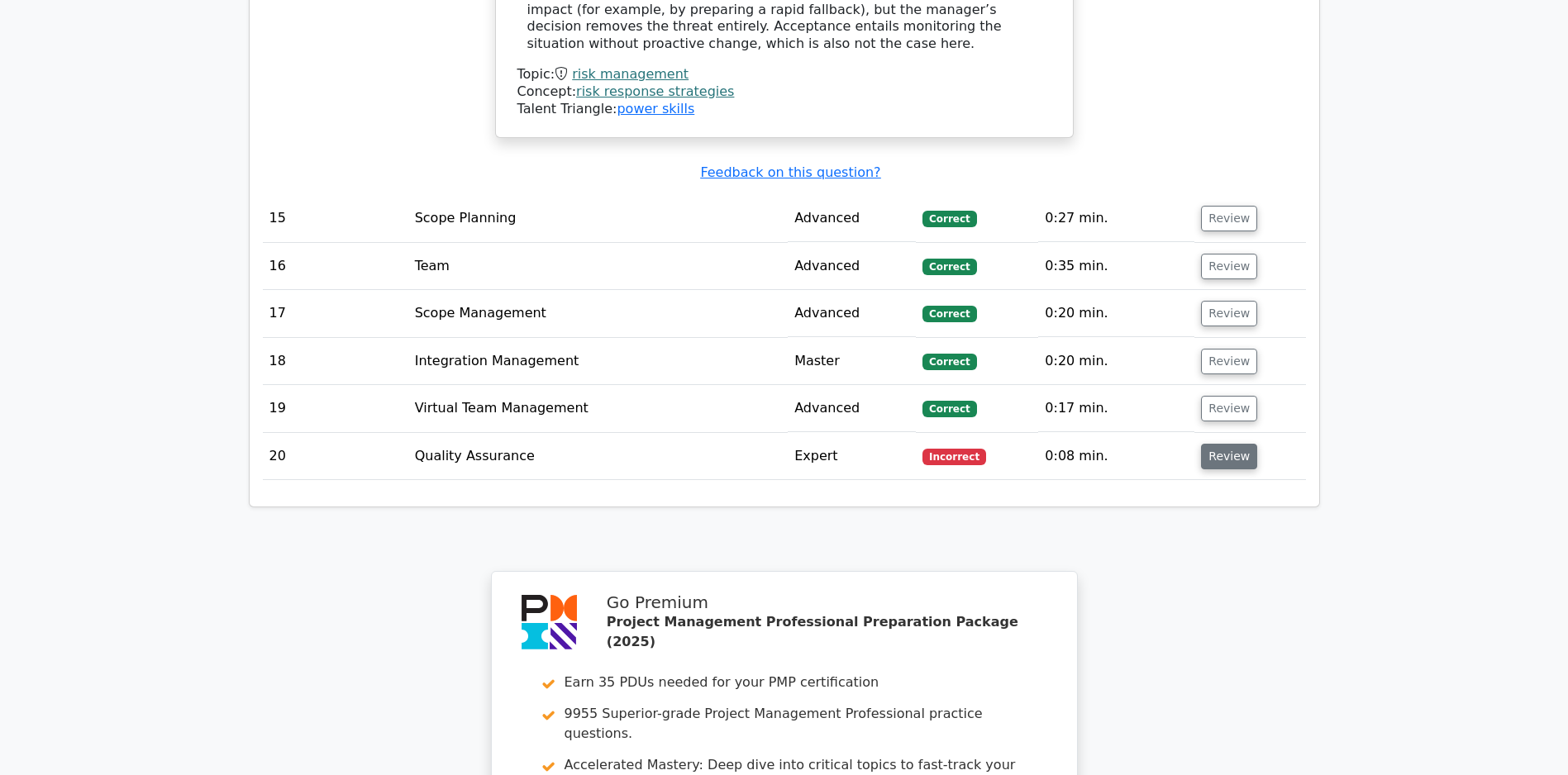
click at [1231, 453] on button "Review" at bounding box center [1229, 457] width 56 height 26
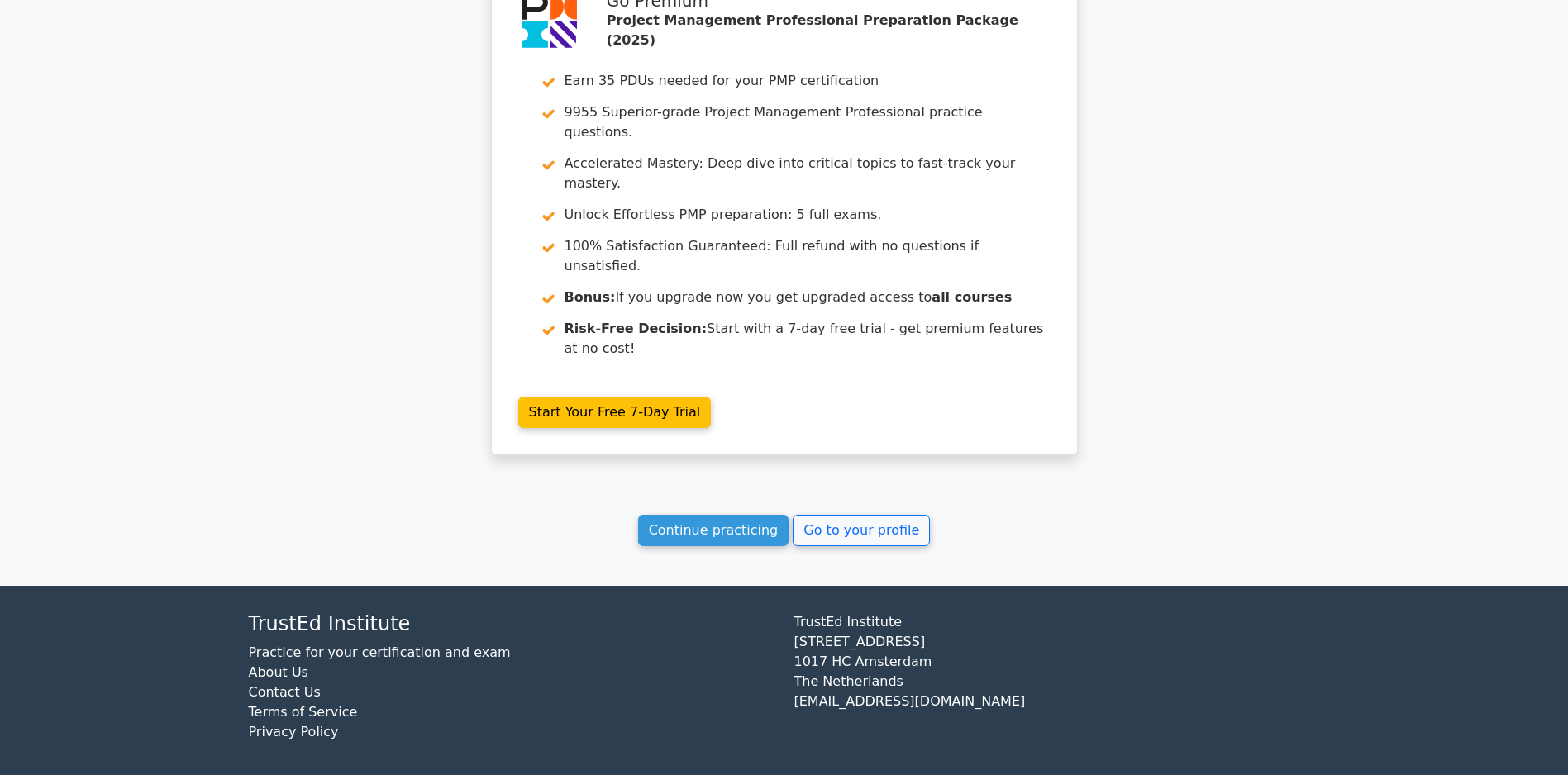
scroll to position [9727, 0]
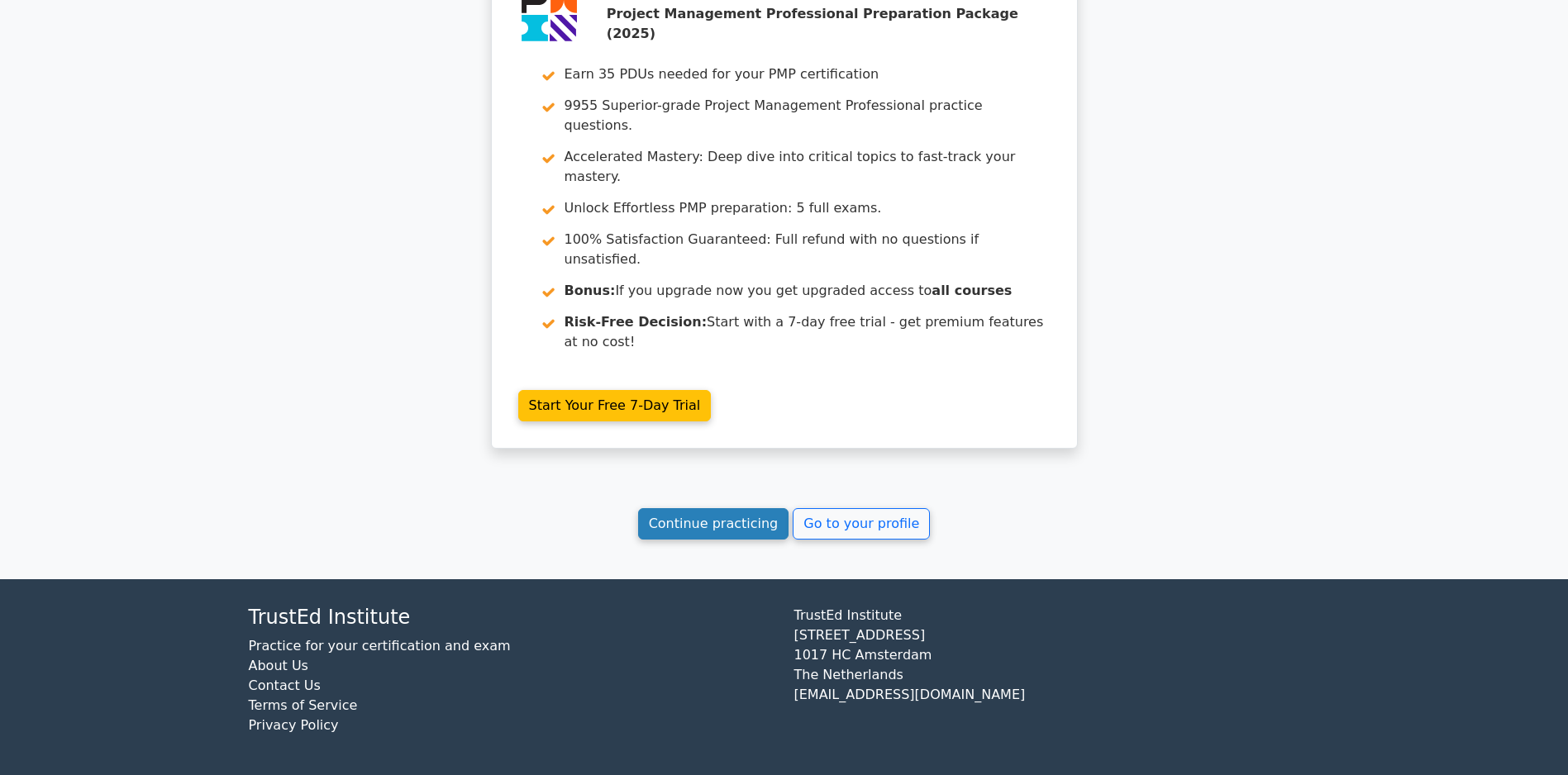
click at [670, 528] on link "Continue practicing" at bounding box center [713, 523] width 151 height 31
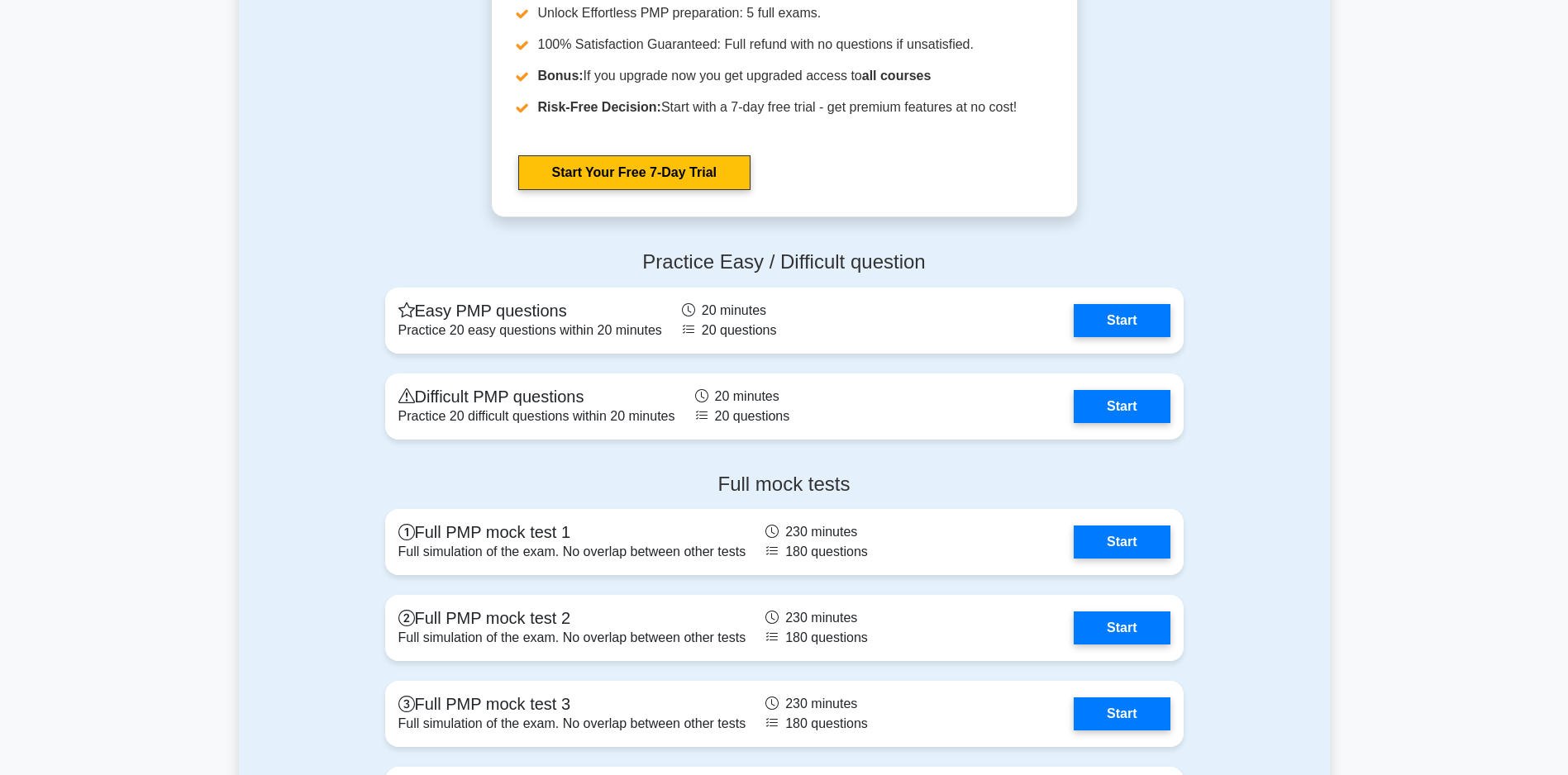
scroll to position [5965, 0]
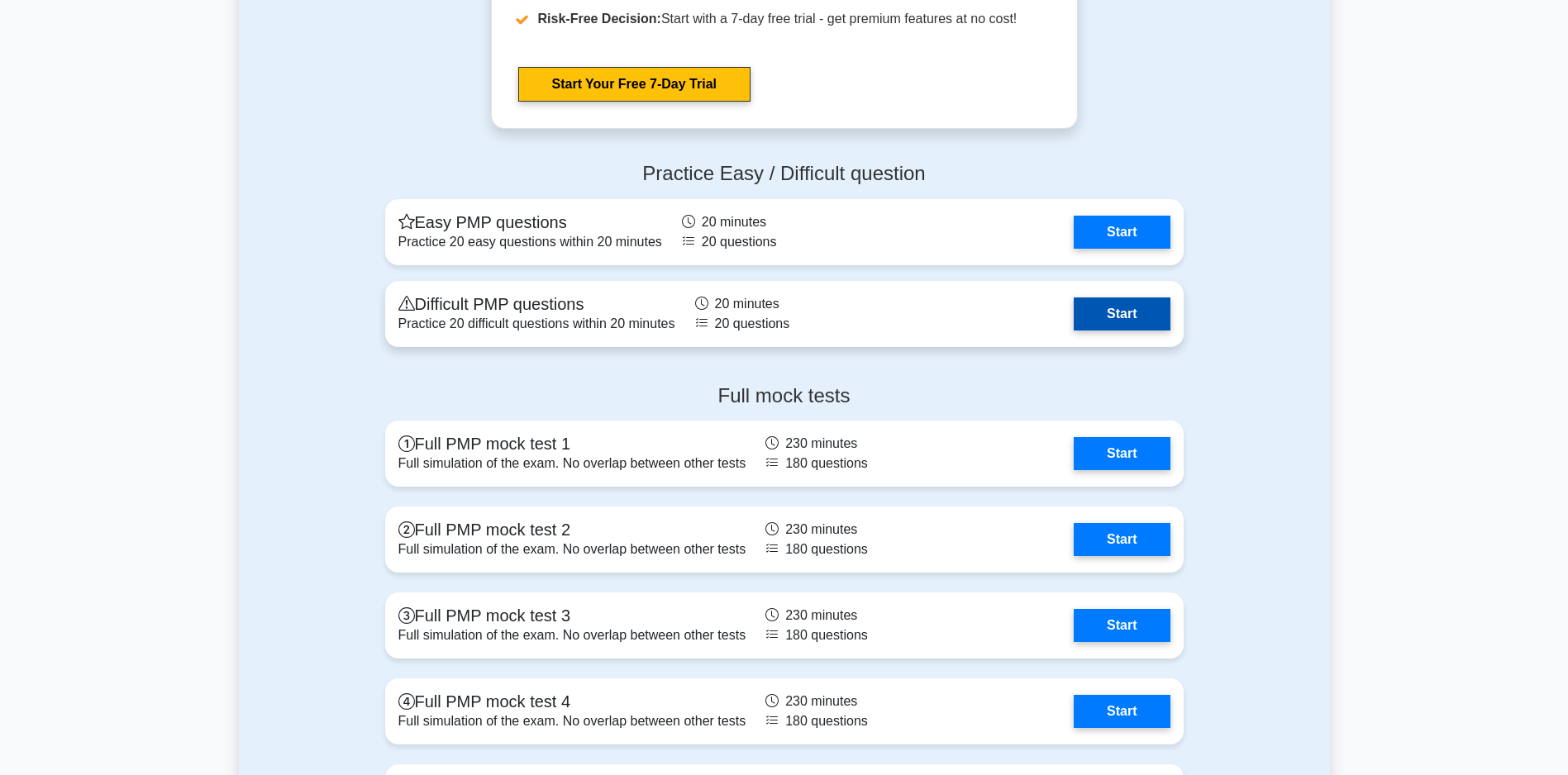
click at [1134, 315] on link "Start" at bounding box center [1121, 314] width 96 height 33
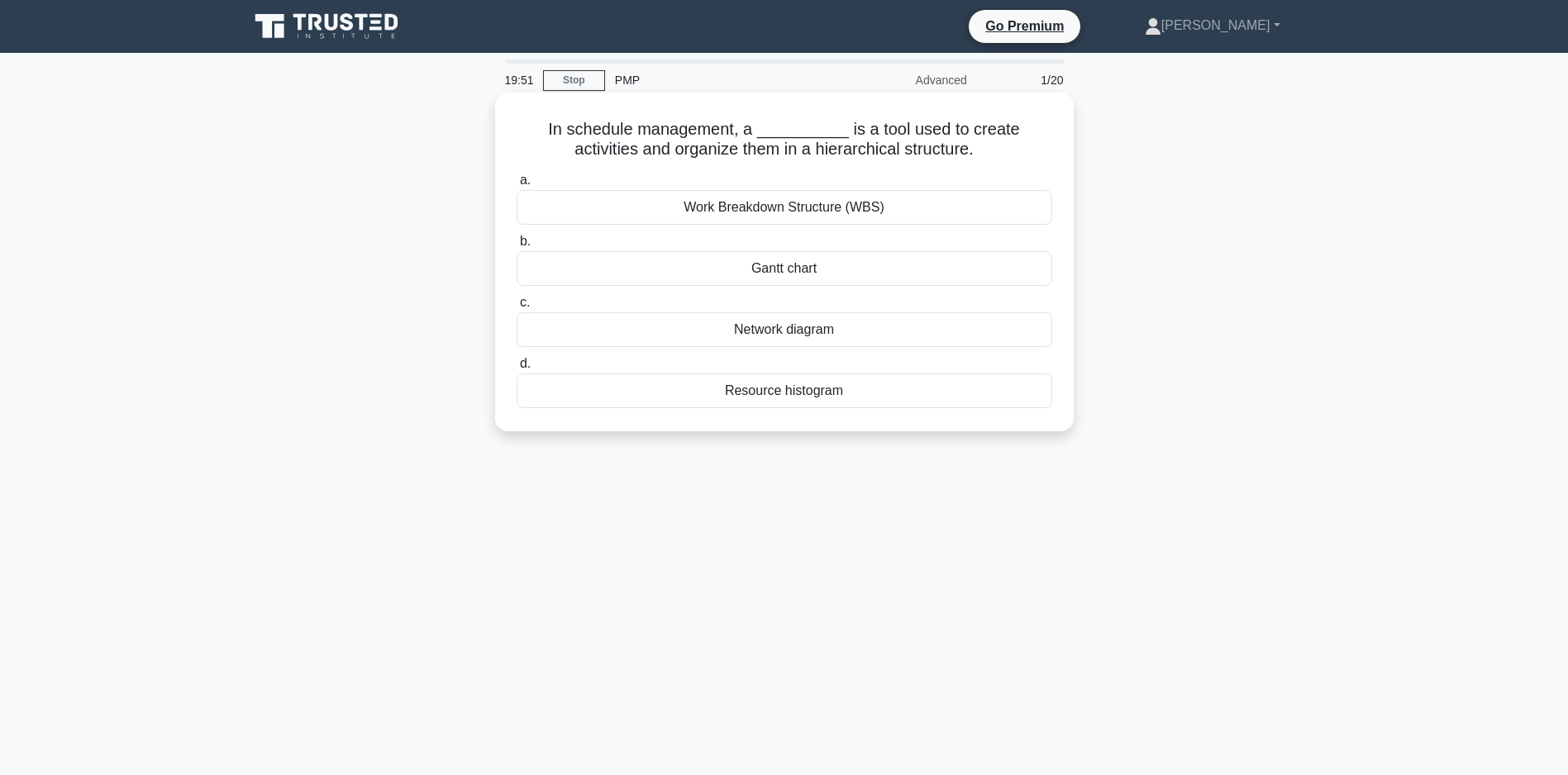
click at [807, 208] on div "Work Breakdown Structure (WBS)" at bounding box center [784, 208] width 536 height 35
click at [517, 186] on input "a. Work Breakdown Structure (WBS)" at bounding box center [517, 181] width 0 height 10
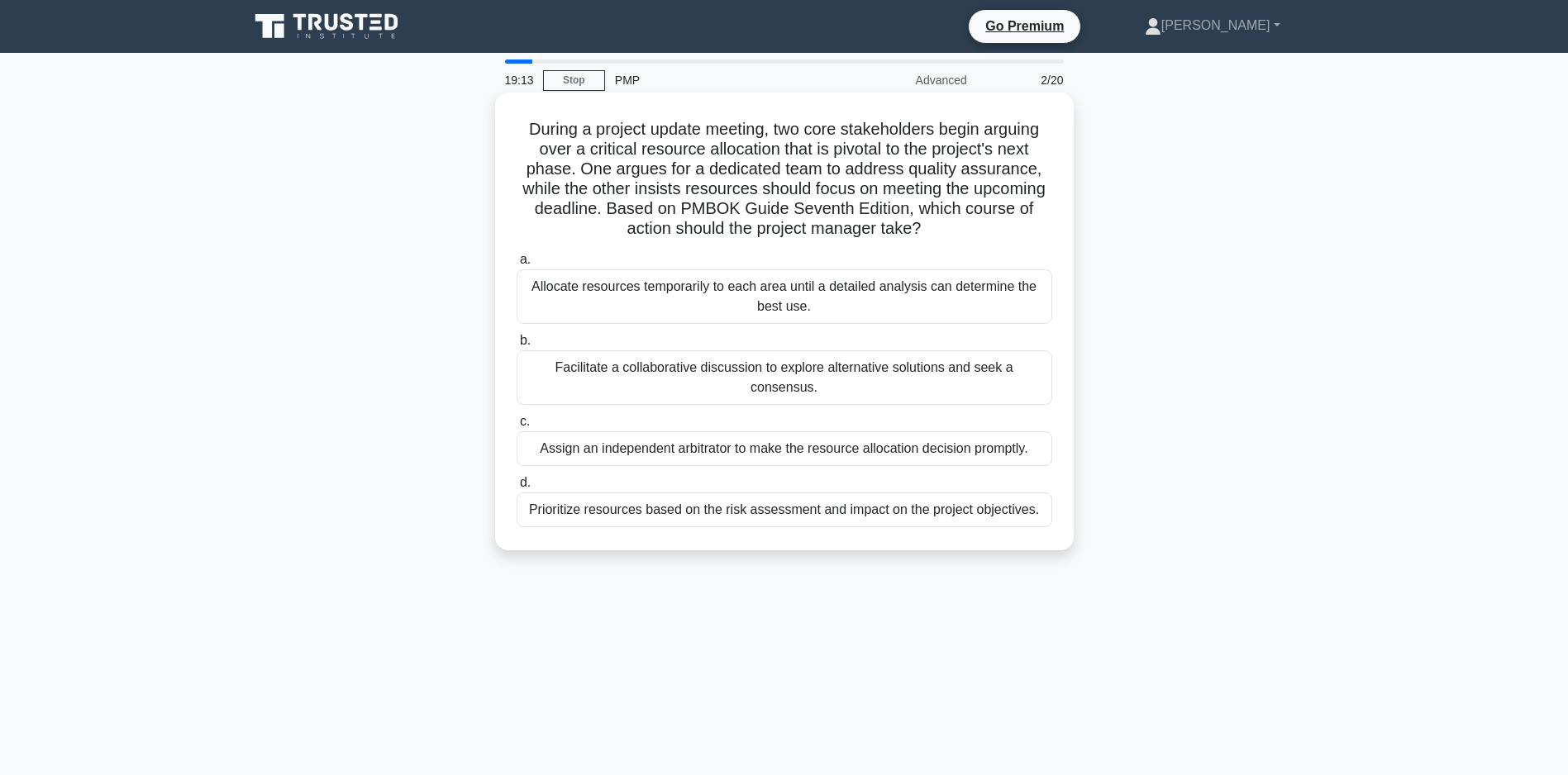
click at [707, 366] on div "Facilitate a collaborative discussion to explore alternative solutions and seek…" at bounding box center [784, 377] width 536 height 54
click at [517, 346] on input "b. Facilitate a collaborative discussion to explore alternative solutions and s…" at bounding box center [517, 341] width 0 height 10
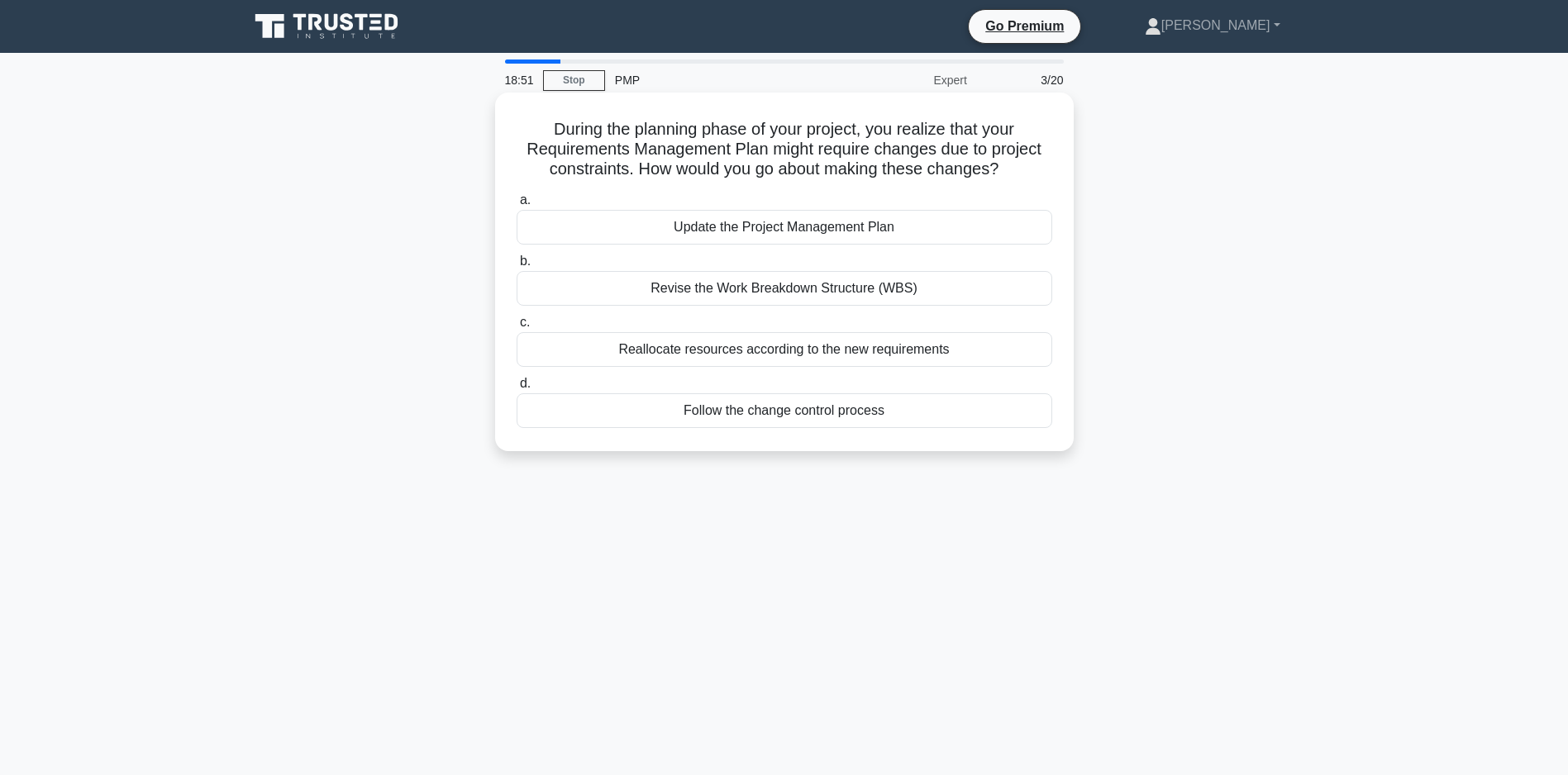
click at [864, 365] on div "Reallocate resources according to the new requirements" at bounding box center [784, 349] width 536 height 35
click at [517, 328] on input "c. Reallocate resources according to the new requirements" at bounding box center [517, 323] width 0 height 10
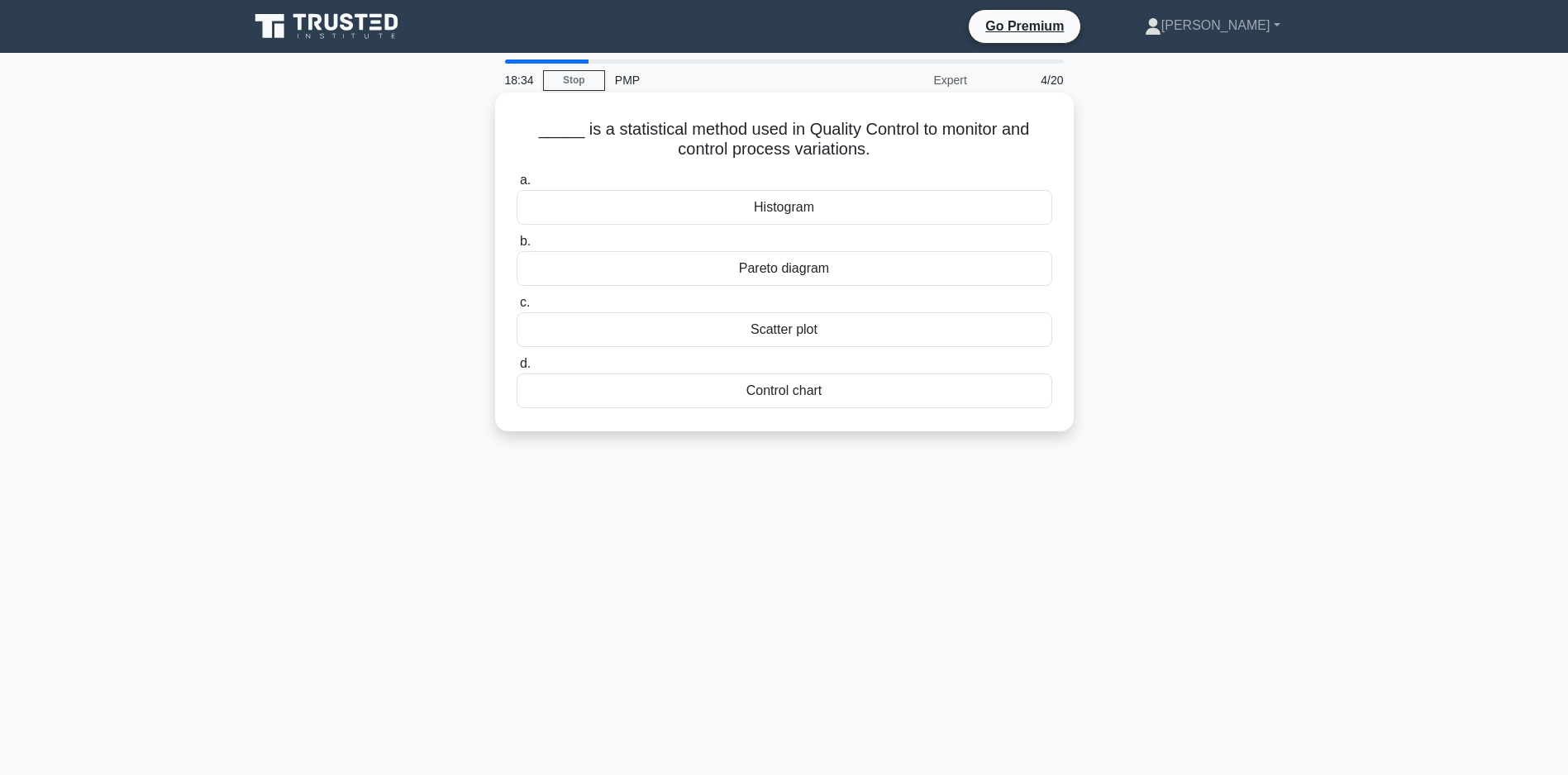
click at [785, 337] on div "Scatter plot" at bounding box center [784, 330] width 536 height 35
click at [517, 308] on input "c. Scatter plot" at bounding box center [517, 303] width 0 height 10
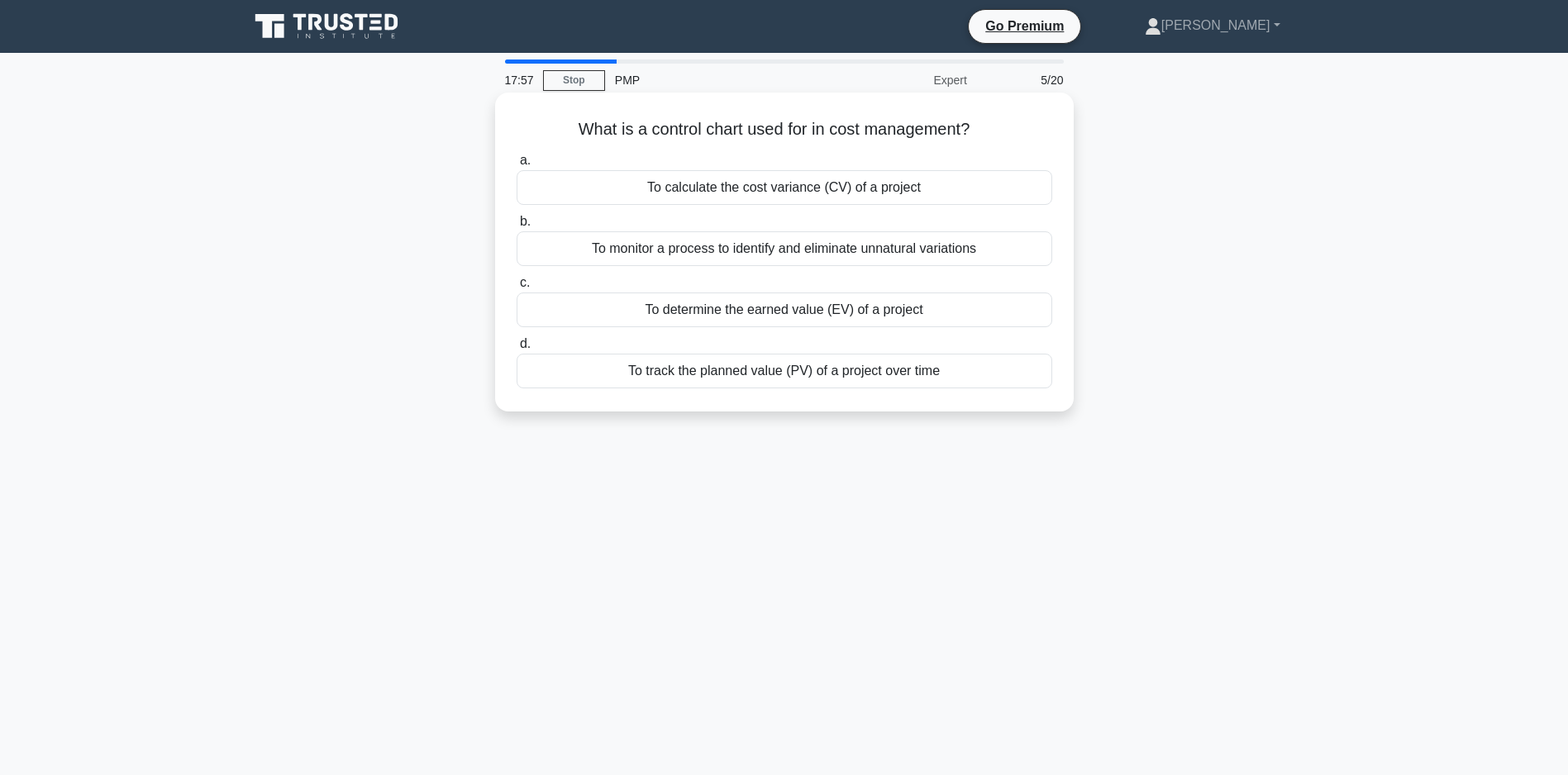
click at [735, 186] on div "To calculate the cost variance (CV) of a project" at bounding box center [784, 188] width 536 height 35
click at [517, 166] on input "a. To calculate the cost variance (CV) of a project" at bounding box center [517, 161] width 0 height 10
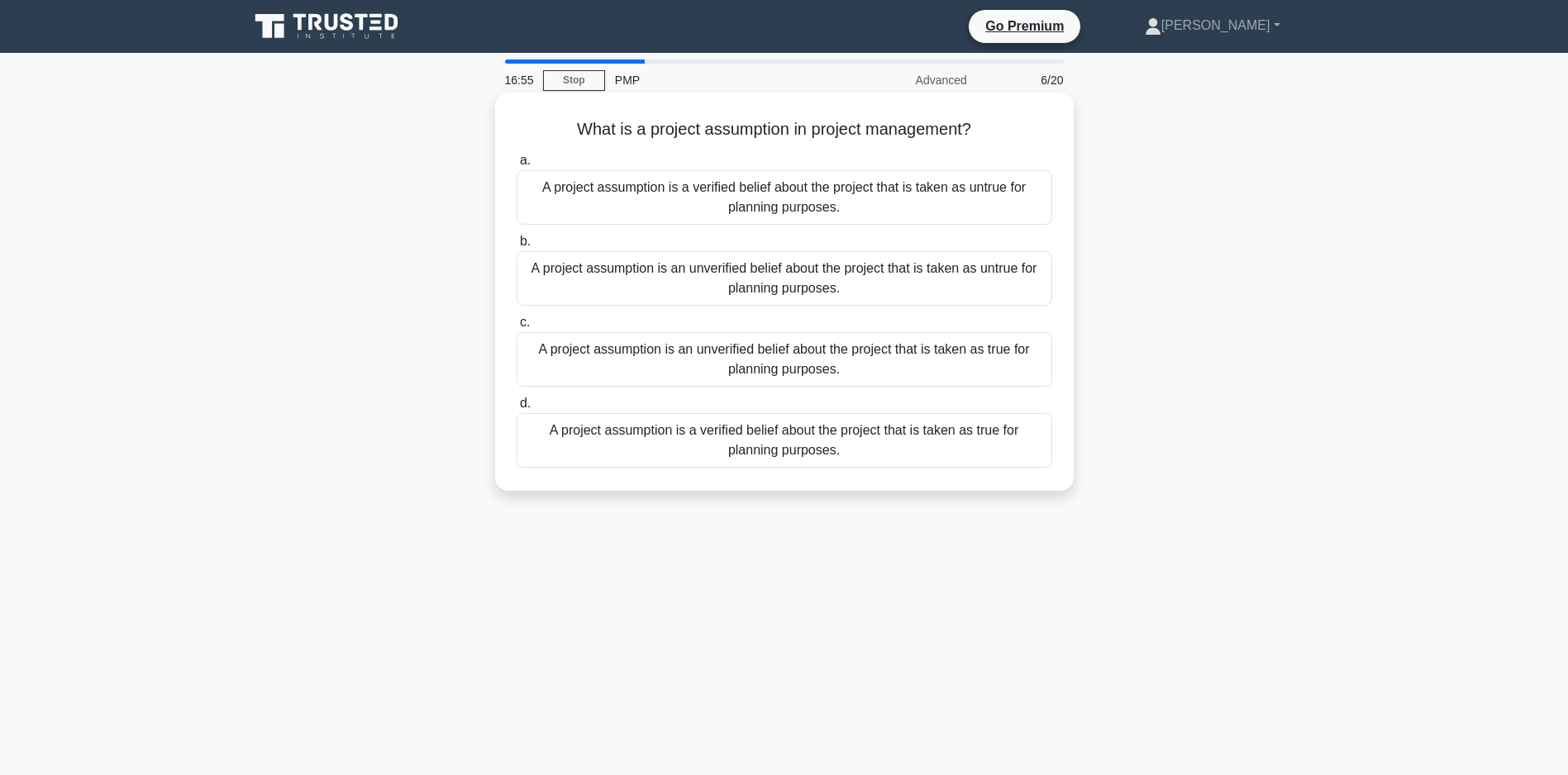
click at [662, 441] on div "A project assumption is a verified belief about the project that is taken as tr…" at bounding box center [784, 440] width 536 height 54
click at [517, 409] on input "d. A project assumption is a verified belief about the project that is taken as…" at bounding box center [517, 403] width 0 height 10
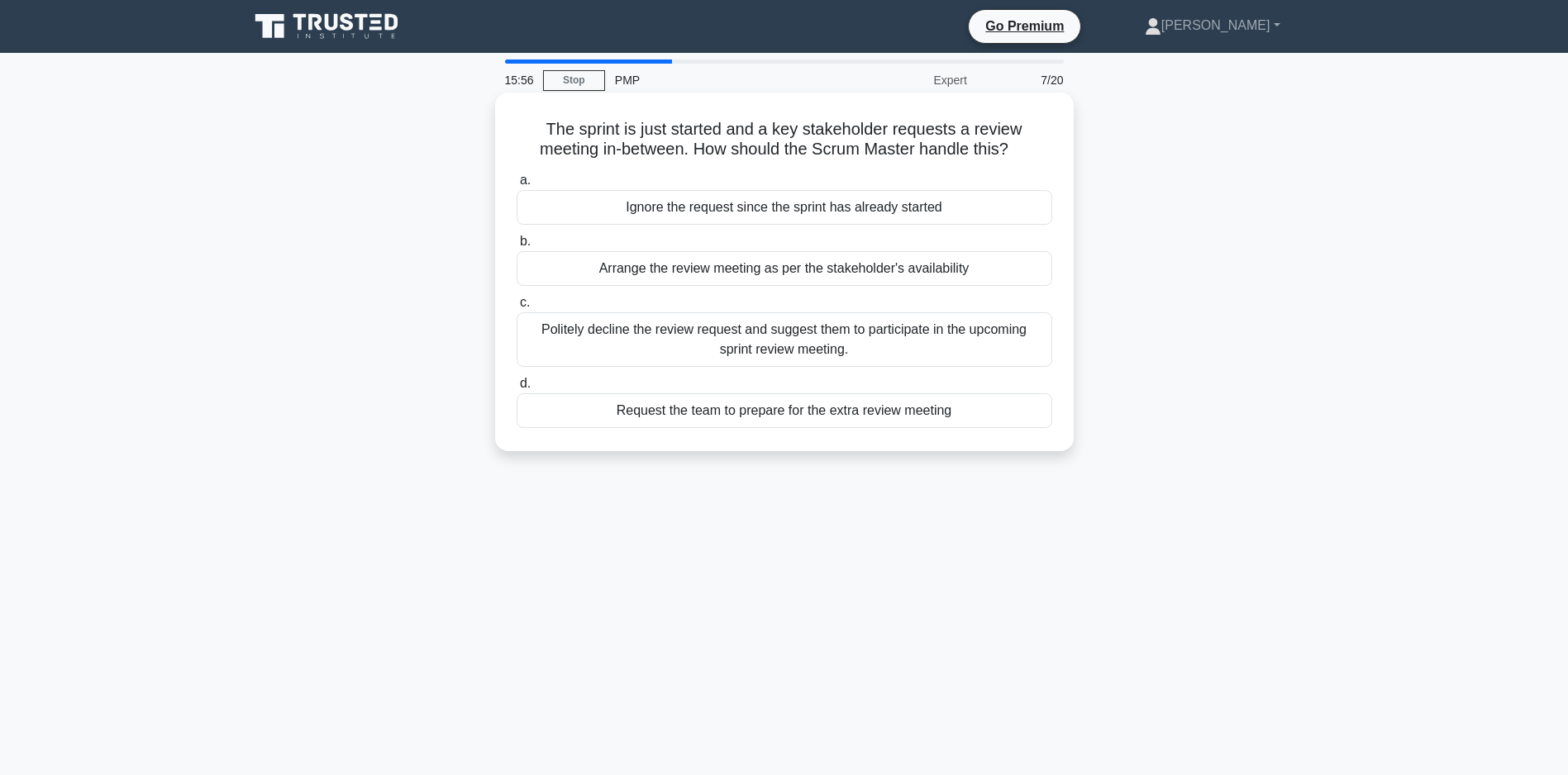
click at [736, 267] on div "Arrange the review meeting as per the stakeholder's availability" at bounding box center [784, 268] width 536 height 35
click at [517, 247] on input "b. Arrange the review meeting as per the stakeholder's availability" at bounding box center [517, 241] width 0 height 10
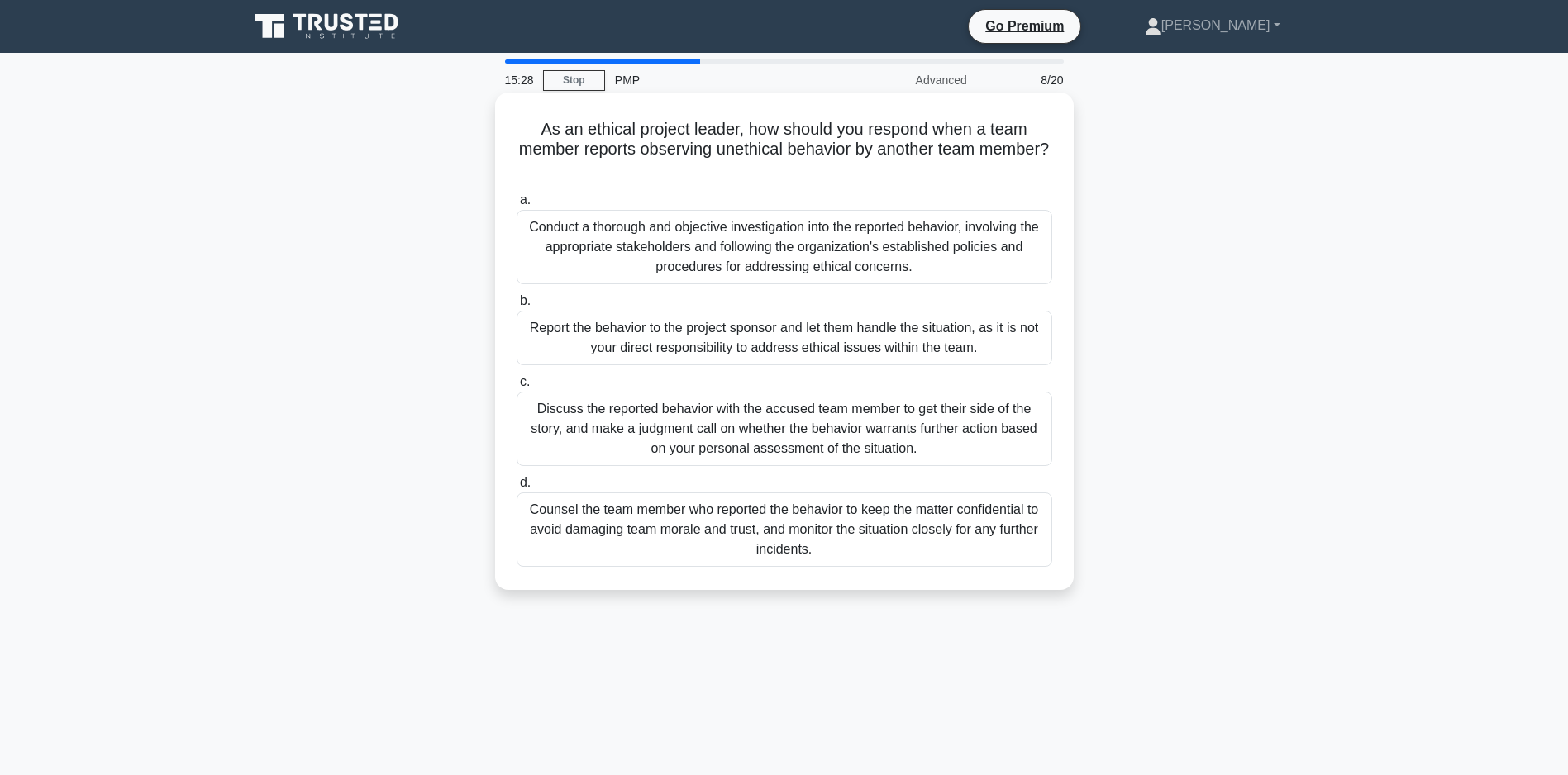
click at [704, 246] on div "Conduct a thorough and objective investigation into the reported behavior, invo…" at bounding box center [784, 247] width 536 height 74
click at [517, 206] on input "a. Conduct a thorough and objective investigation into the reported behavior, i…" at bounding box center [517, 200] width 0 height 10
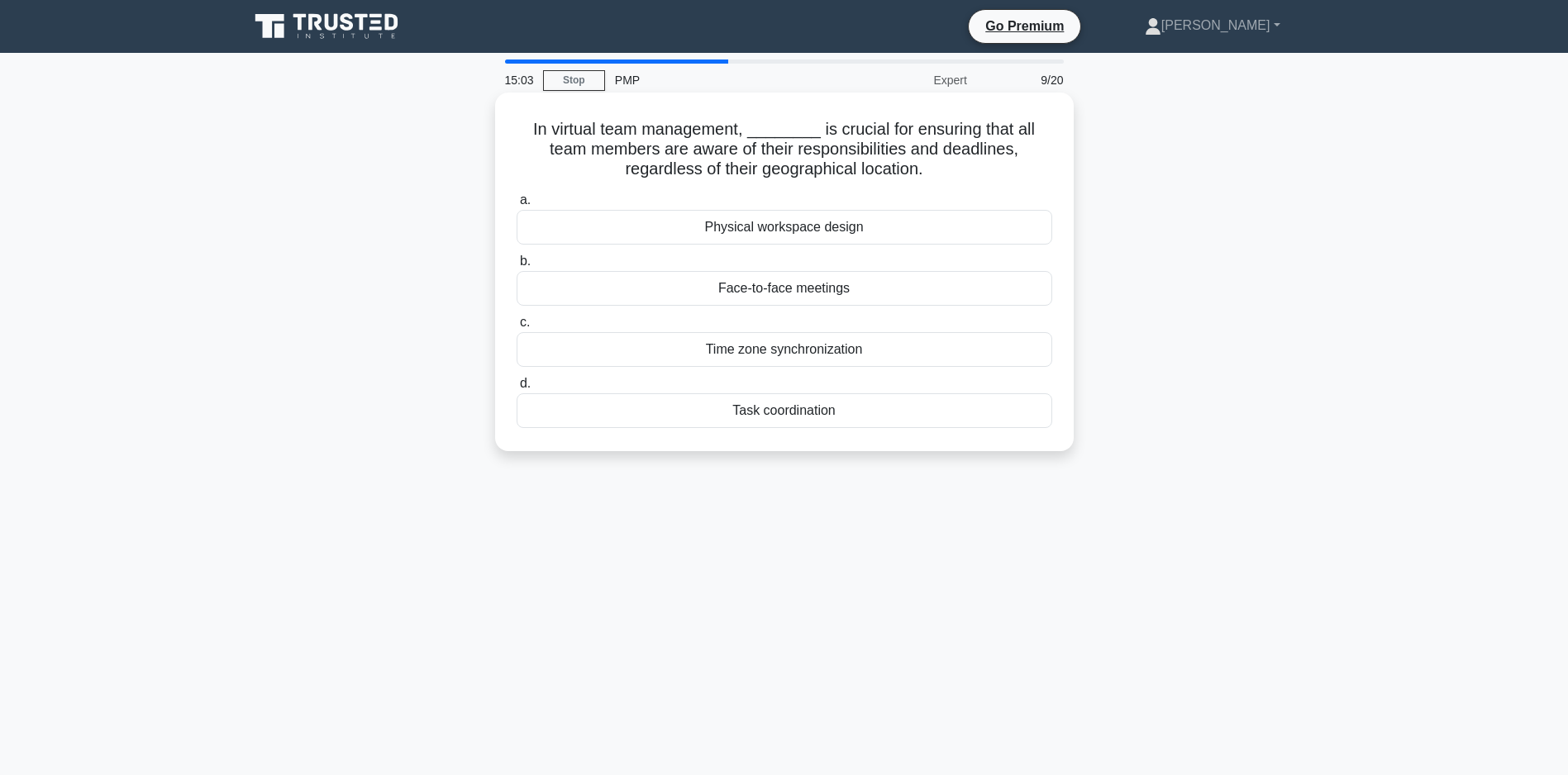
click at [771, 411] on div "Task coordination" at bounding box center [784, 411] width 536 height 35
click at [517, 389] on input "d. Task coordination" at bounding box center [517, 383] width 0 height 10
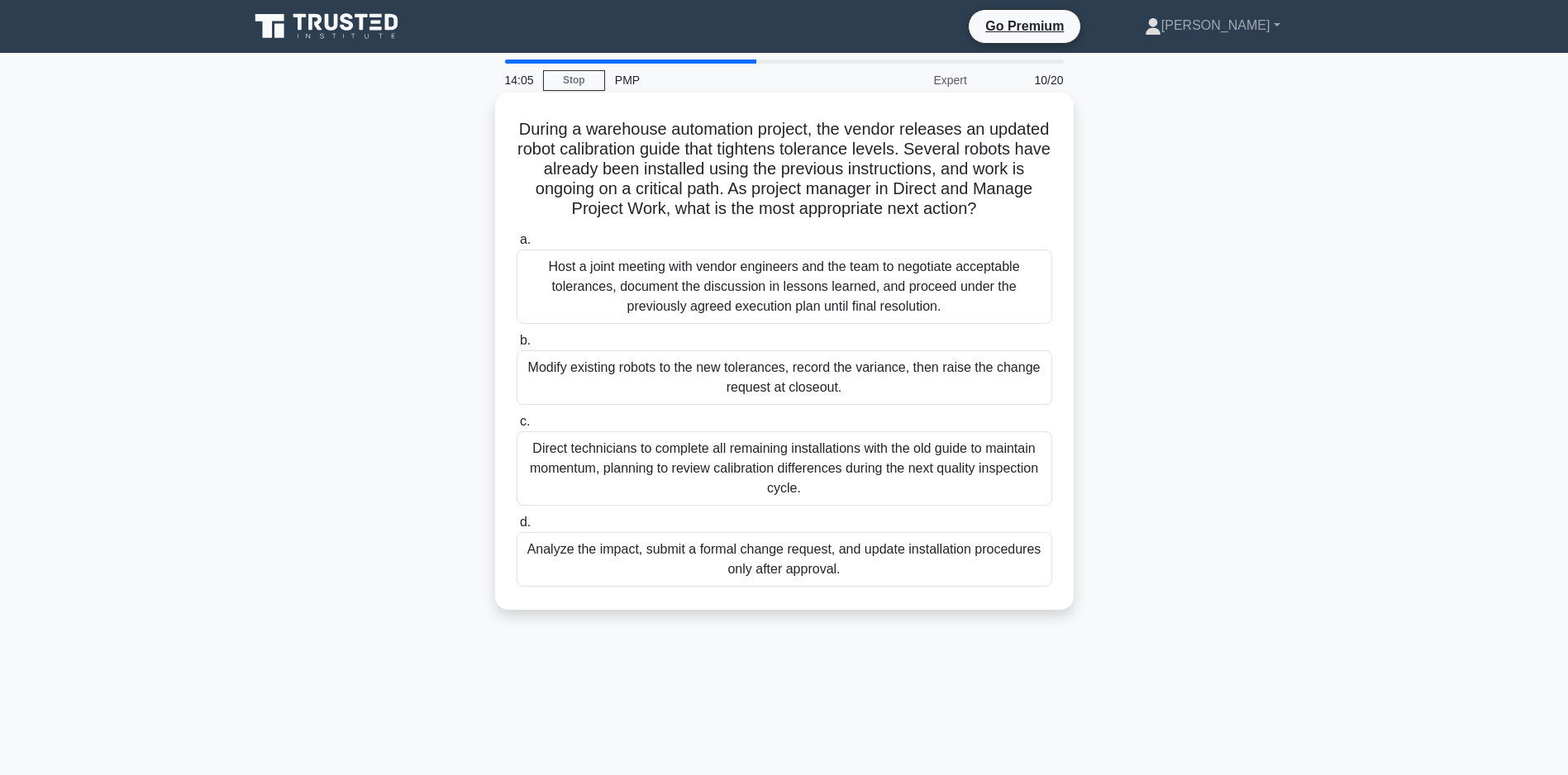
click at [768, 399] on div "Modify existing robots to the new tolerances, record the variance, then raise t…" at bounding box center [784, 377] width 536 height 54
click at [517, 346] on input "b. Modify existing robots to the new tolerances, record the variance, then rais…" at bounding box center [517, 341] width 0 height 10
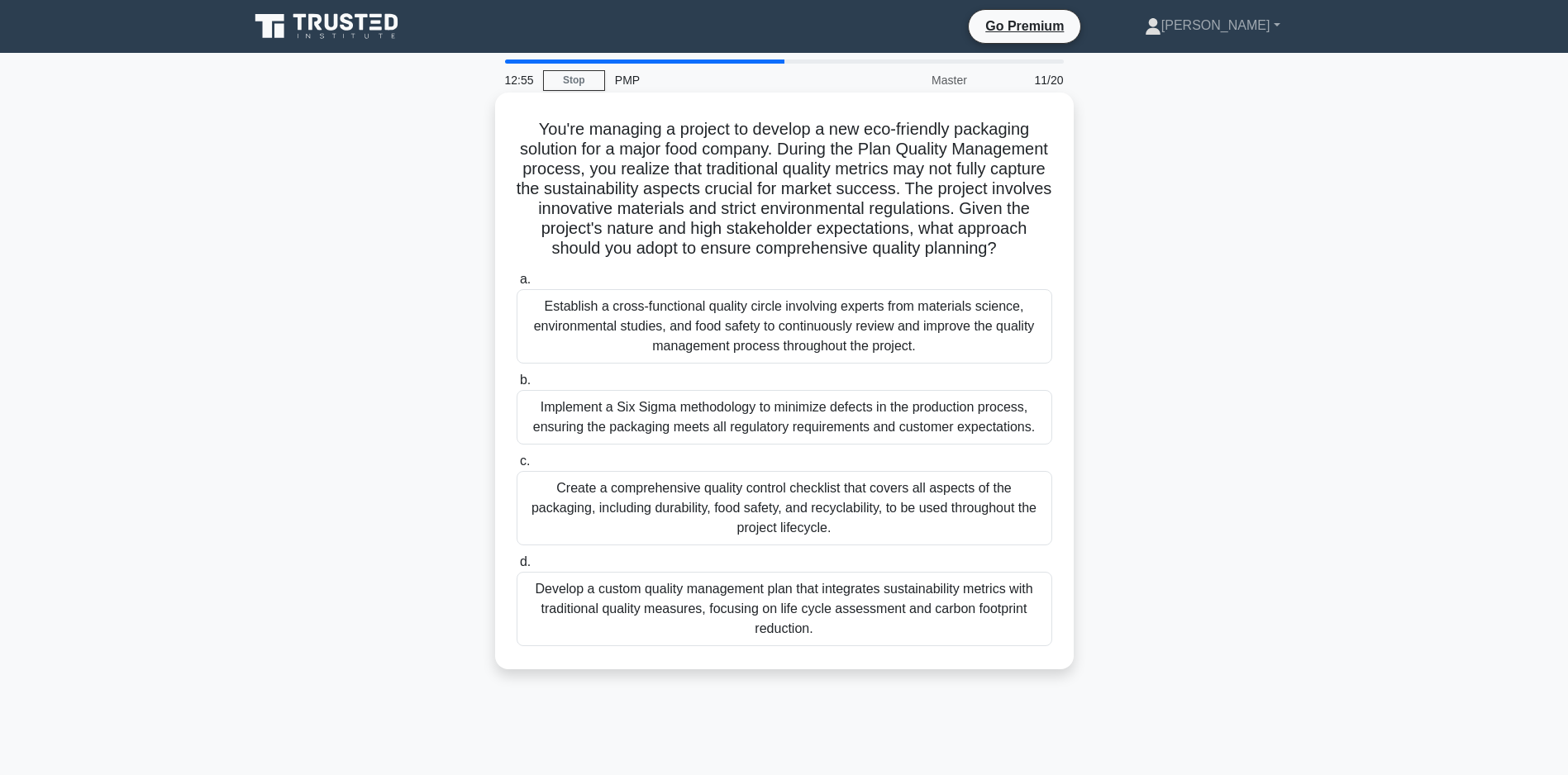
click at [803, 644] on div "Develop a custom quality management plan that integrates sustainability metrics…" at bounding box center [784, 609] width 536 height 74
click at [517, 567] on input "d. Develop a custom quality management plan that integrates sustainability metr…" at bounding box center [517, 562] width 0 height 10
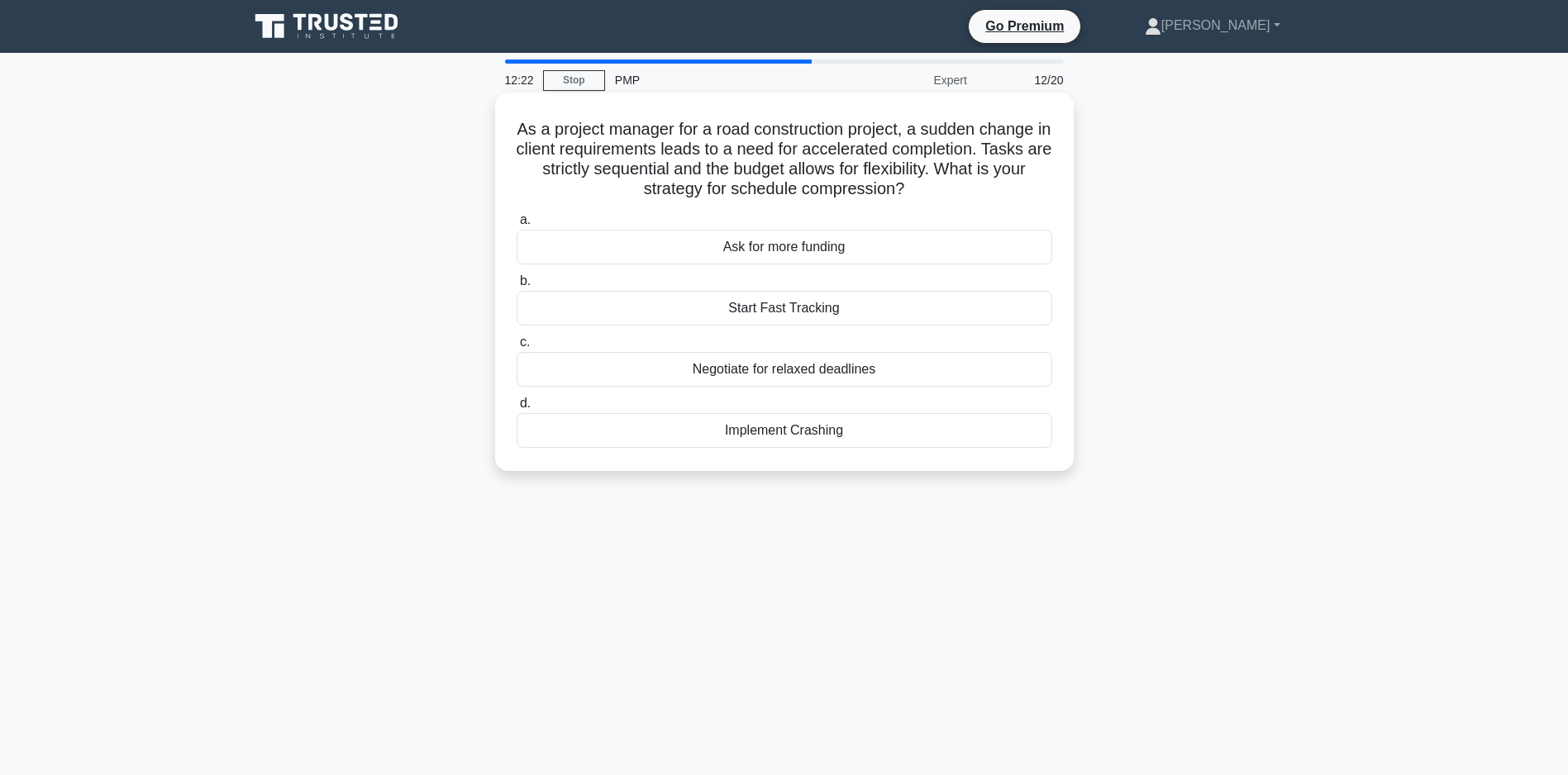
click at [752, 309] on div "Start Fast Tracking" at bounding box center [784, 308] width 536 height 35
click at [517, 286] on input "b. Start Fast Tracking" at bounding box center [517, 281] width 0 height 10
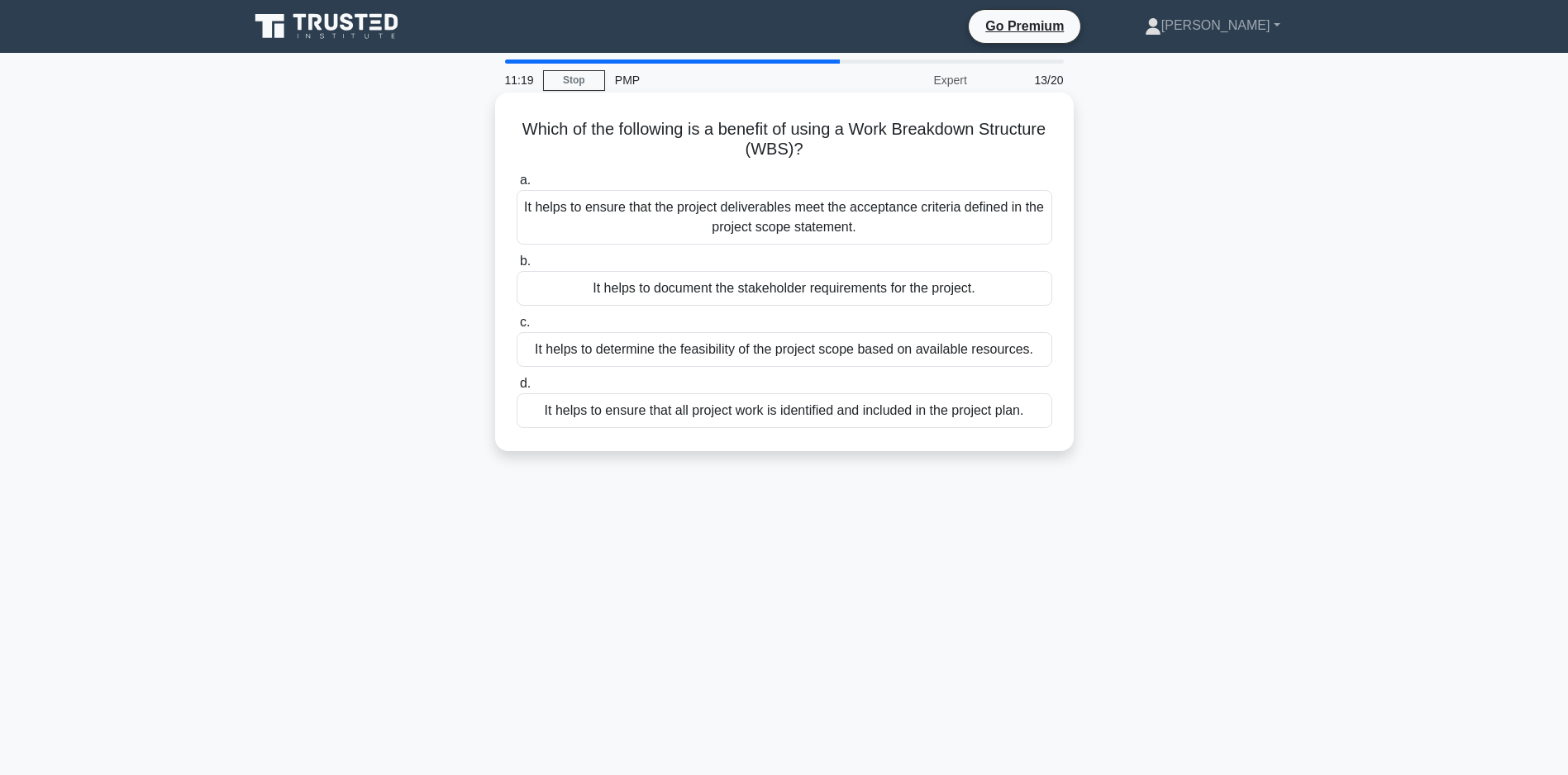
click at [801, 425] on div "It helps to ensure that all project work is identified and included in the proj…" at bounding box center [784, 411] width 536 height 35
click at [517, 389] on input "d. It helps to ensure that all project work is identified and included in the p…" at bounding box center [517, 383] width 0 height 10
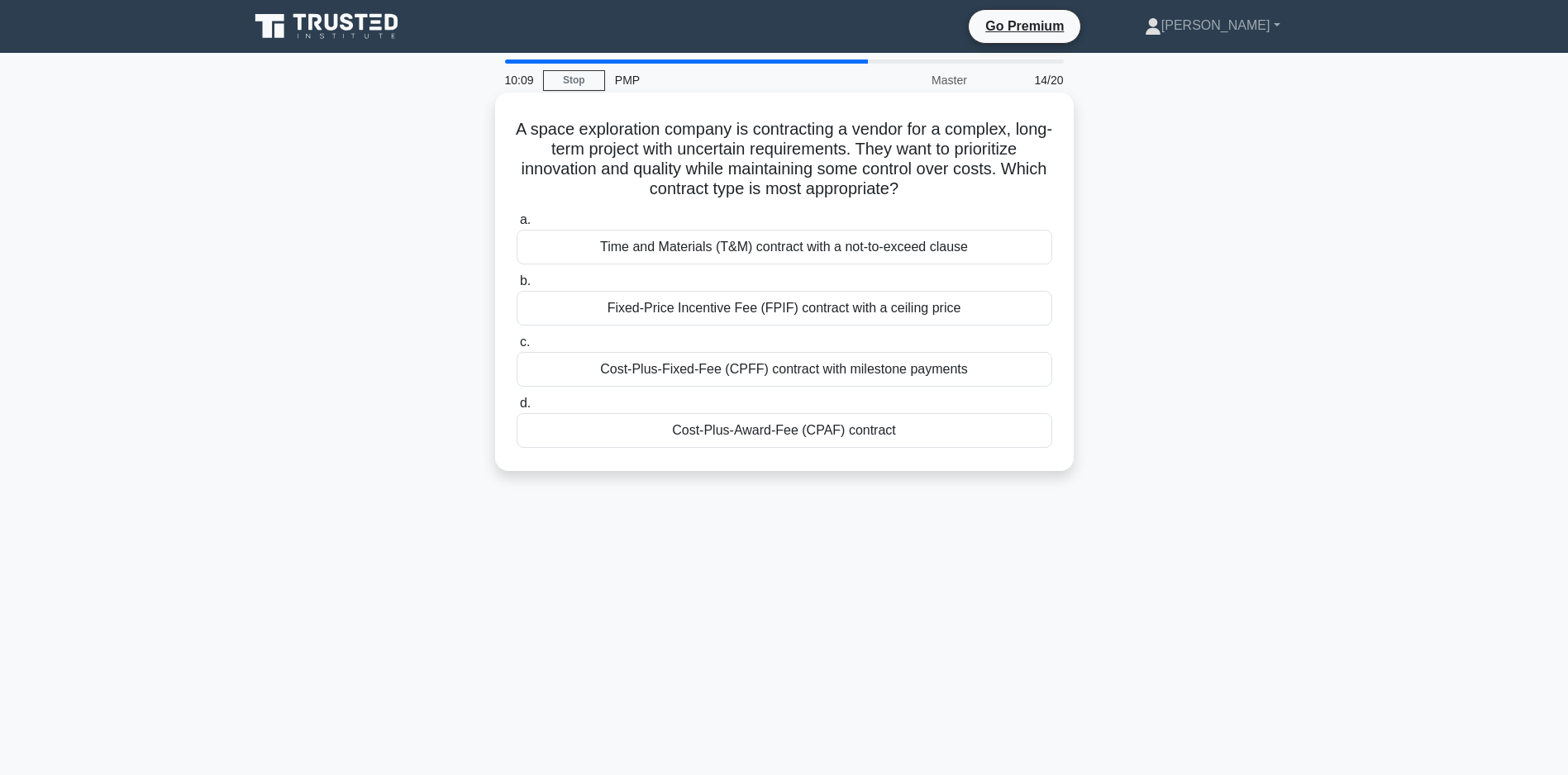
click at [723, 429] on div "Cost-Plus-Award-Fee (CPAF) contract" at bounding box center [784, 431] width 536 height 35
click at [517, 409] on input "d. Cost-Plus-Award-Fee (CPAF) contract" at bounding box center [517, 403] width 0 height 10
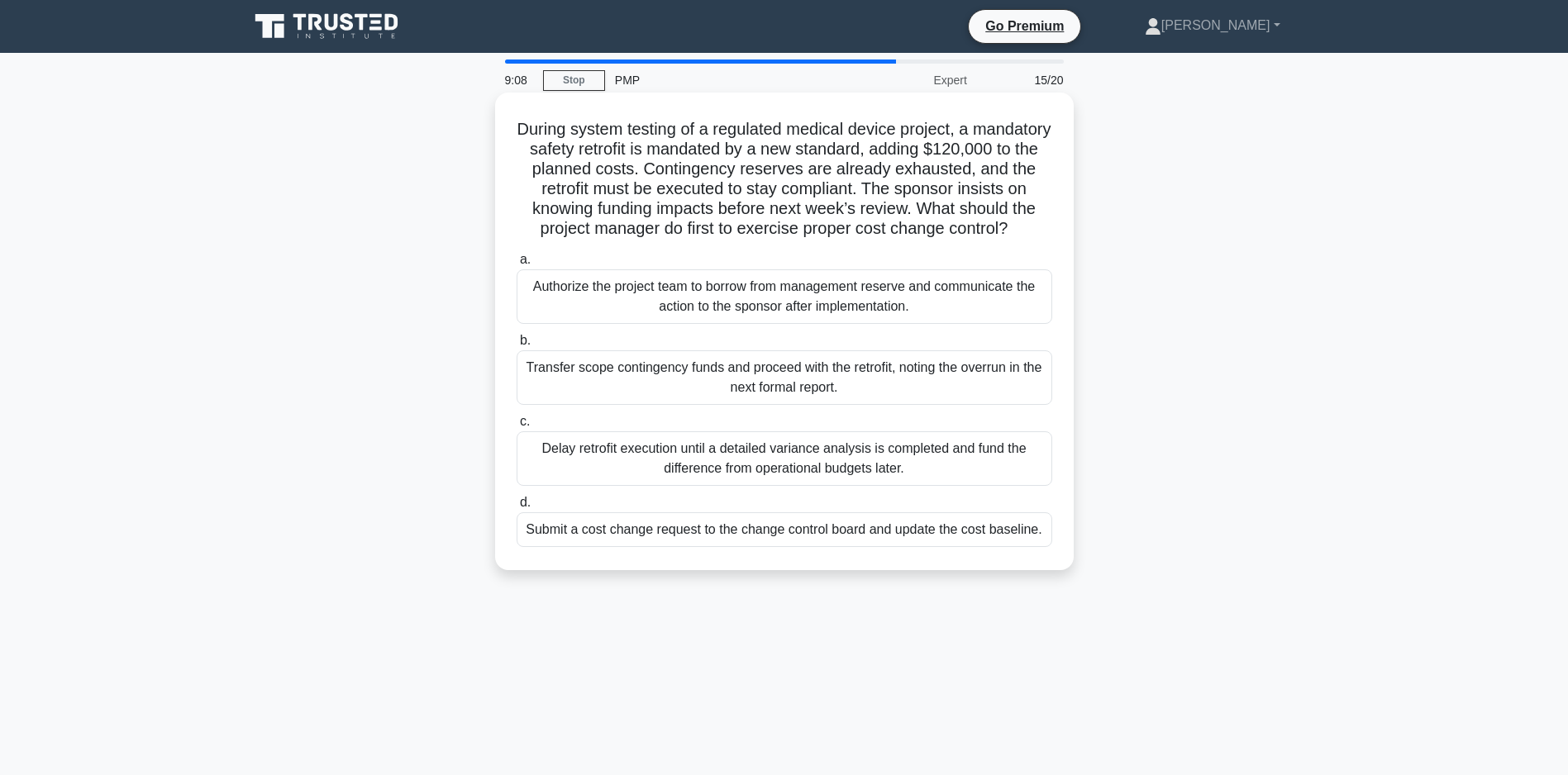
click at [805, 547] on div "Submit a cost change request to the change control board and update the cost ba…" at bounding box center [784, 529] width 536 height 35
click at [517, 508] on input "d. Submit a cost change request to the change control board and update the cost…" at bounding box center [517, 503] width 0 height 10
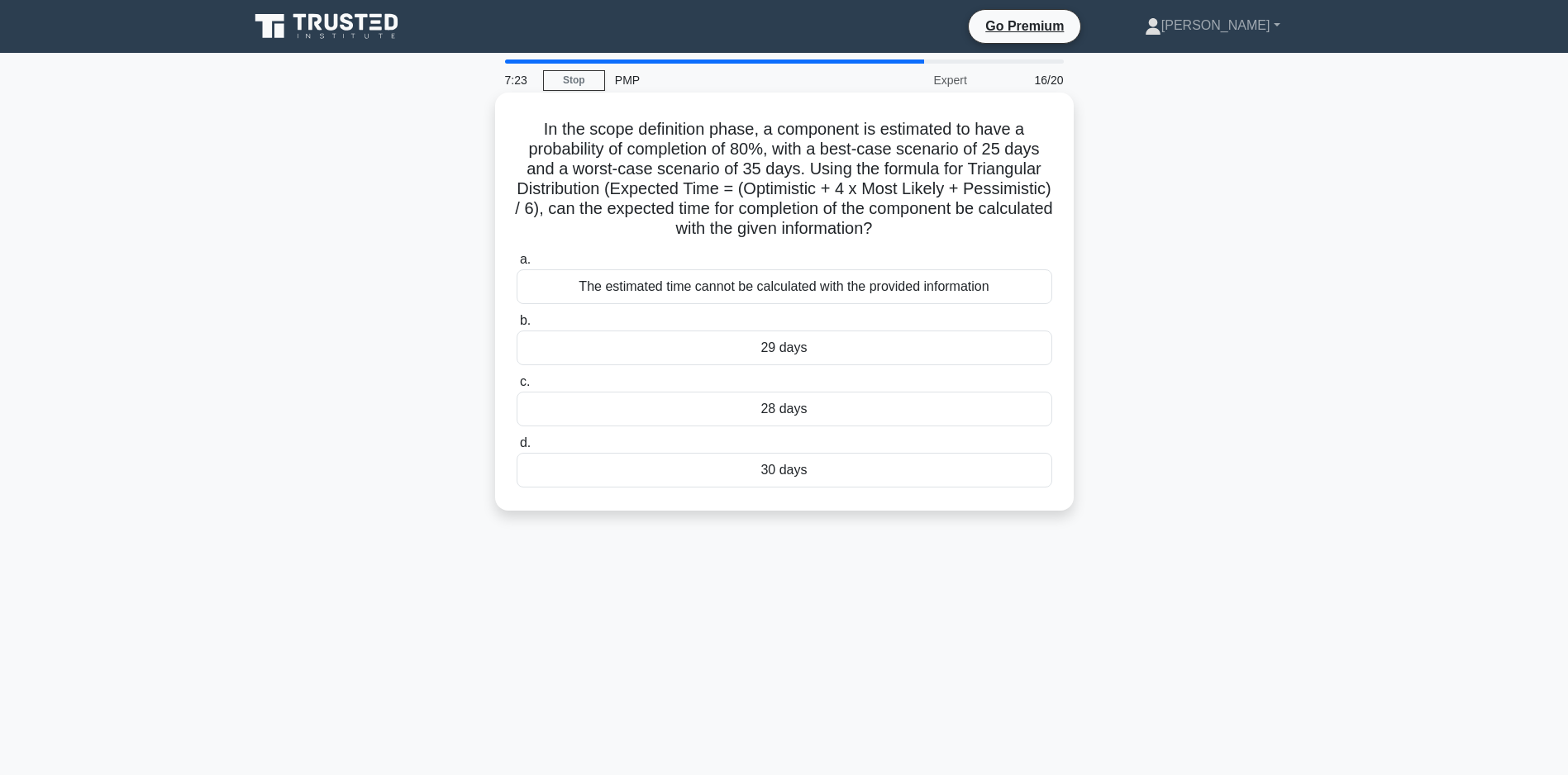
click at [798, 350] on div "29 days" at bounding box center [784, 348] width 536 height 35
click at [517, 326] on input "b. 29 days" at bounding box center [517, 321] width 0 height 10
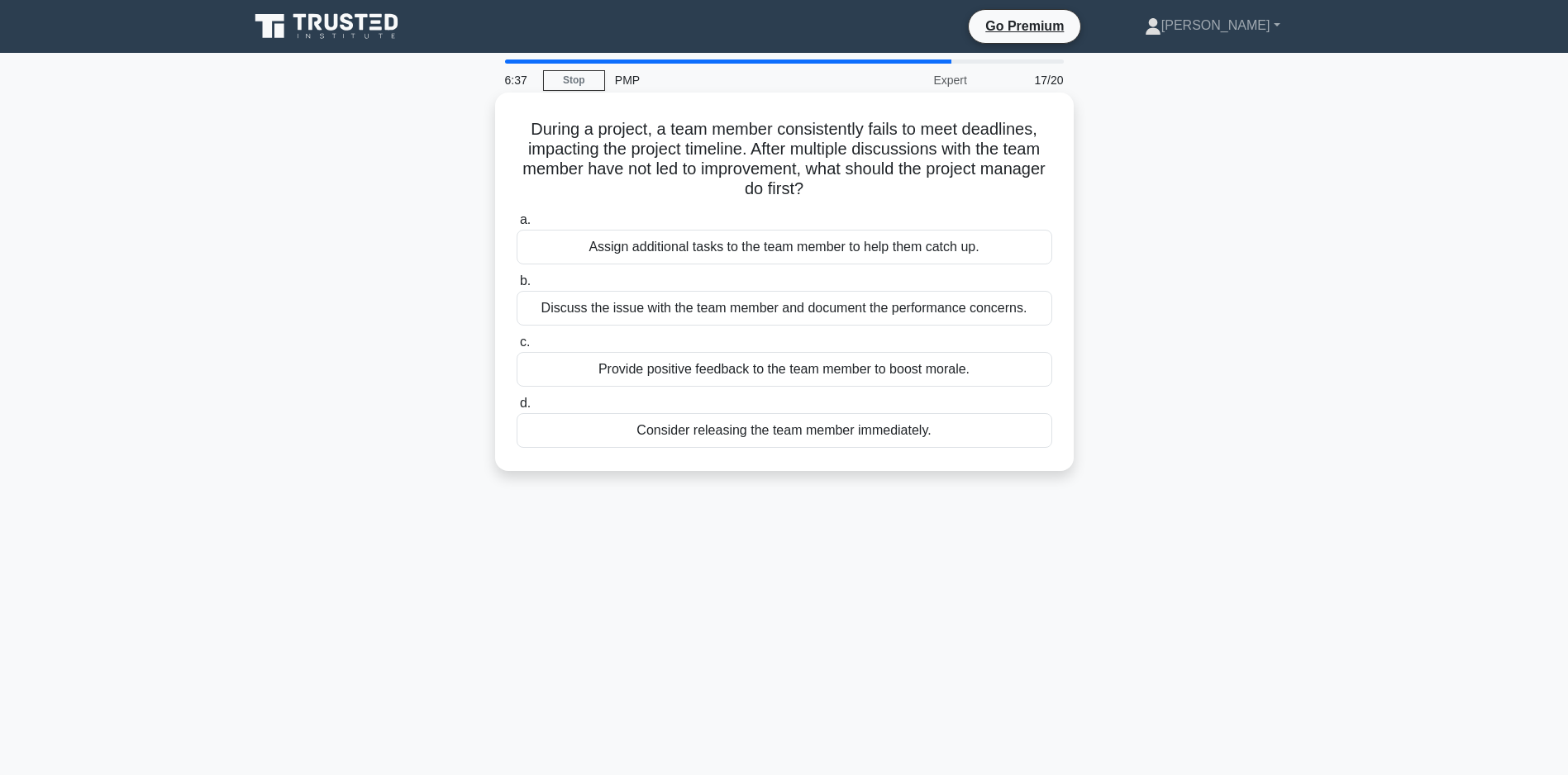
click at [766, 433] on div "Consider releasing the team member immediately." at bounding box center [784, 431] width 536 height 35
click at [517, 409] on input "d. Consider releasing the team member immediately." at bounding box center [517, 403] width 0 height 10
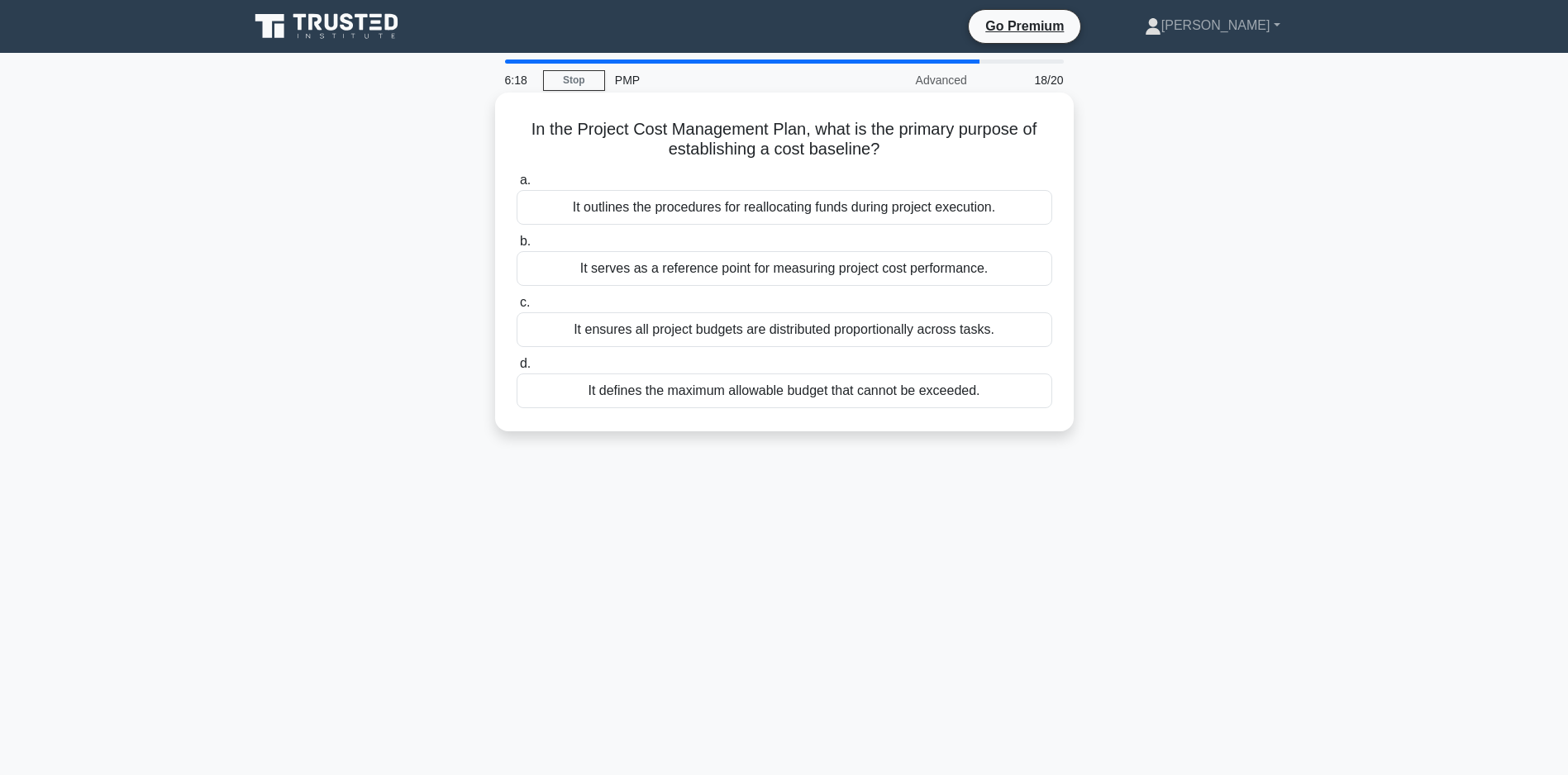
click at [755, 390] on div "It defines the maximum allowable budget that cannot be exceeded." at bounding box center [784, 391] width 536 height 35
click at [517, 369] on input "d. It defines the maximum allowable budget that cannot be exceeded." at bounding box center [517, 364] width 0 height 10
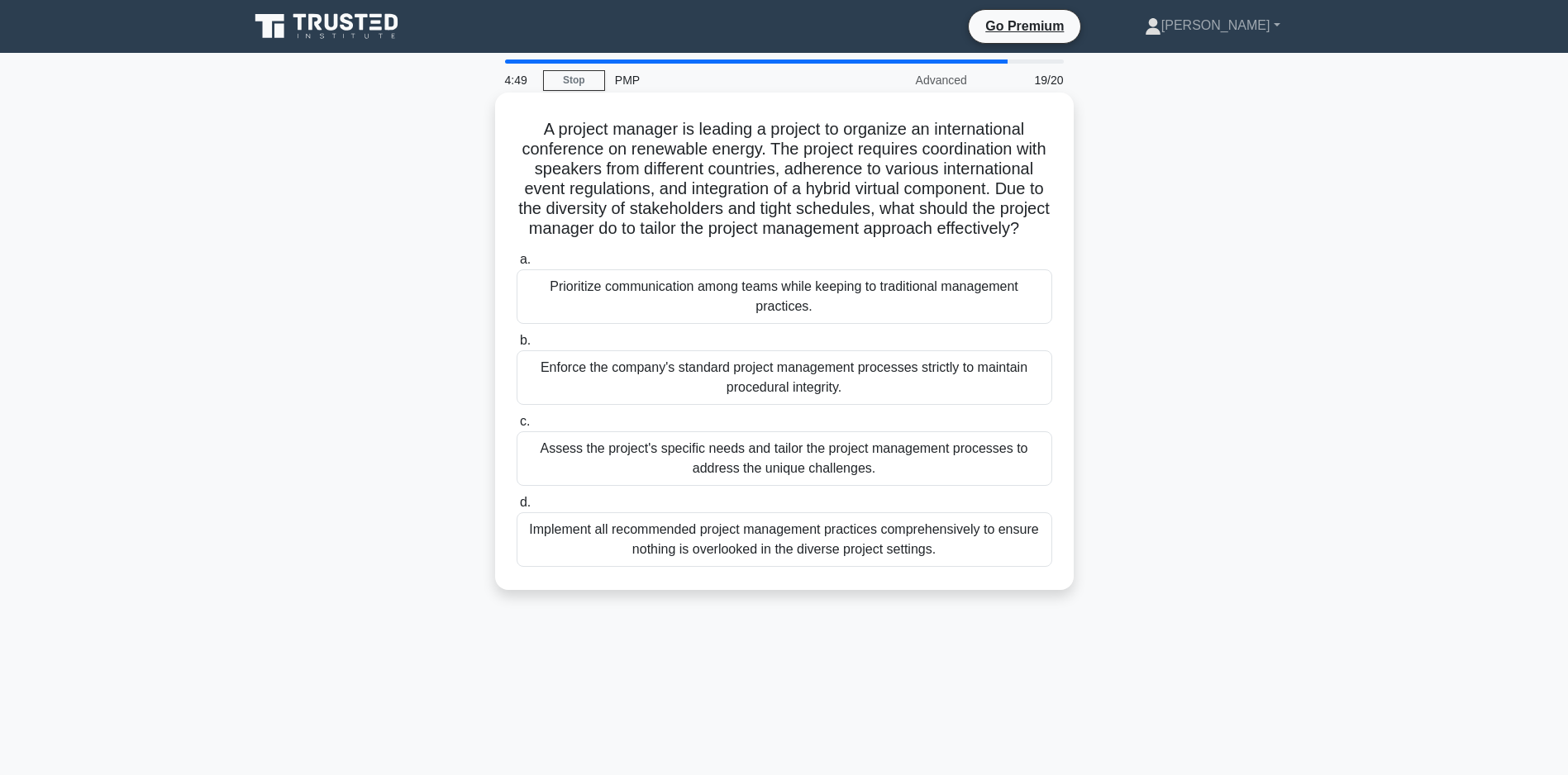
click at [735, 481] on div "Assess the project's specific needs and tailor the project management processes…" at bounding box center [784, 458] width 536 height 54
click at [517, 427] on input "c. Assess the project's specific needs and tailor the project management proces…" at bounding box center [517, 421] width 0 height 10
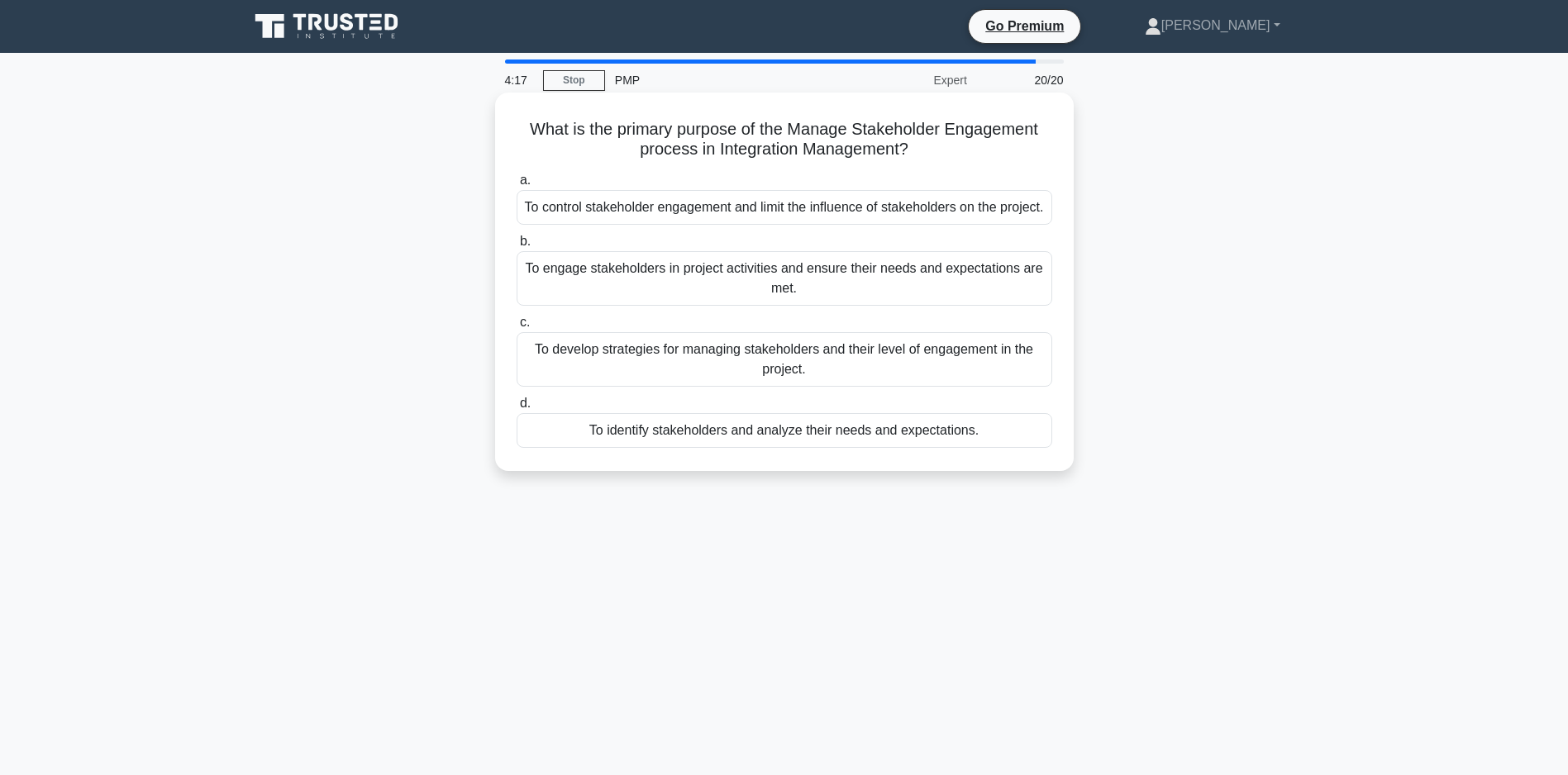
click at [709, 448] on div "To identify stakeholders and analyze their needs and expectations." at bounding box center [784, 431] width 536 height 35
click at [517, 409] on input "d. To identify stakeholders and analyze their needs and expectations." at bounding box center [517, 403] width 0 height 10
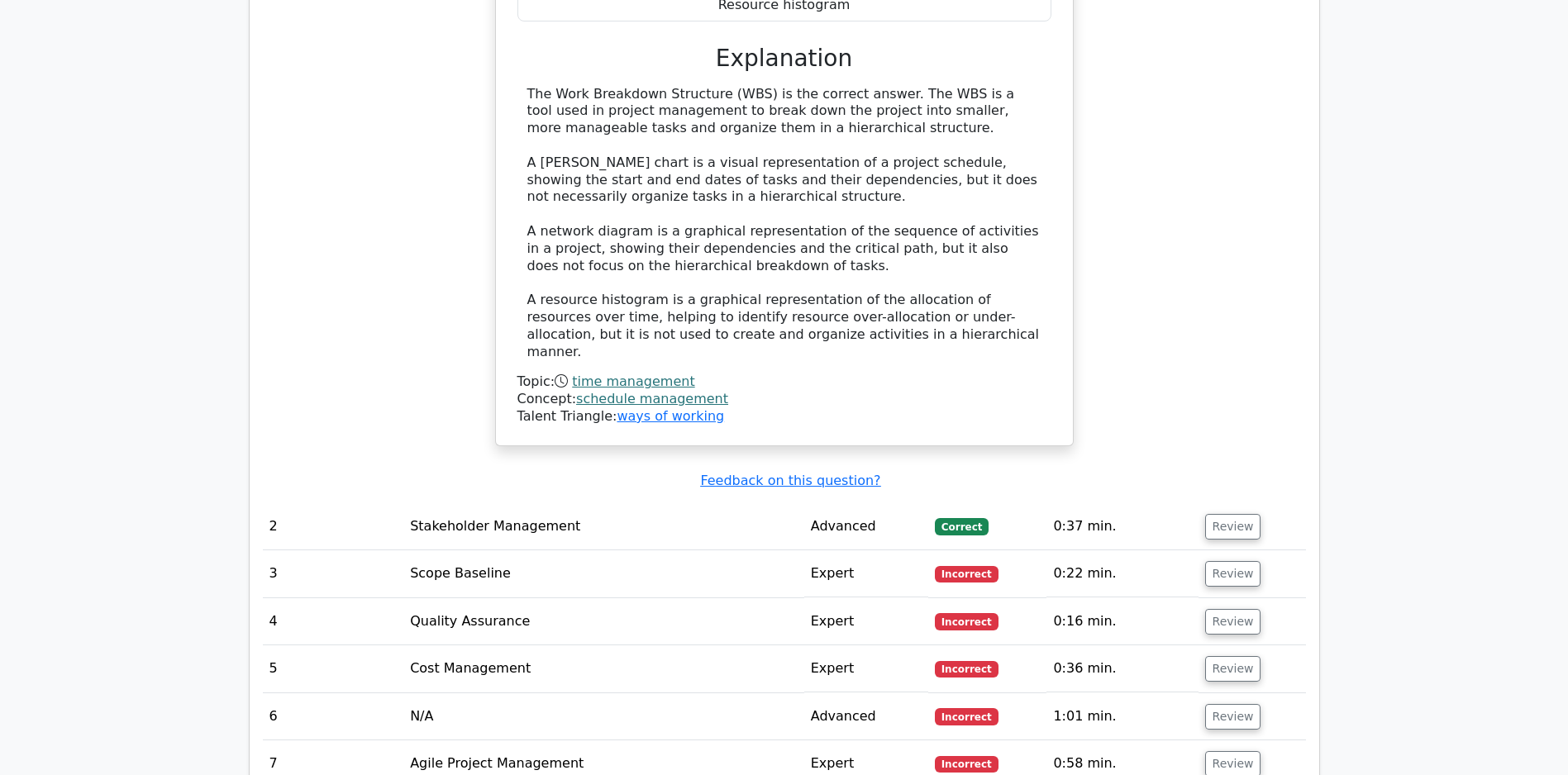
scroll to position [2427, 0]
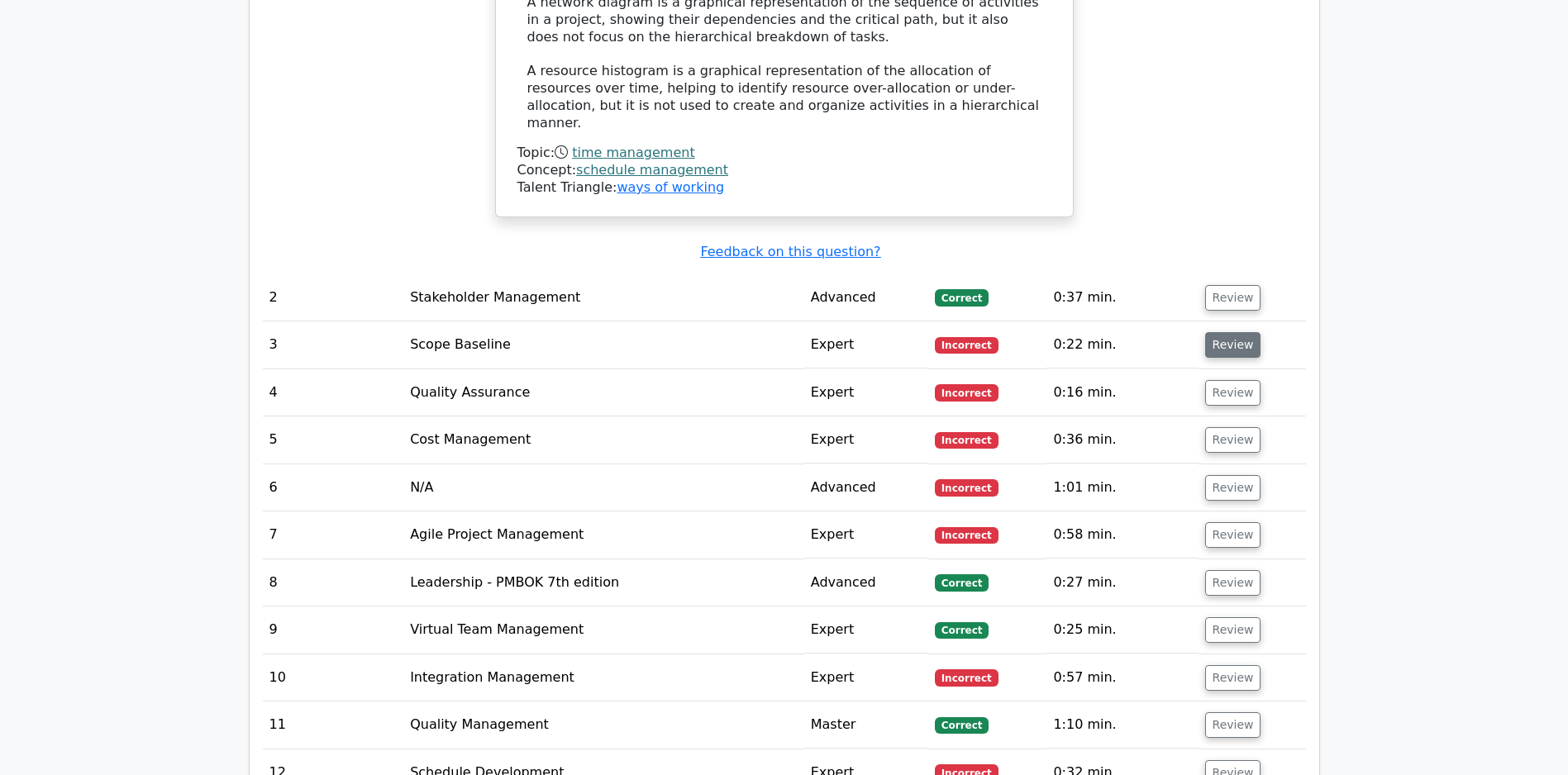
click at [1243, 336] on button "Review" at bounding box center [1233, 345] width 56 height 26
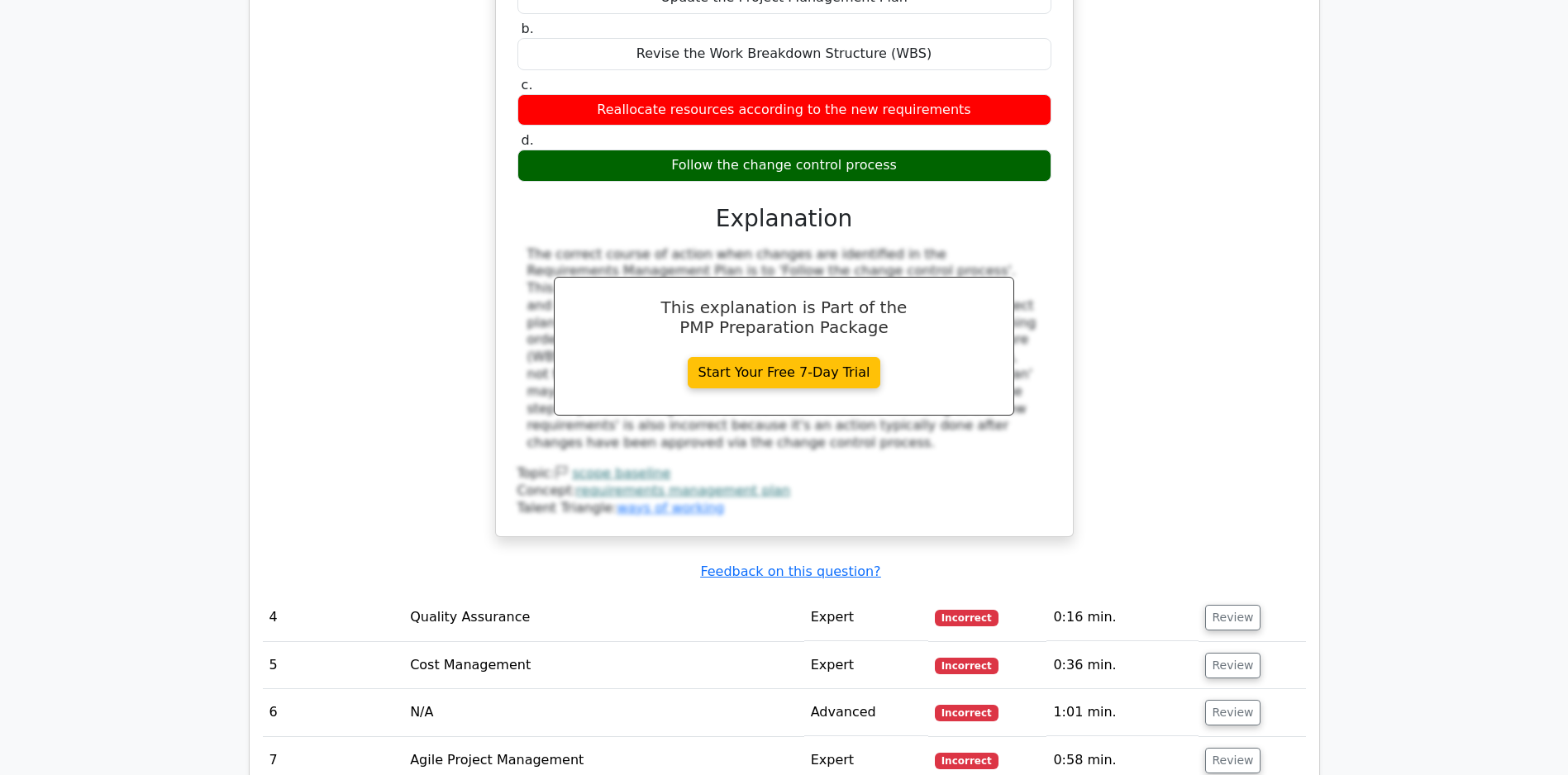
scroll to position [3122, 0]
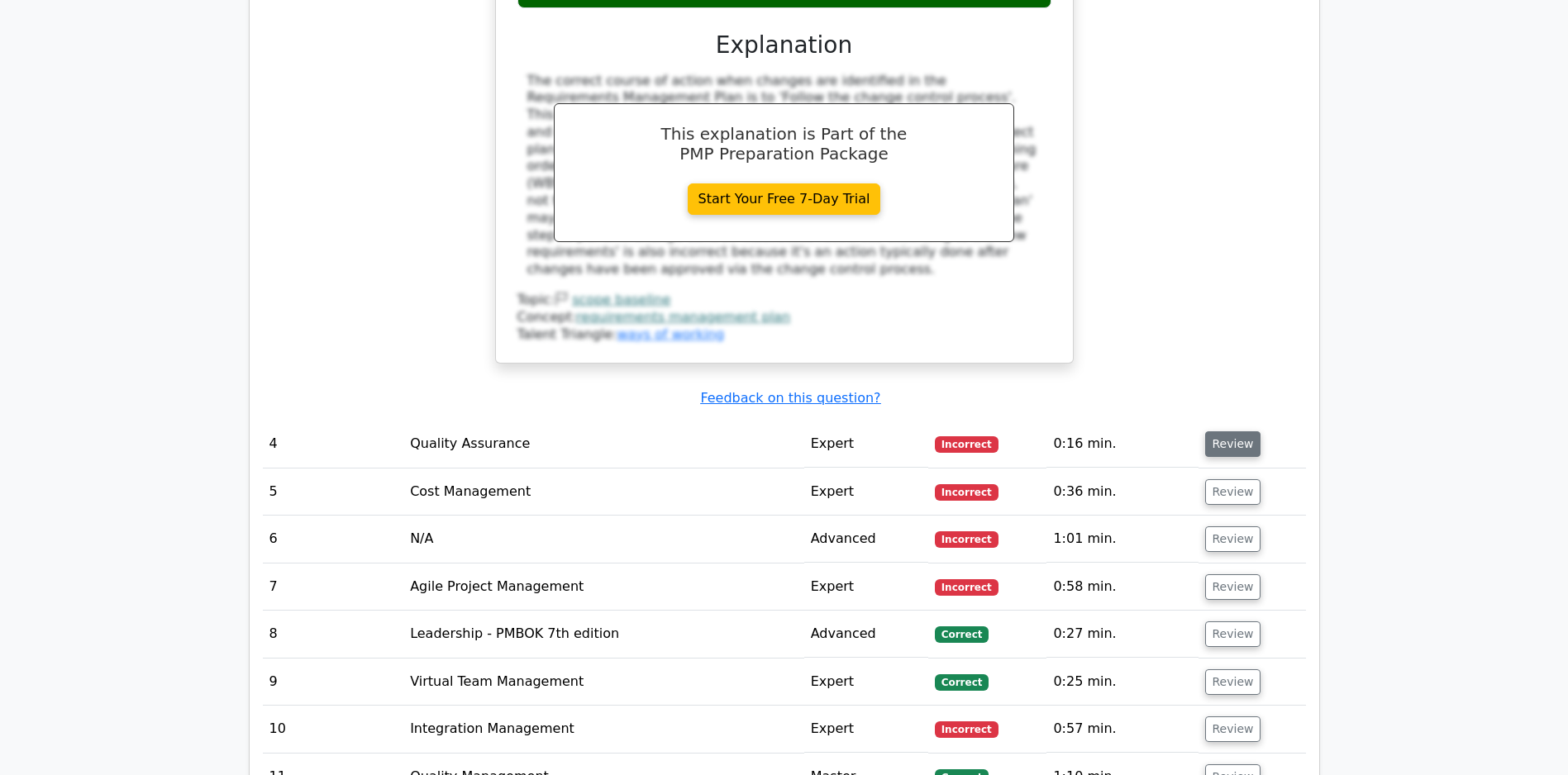
click at [1240, 447] on button "Review" at bounding box center [1233, 445] width 56 height 26
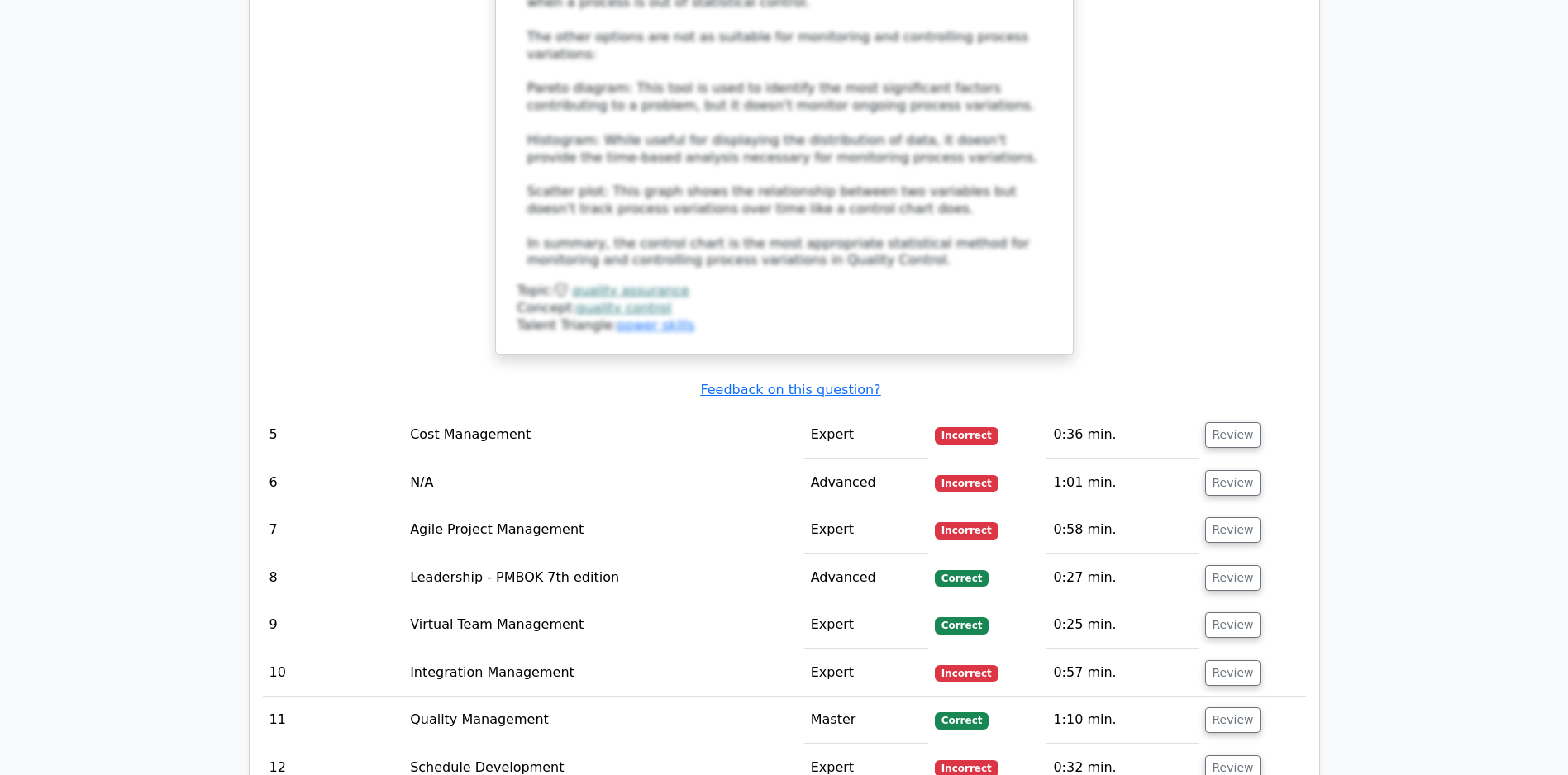
scroll to position [4141, 0]
click at [1243, 431] on button "Review" at bounding box center [1233, 437] width 56 height 26
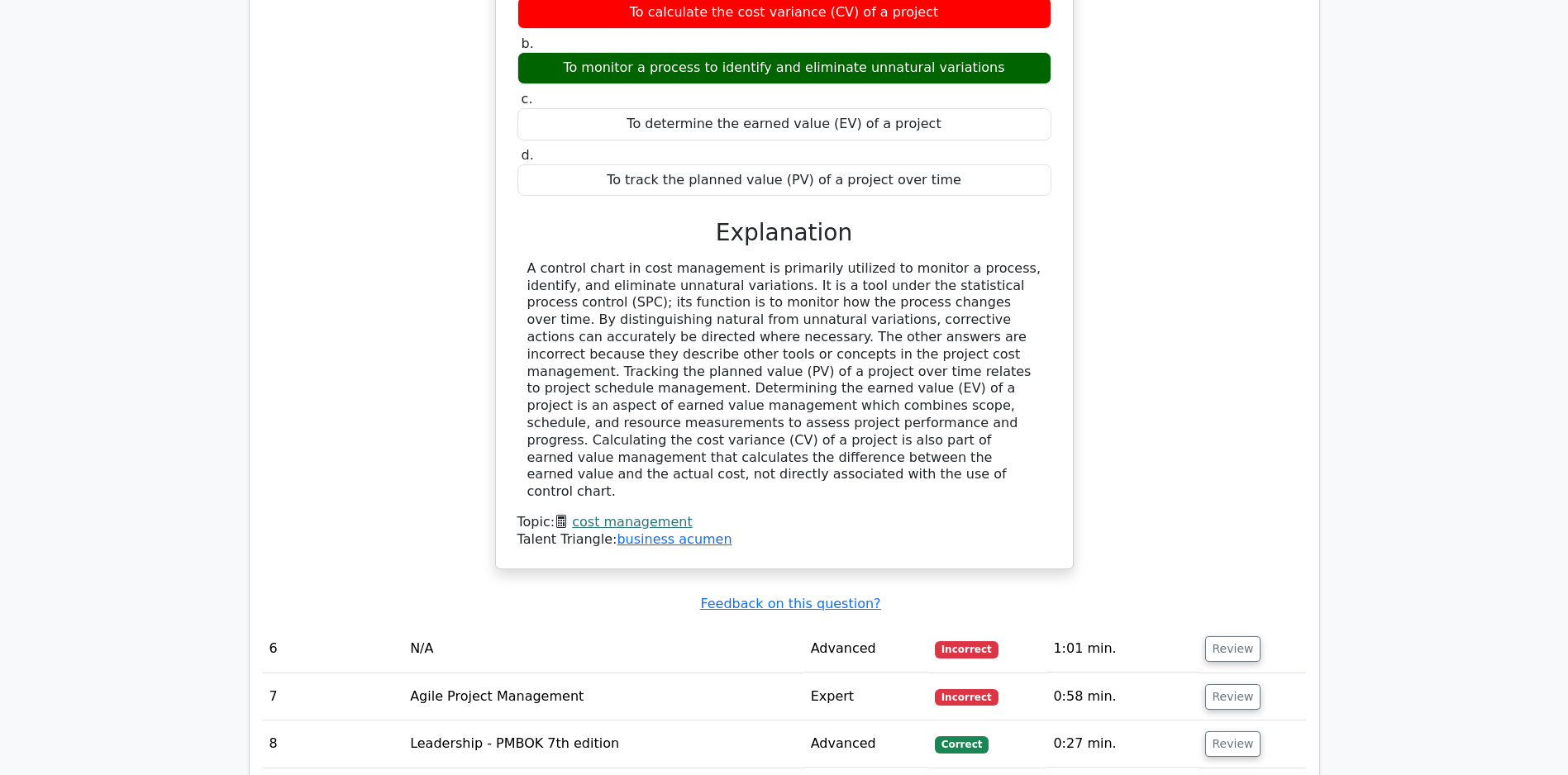
scroll to position [4920, 0]
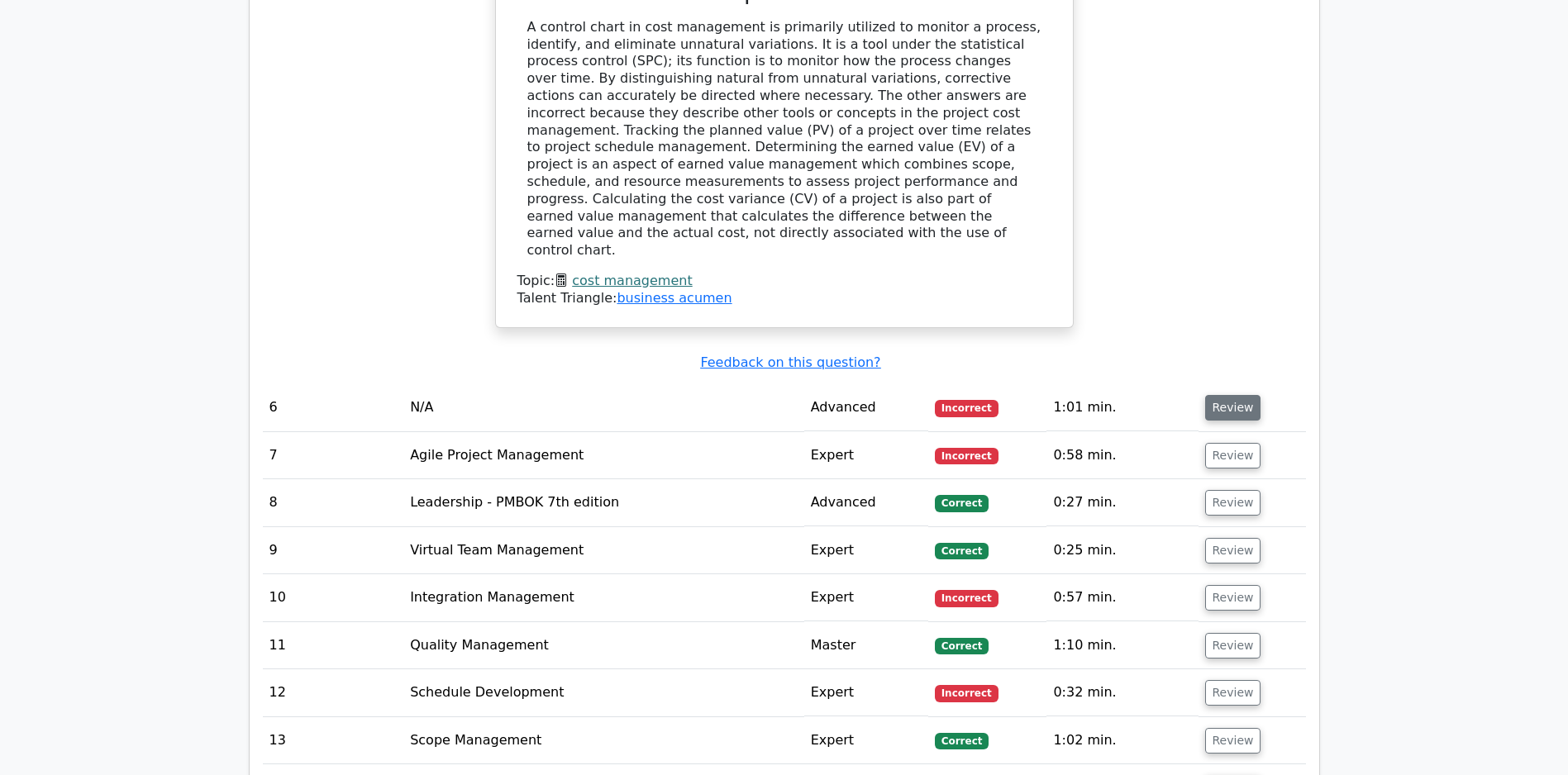
click at [1224, 407] on button "Review" at bounding box center [1233, 408] width 56 height 26
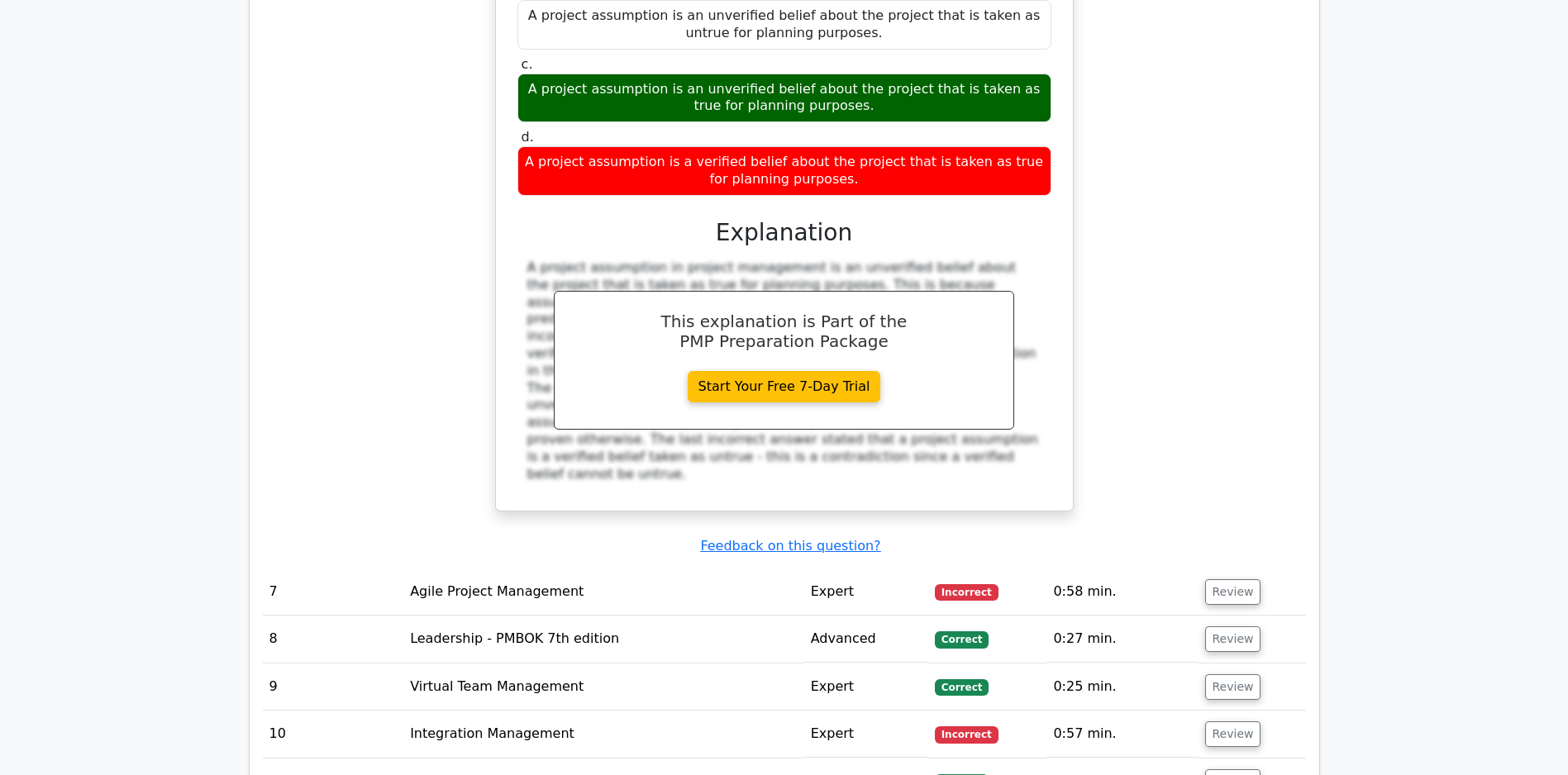
scroll to position [5672, 0]
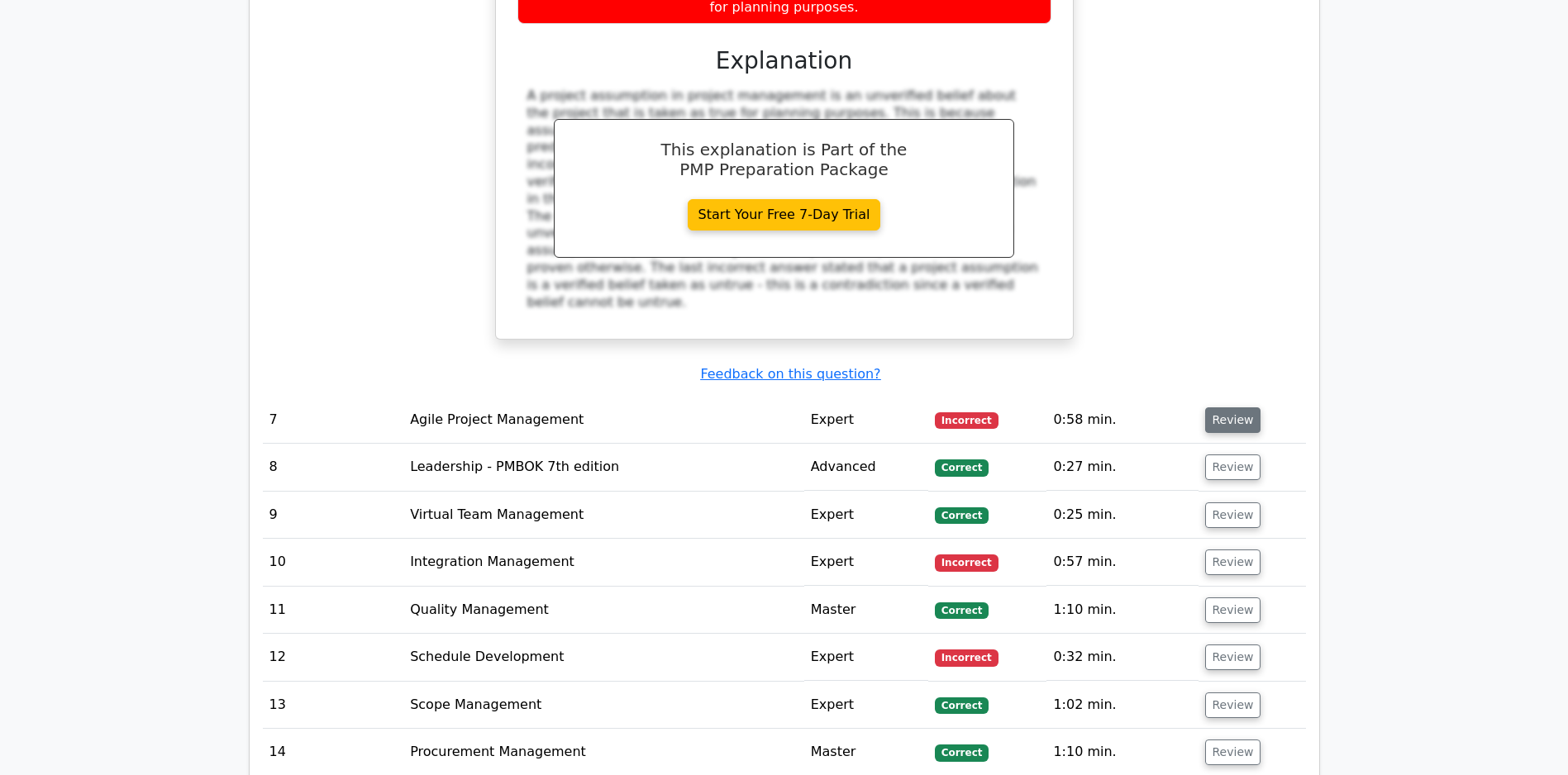
click at [1229, 424] on button "Review" at bounding box center [1233, 420] width 56 height 26
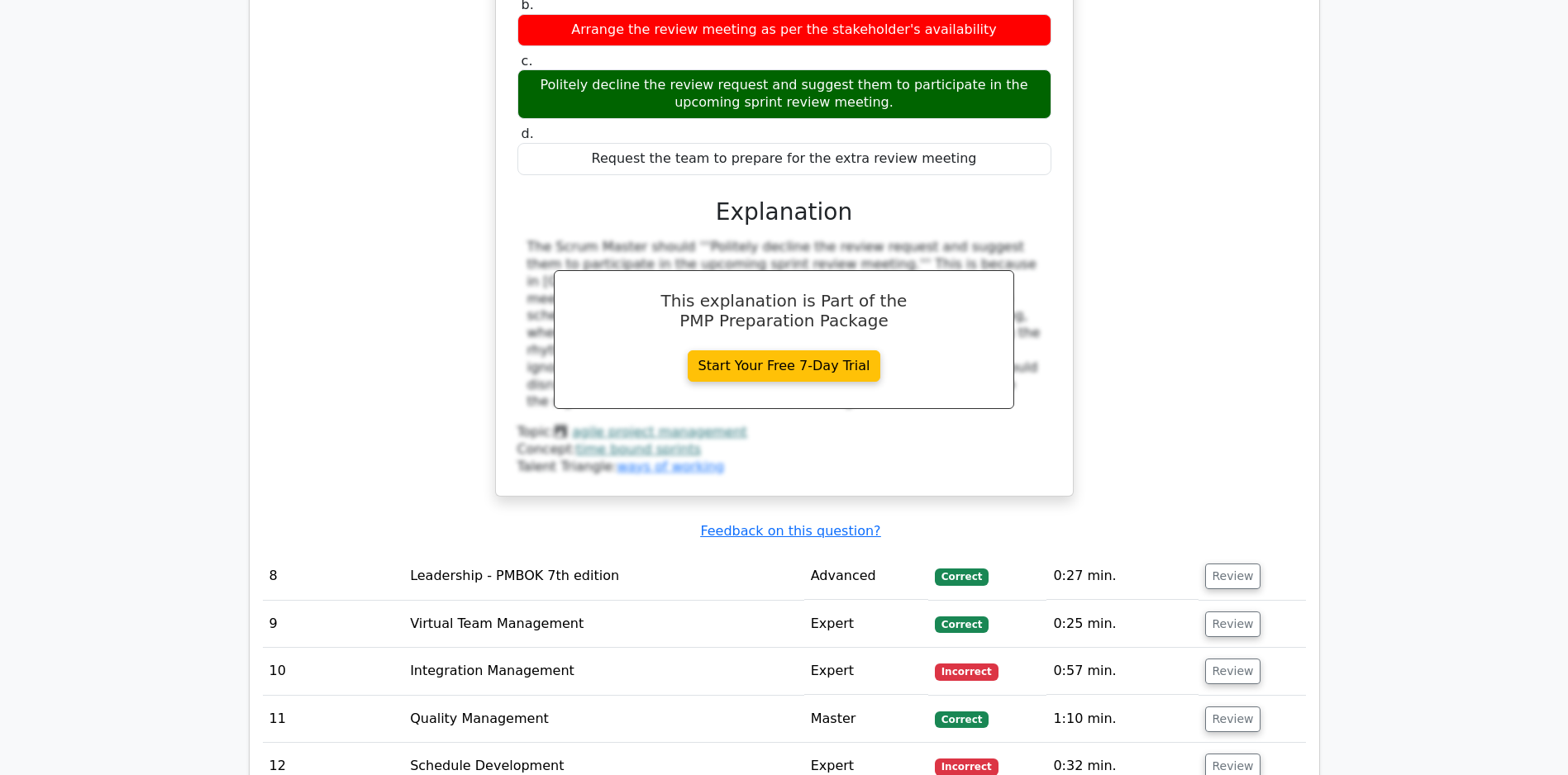
scroll to position [6443, 0]
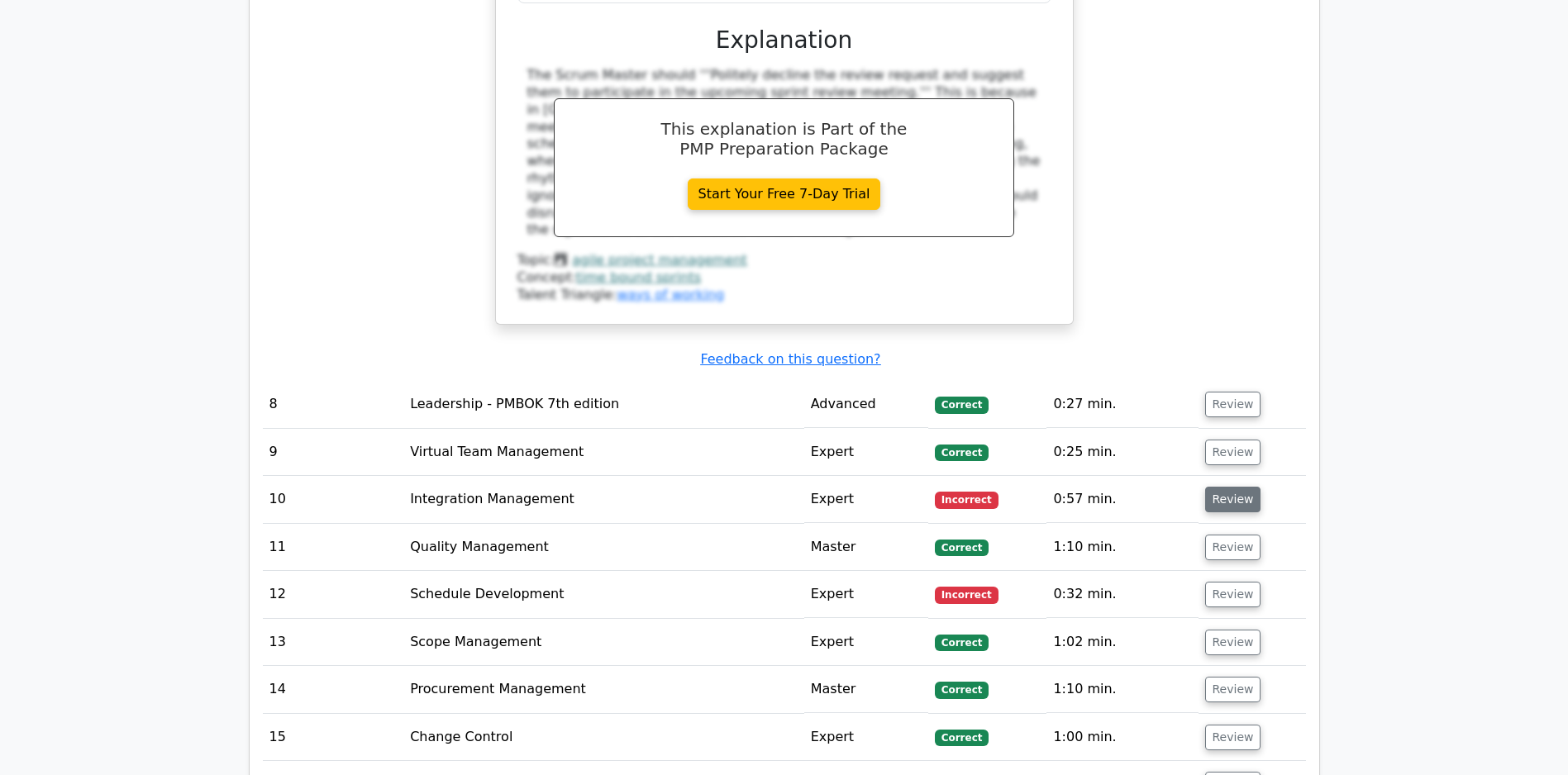
click at [1217, 500] on button "Review" at bounding box center [1233, 500] width 56 height 26
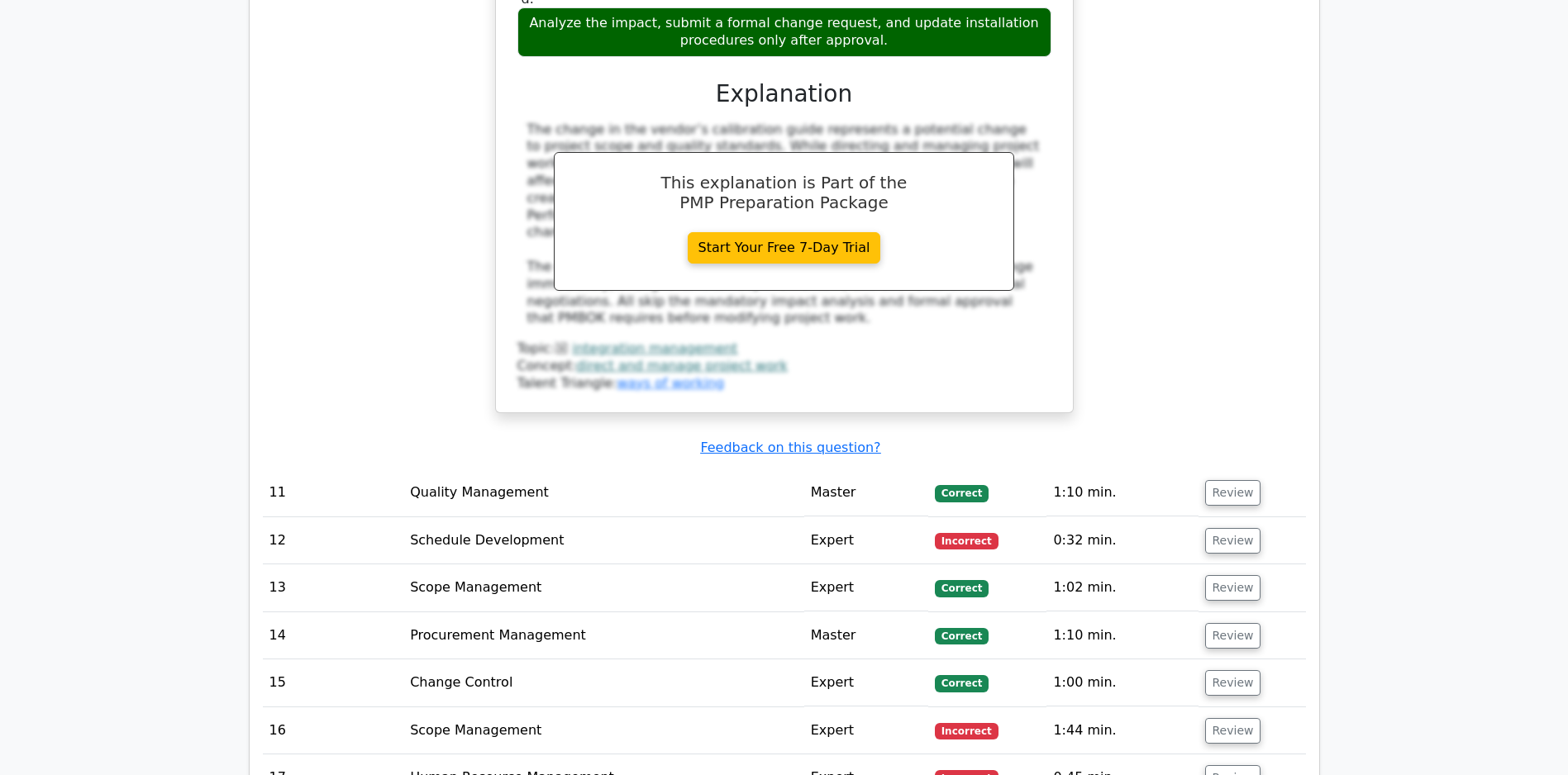
scroll to position [7476, 0]
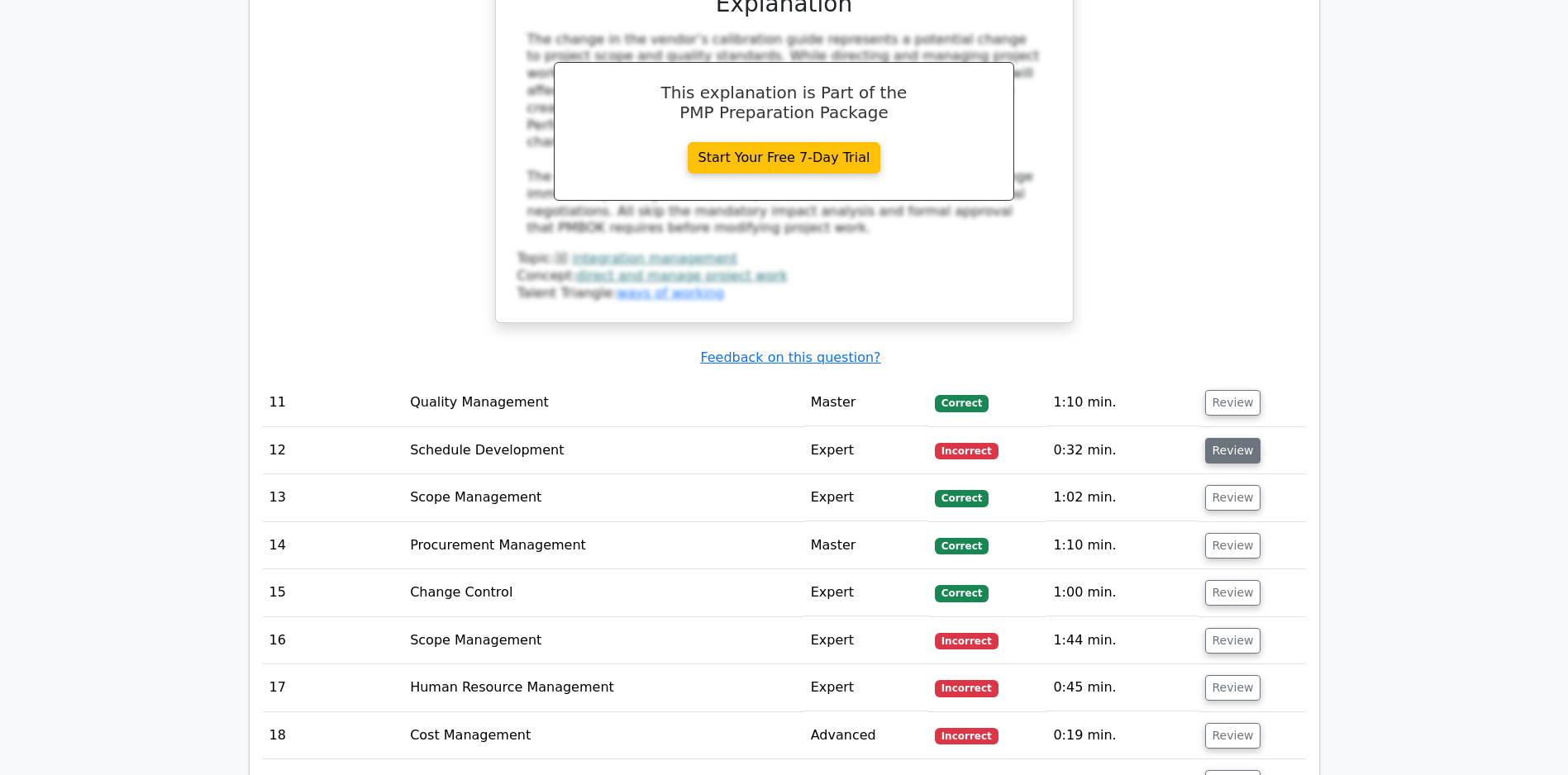
click at [1226, 452] on button "Review" at bounding box center [1233, 451] width 56 height 26
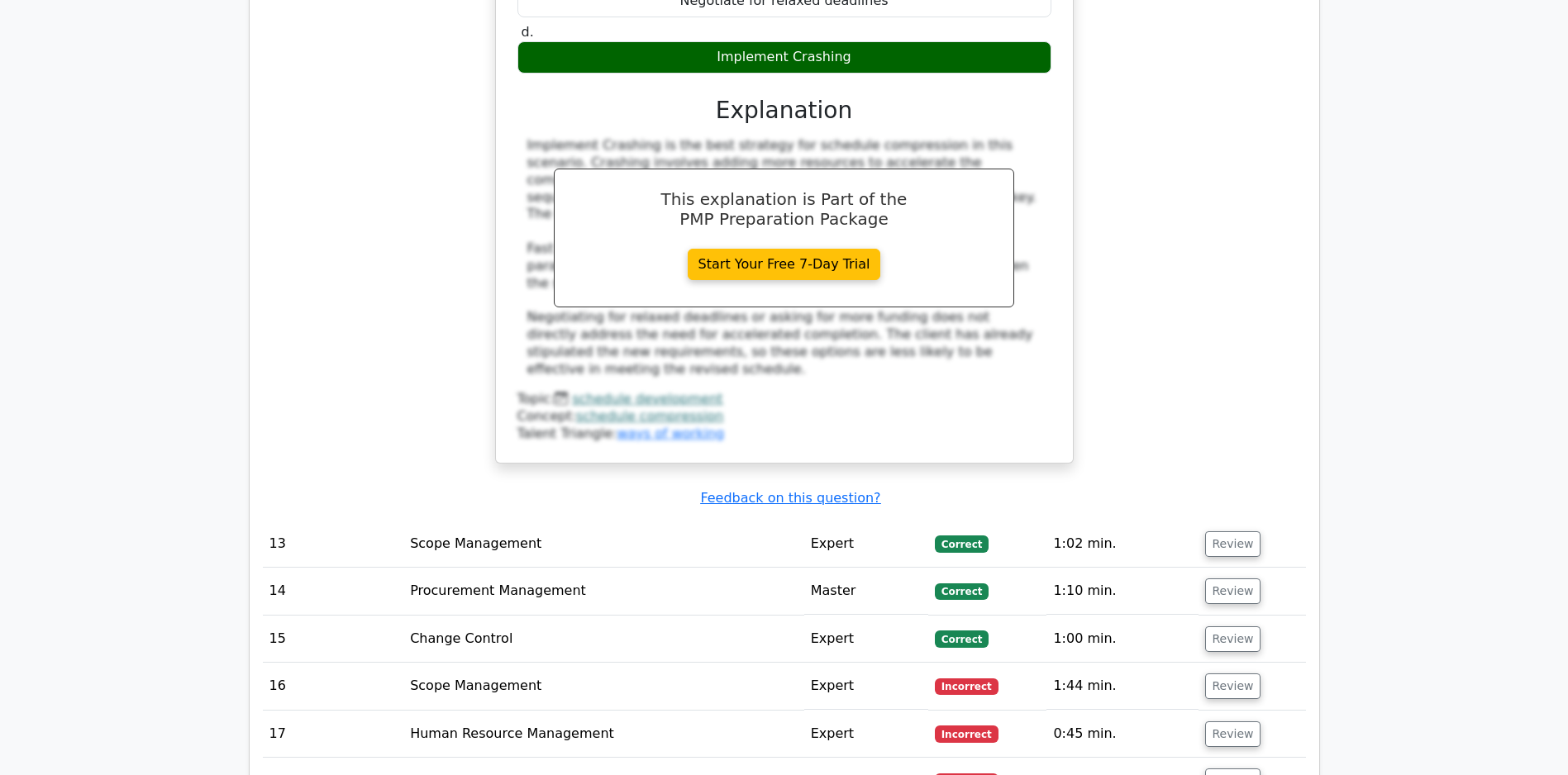
scroll to position [8393, 0]
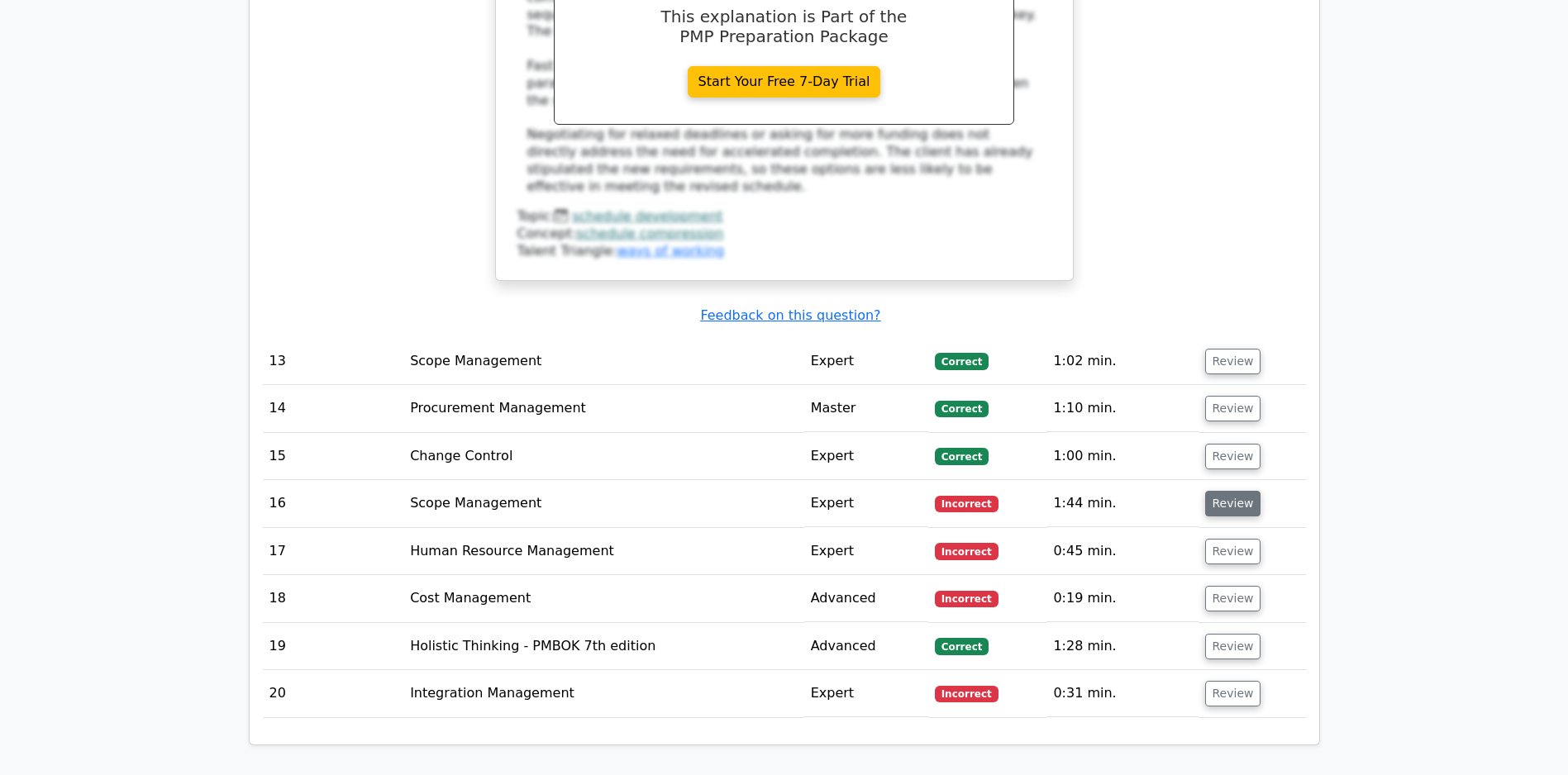
click at [1220, 503] on button "Review" at bounding box center [1233, 503] width 56 height 26
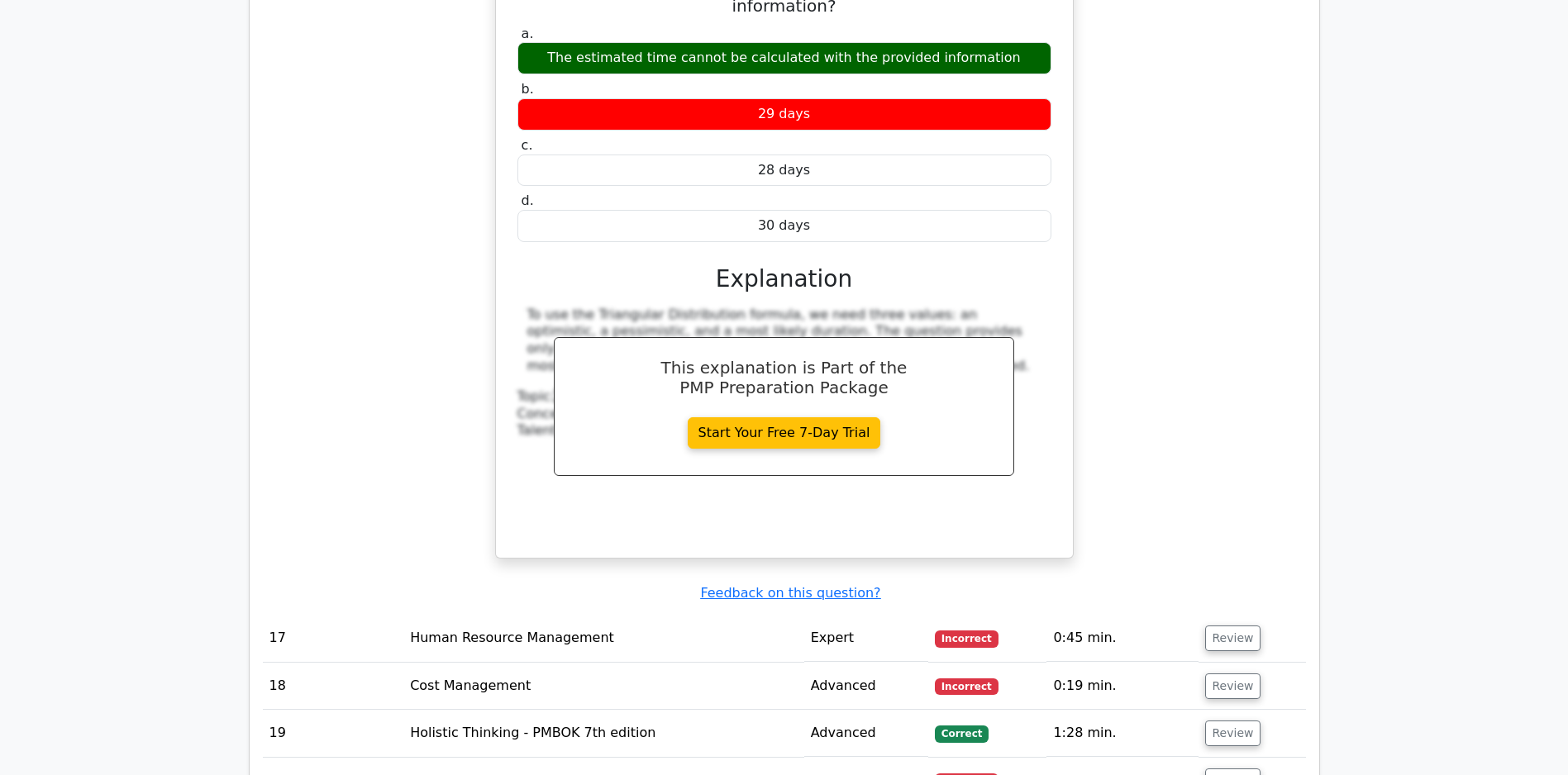
scroll to position [9329, 0]
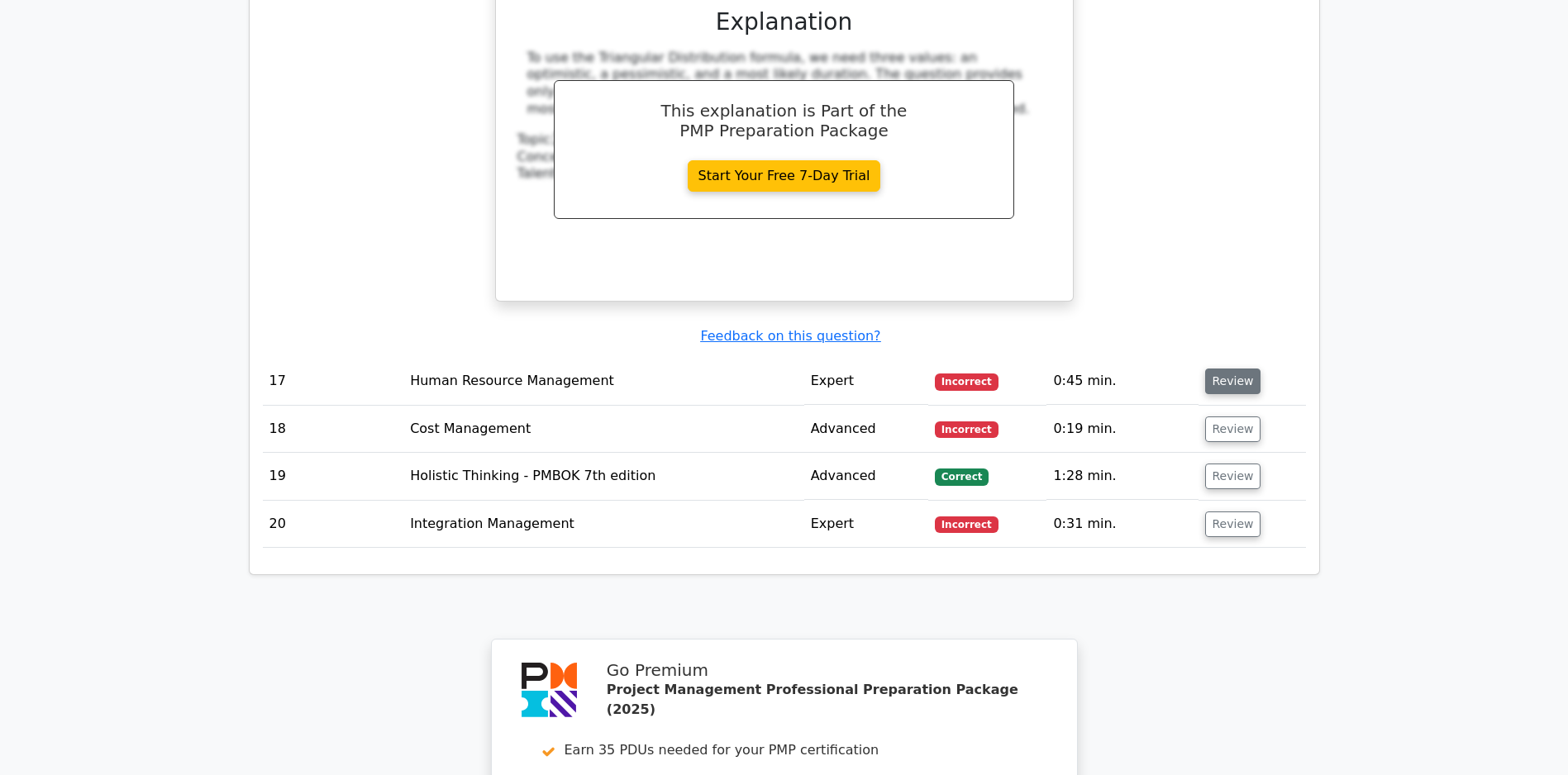
click at [1224, 376] on button "Review" at bounding box center [1233, 381] width 56 height 26
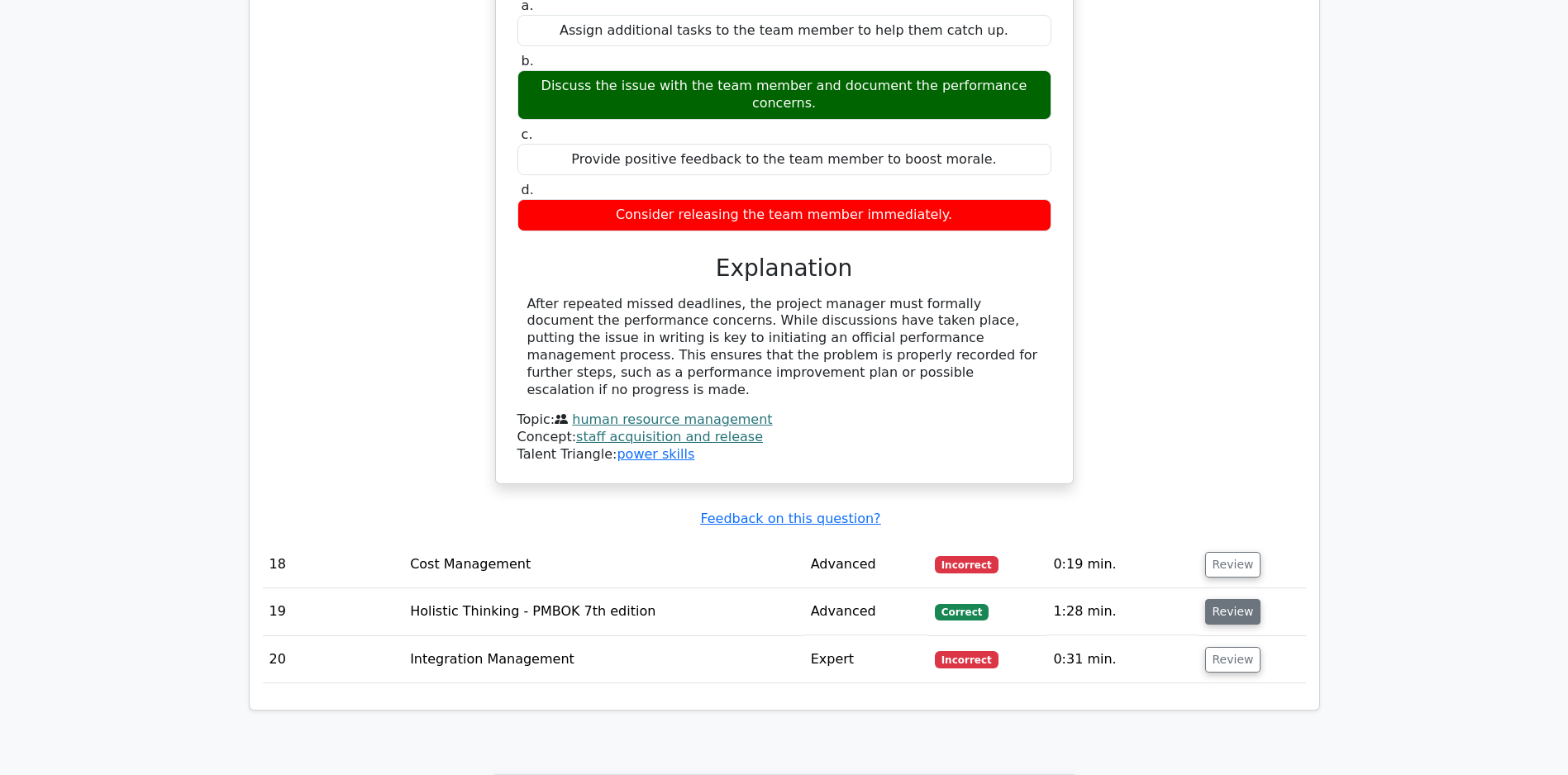
scroll to position [10024, 0]
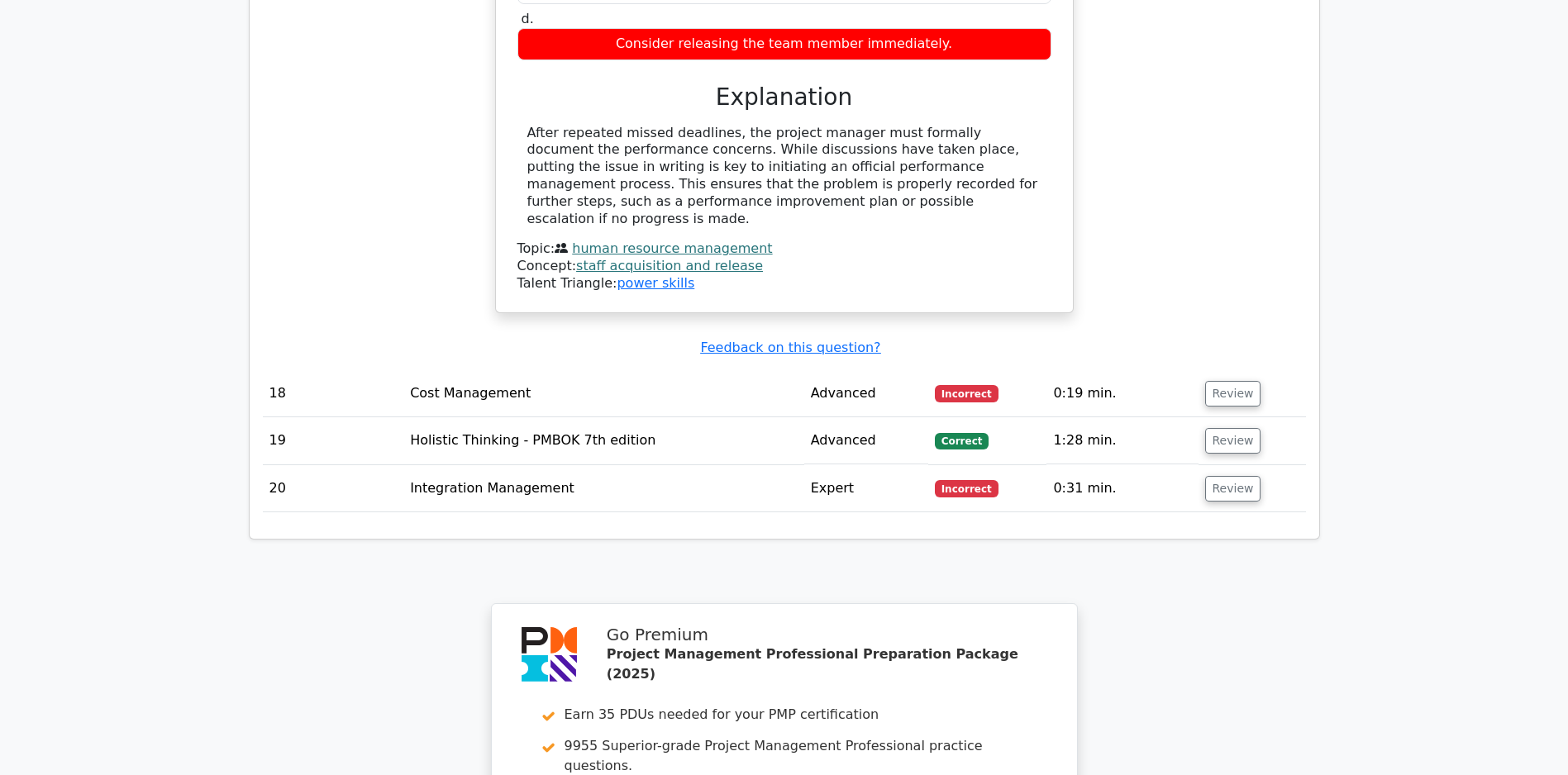
click at [1226, 370] on td "Review" at bounding box center [1252, 394] width 107 height 47
click at [1221, 385] on button "Review" at bounding box center [1233, 394] width 56 height 26
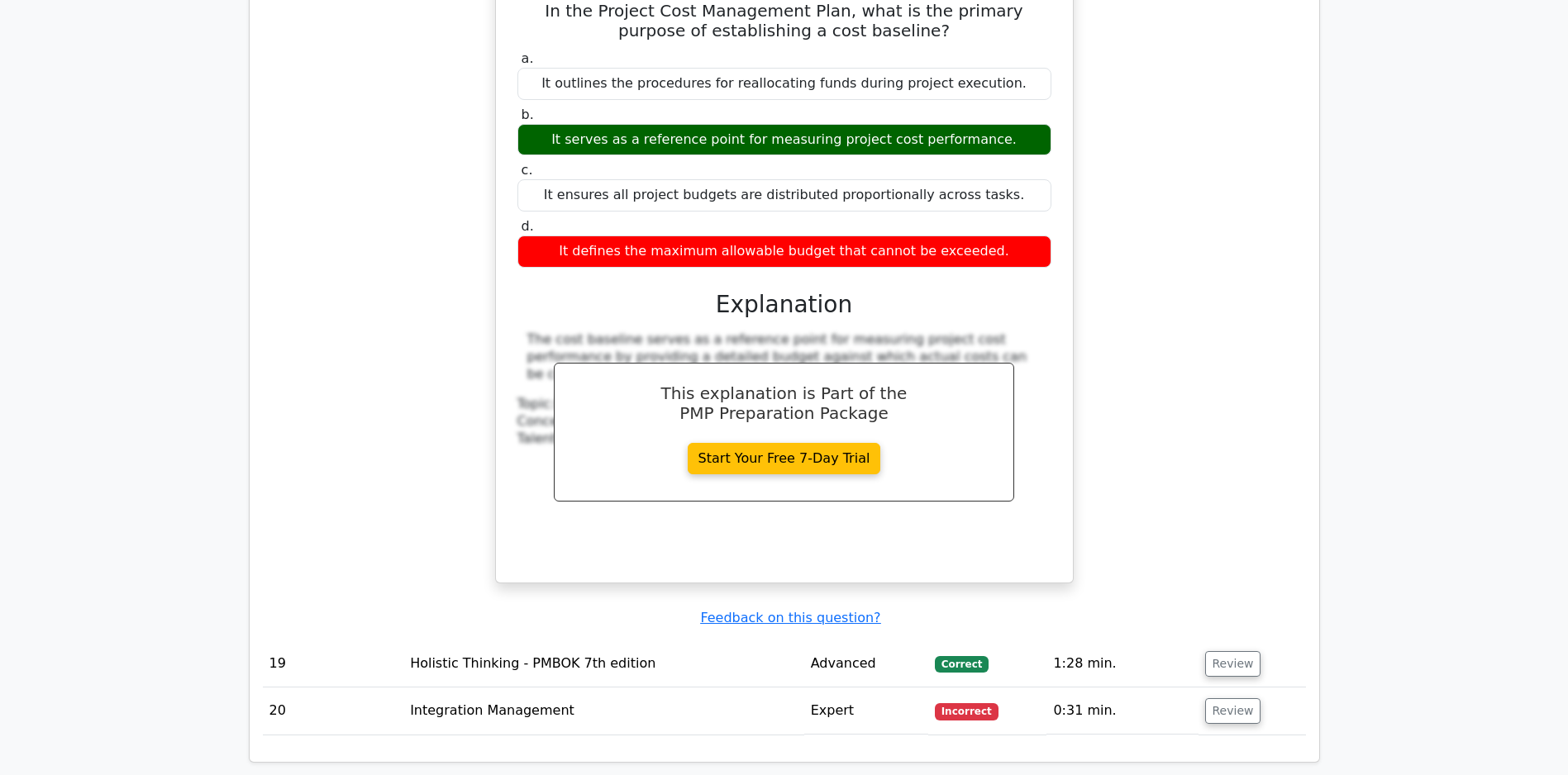
scroll to position [10601, 0]
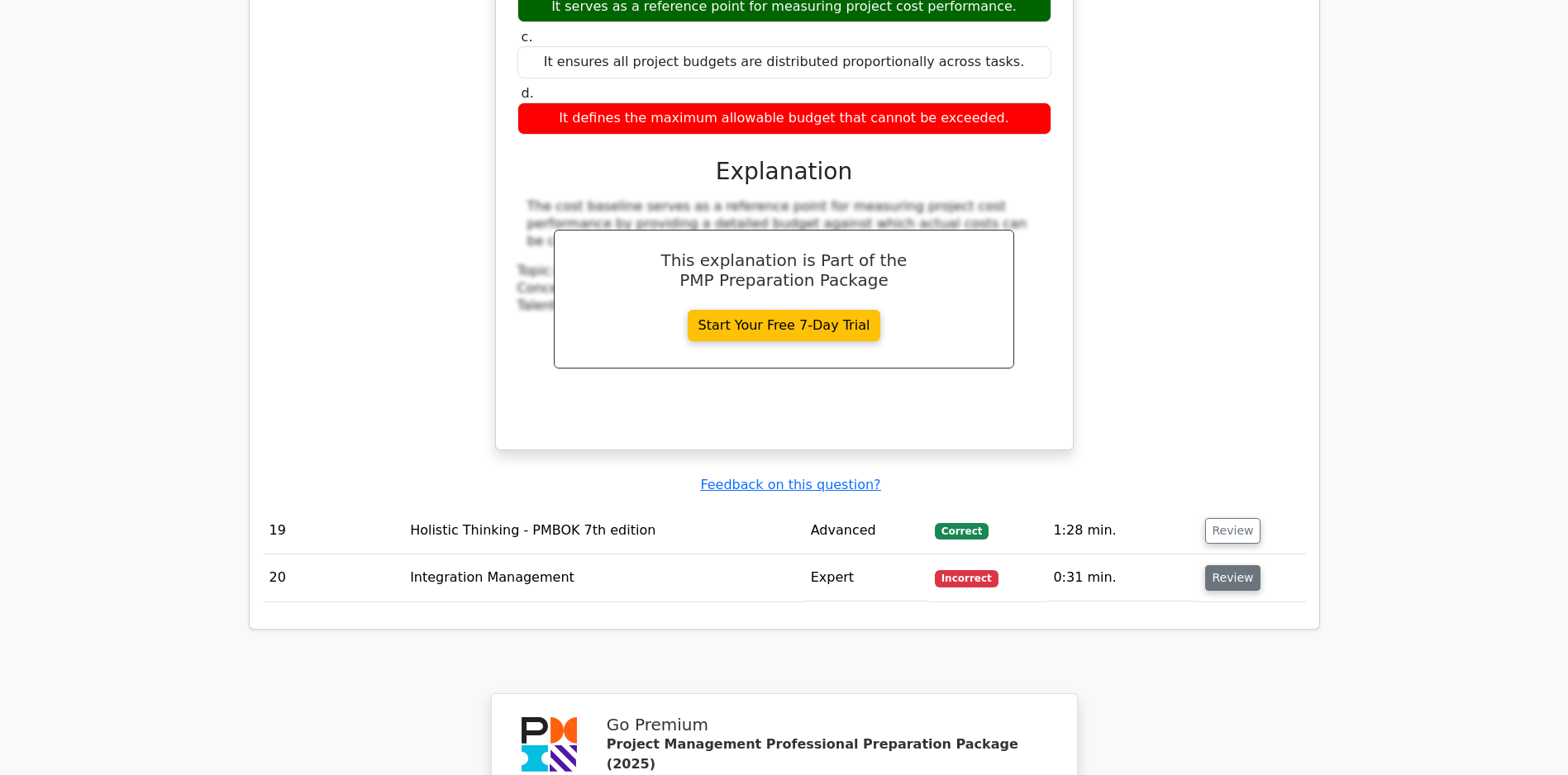
click at [1211, 579] on button "Review" at bounding box center [1233, 578] width 56 height 26
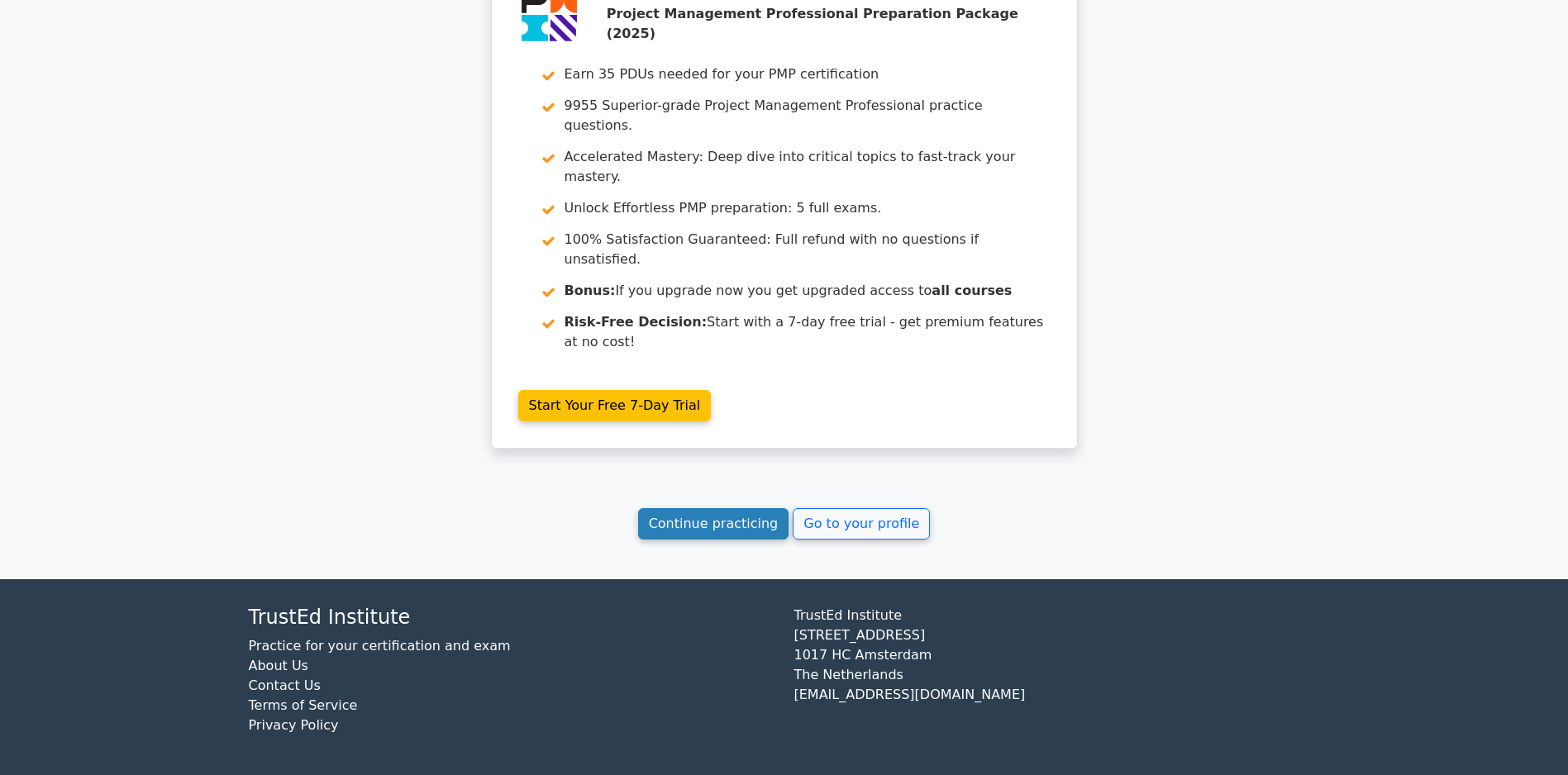
scroll to position [12101, 0]
click at [693, 528] on link "Continue practicing" at bounding box center [713, 523] width 151 height 31
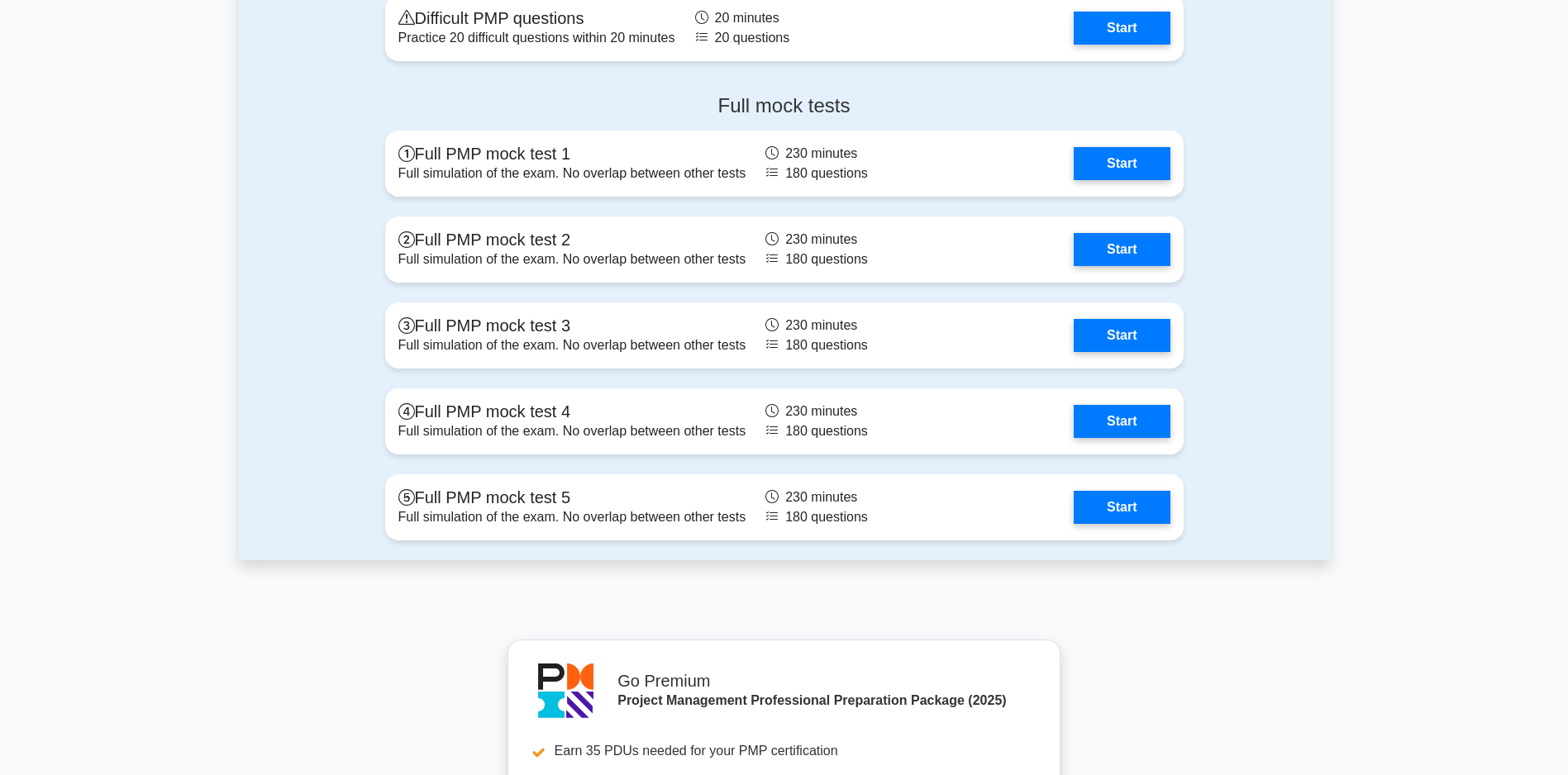
scroll to position [5947, 0]
